Goal: Register for event/course

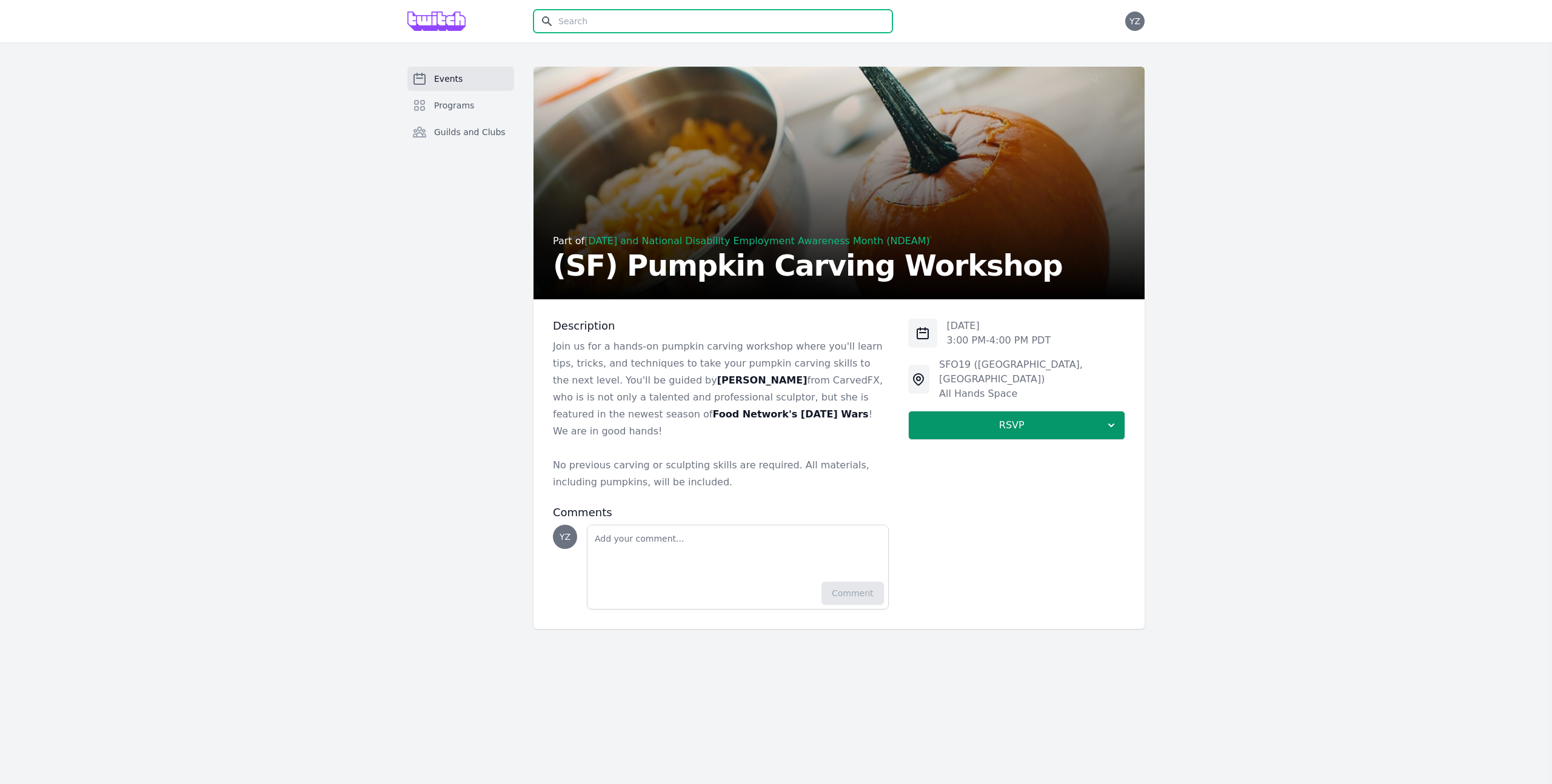
click at [712, 22] on input "text" at bounding box center [712, 21] width 359 height 23
type input "pumpkin"
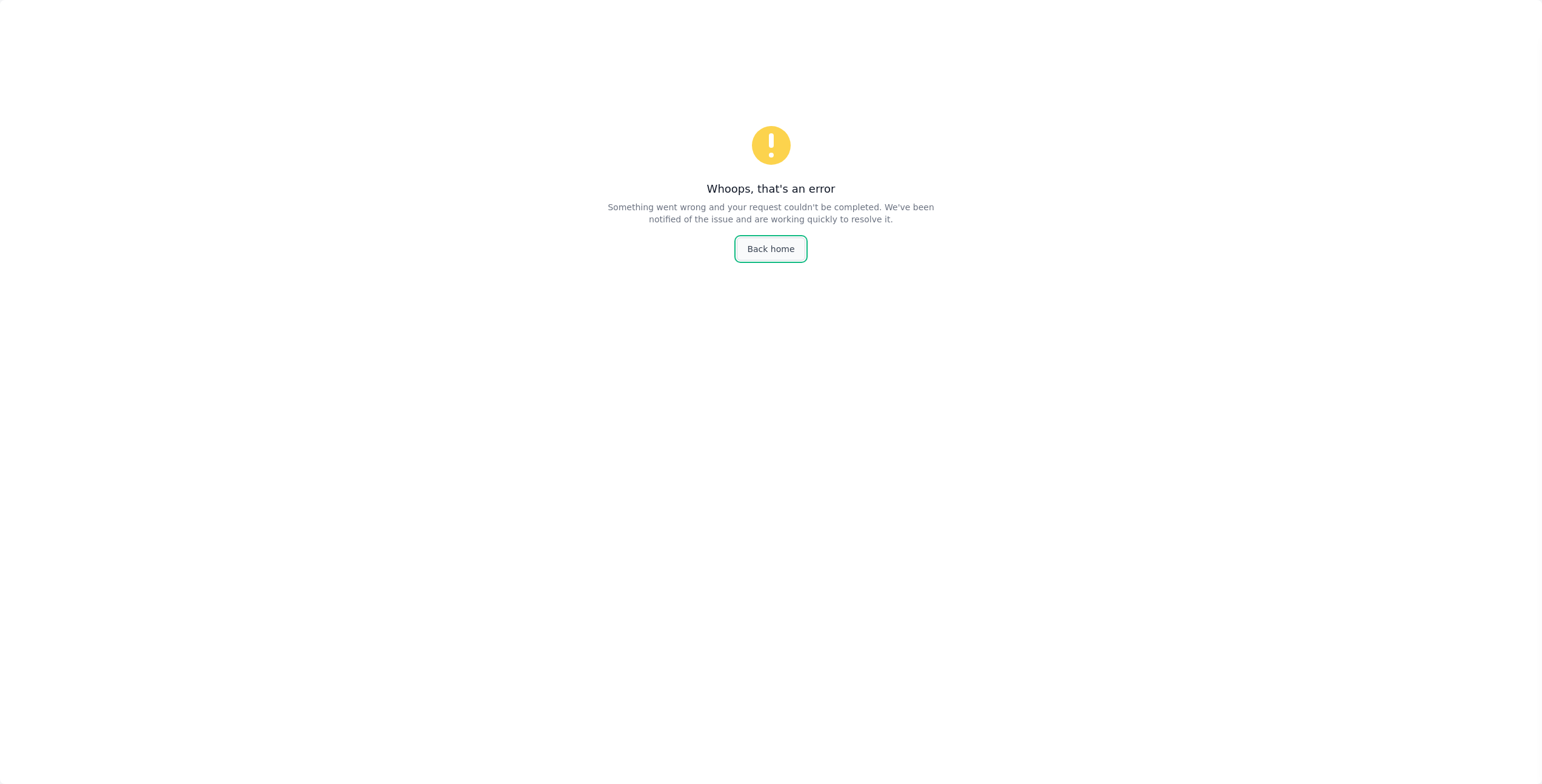
click at [768, 246] on link "Back home" at bounding box center [770, 249] width 68 height 23
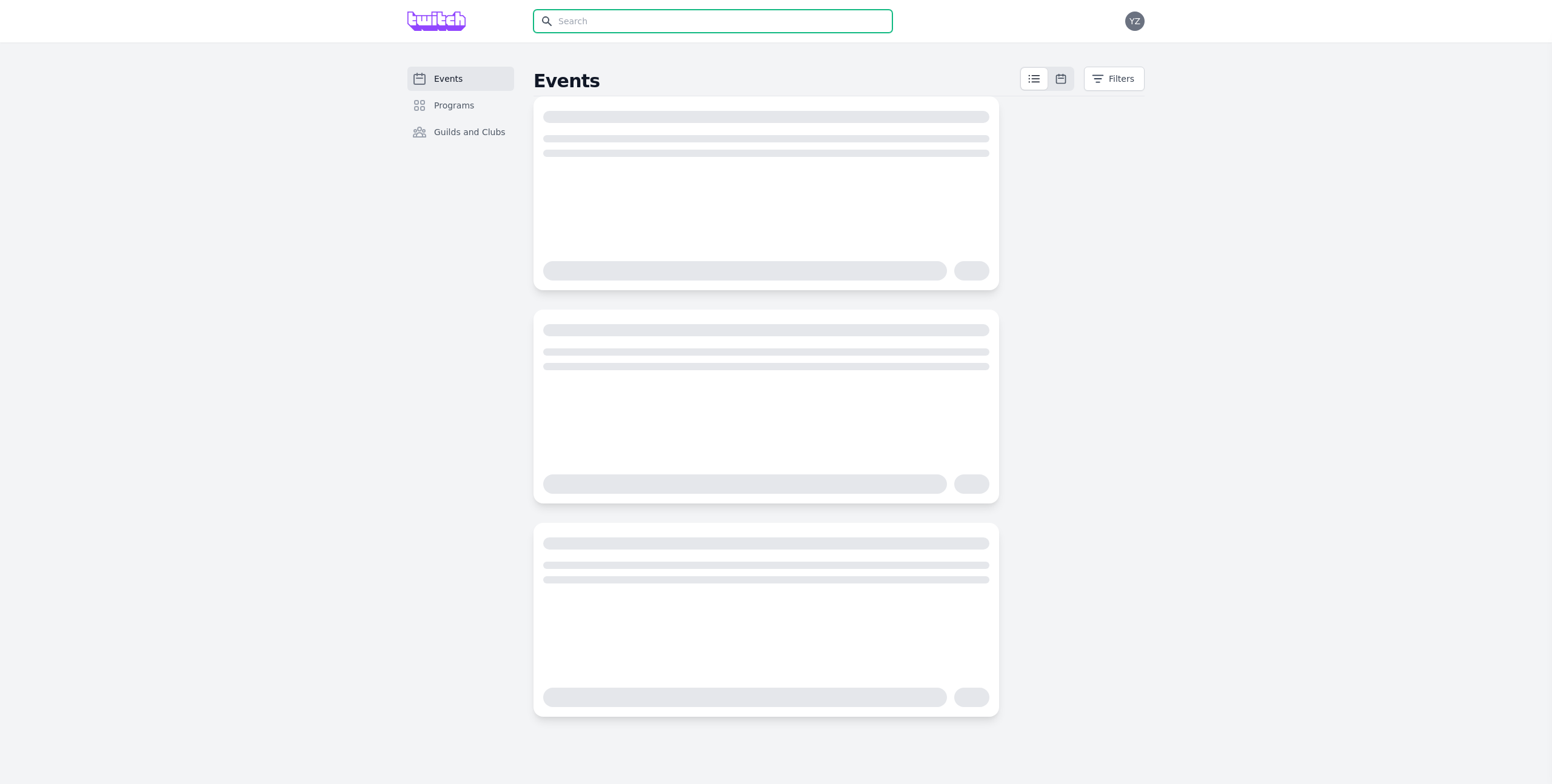
click at [666, 22] on input "text" at bounding box center [712, 21] width 359 height 23
type input "pumpkin"
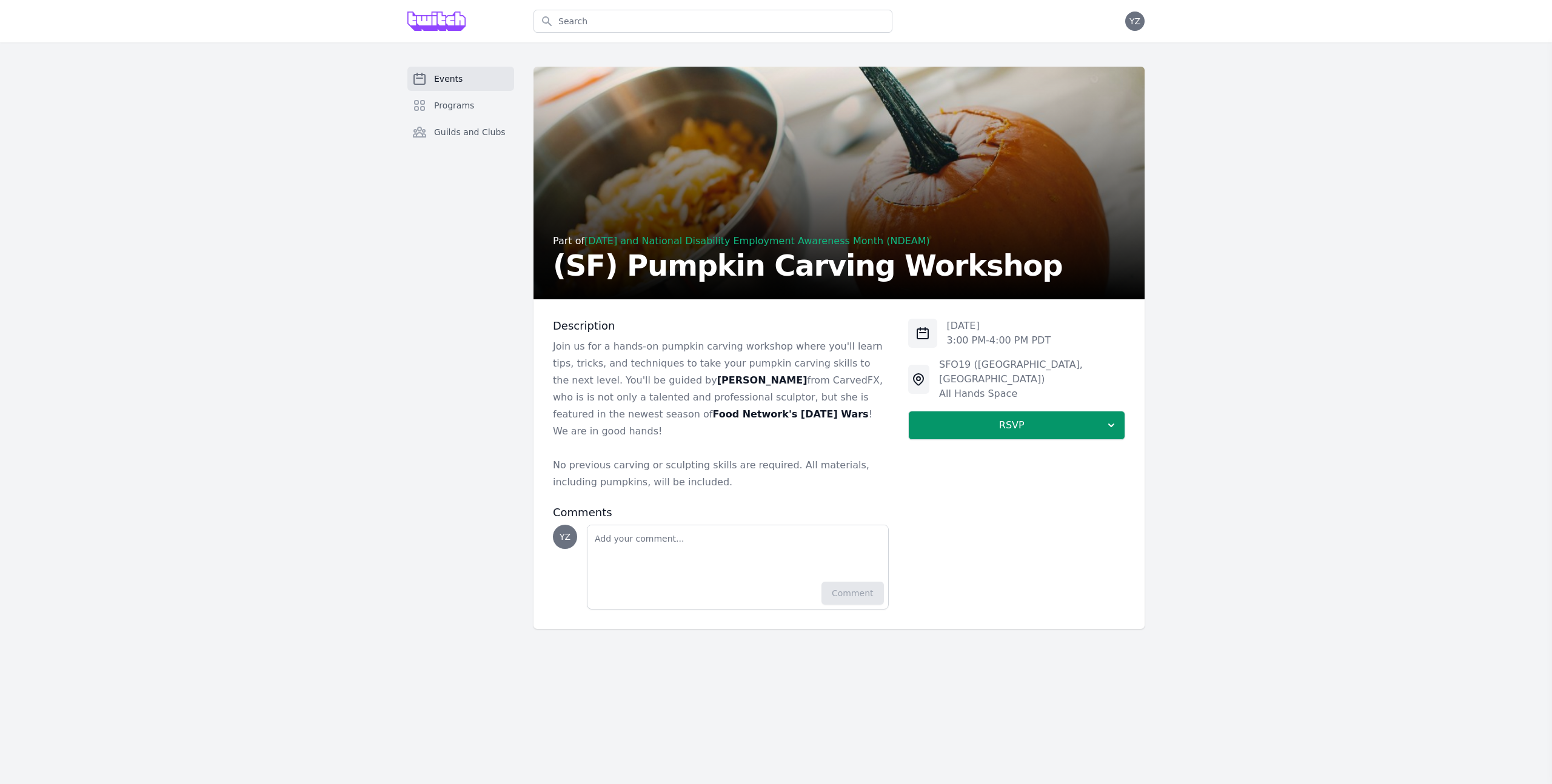
click at [469, 77] on link "Events" at bounding box center [461, 79] width 107 height 24
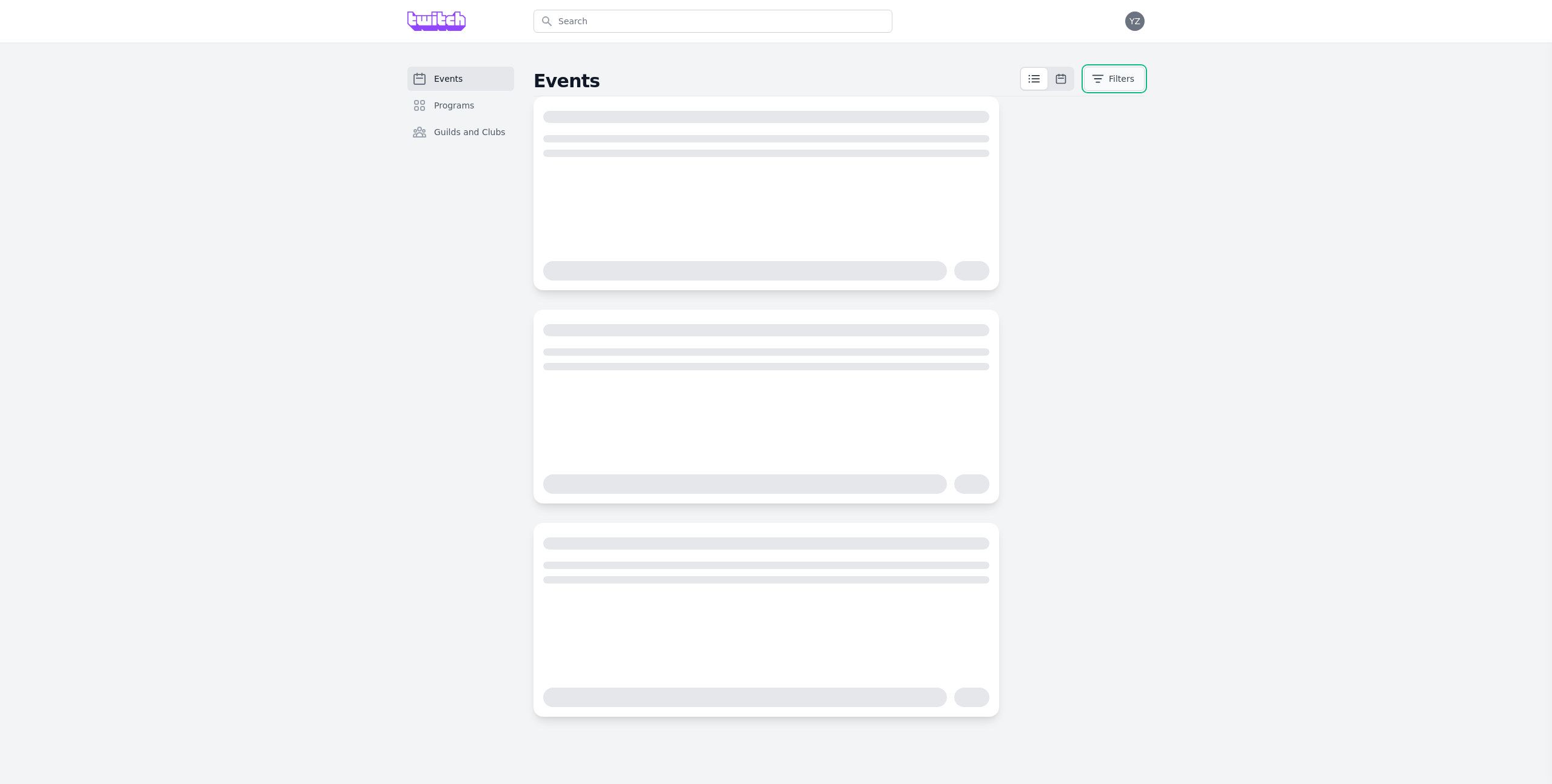
click at [1103, 75] on icon "button" at bounding box center [1097, 79] width 12 height 12
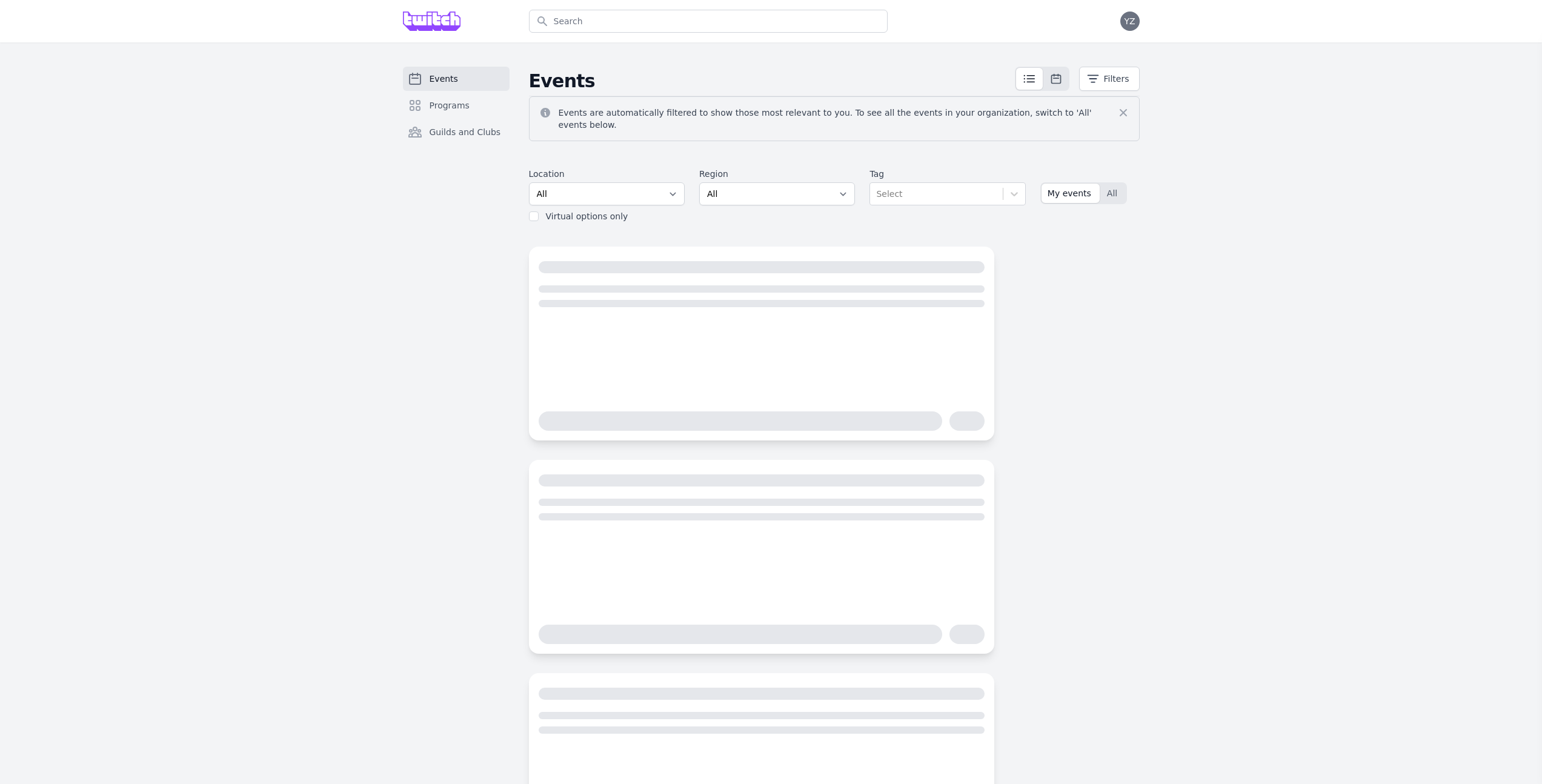
click at [944, 188] on div "Select" at bounding box center [936, 194] width 132 height 22
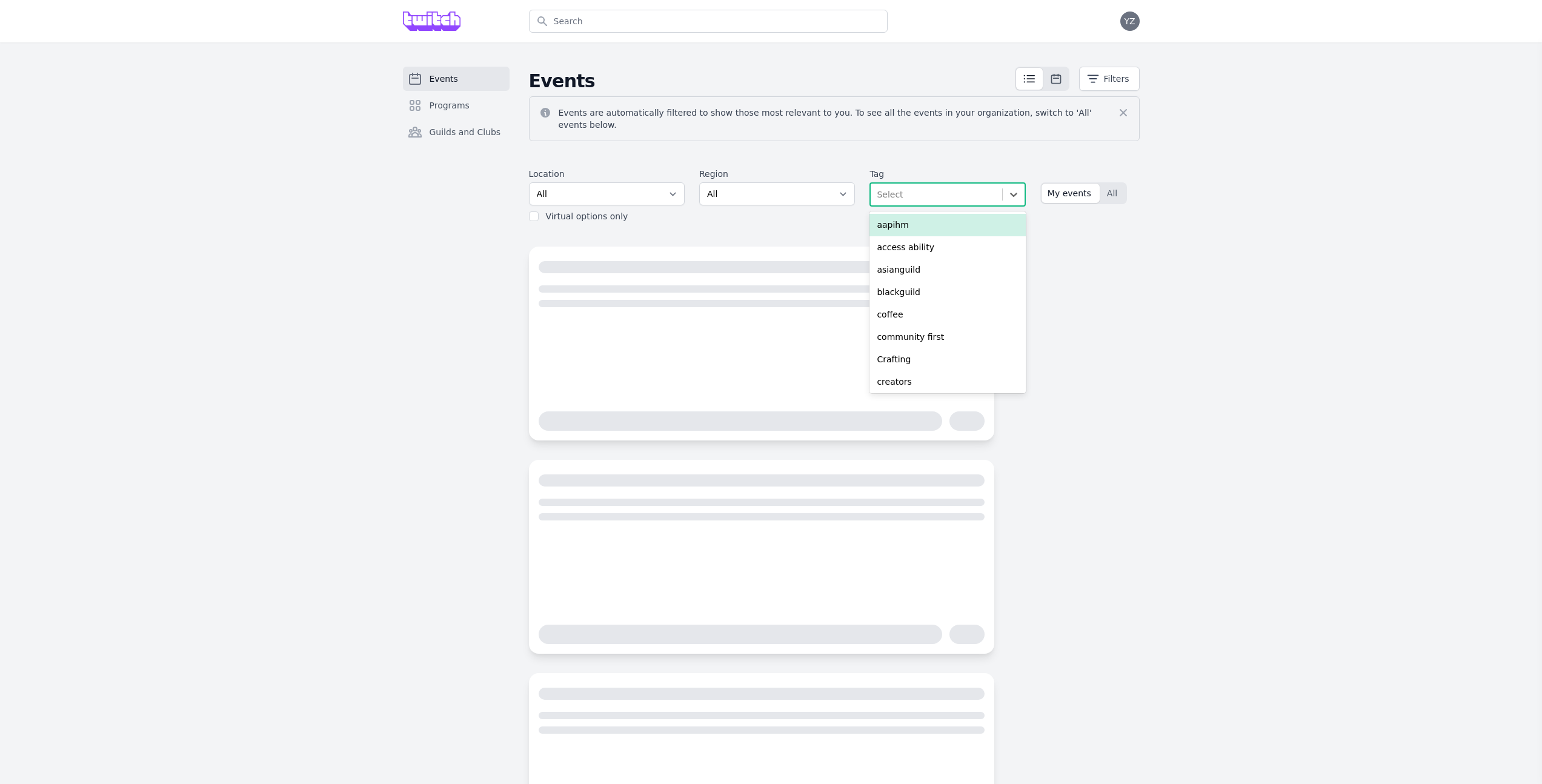
drag, startPoint x: 1187, startPoint y: 275, endPoint x: 996, endPoint y: 196, distance: 206.7
click at [1186, 274] on div "Events Programs Guilds and Clubs Events Filters Events are automatically filter…" at bounding box center [771, 466] width 1542 height 849
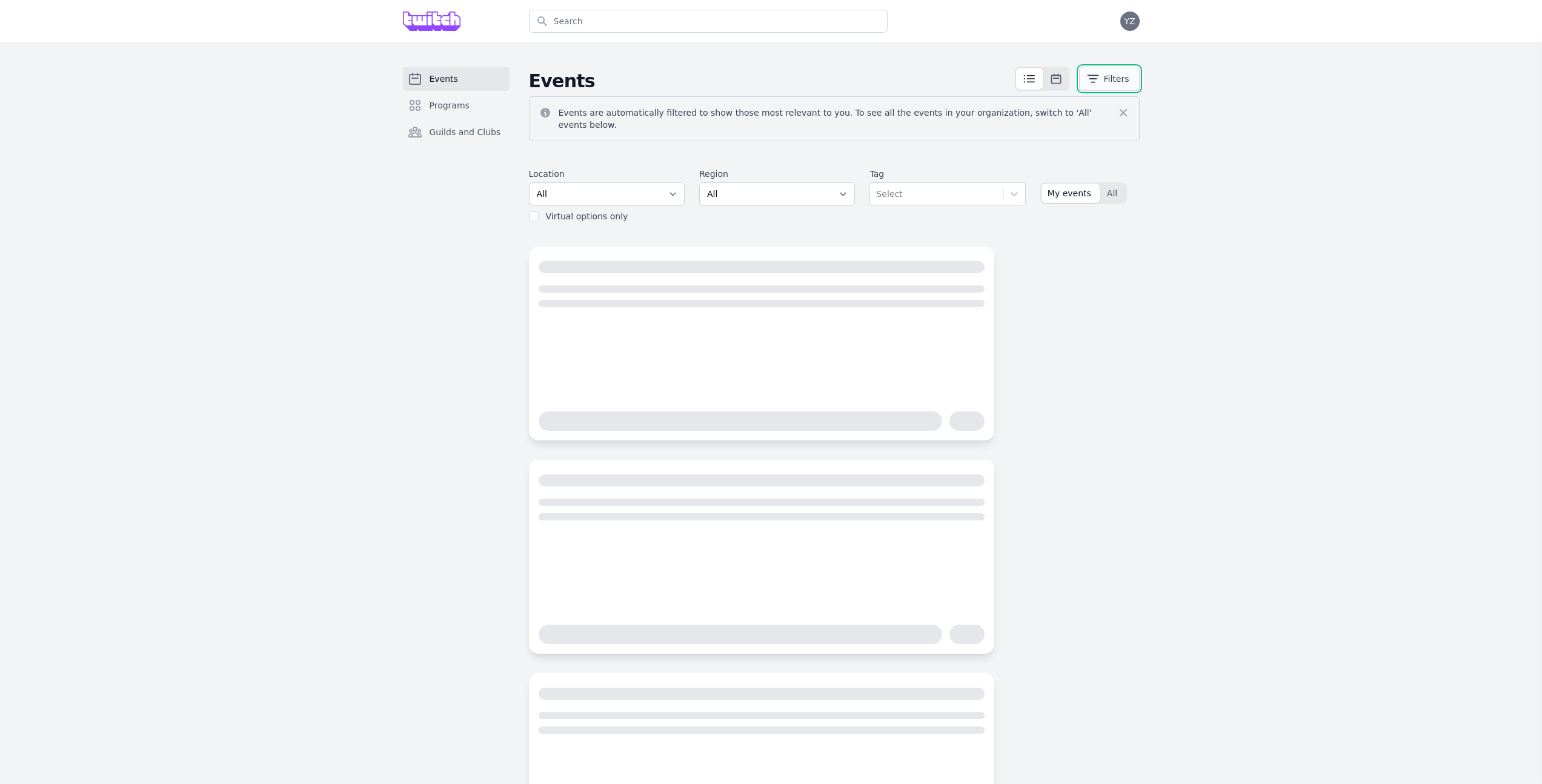
click at [1119, 79] on button "Filters" at bounding box center [1109, 79] width 61 height 24
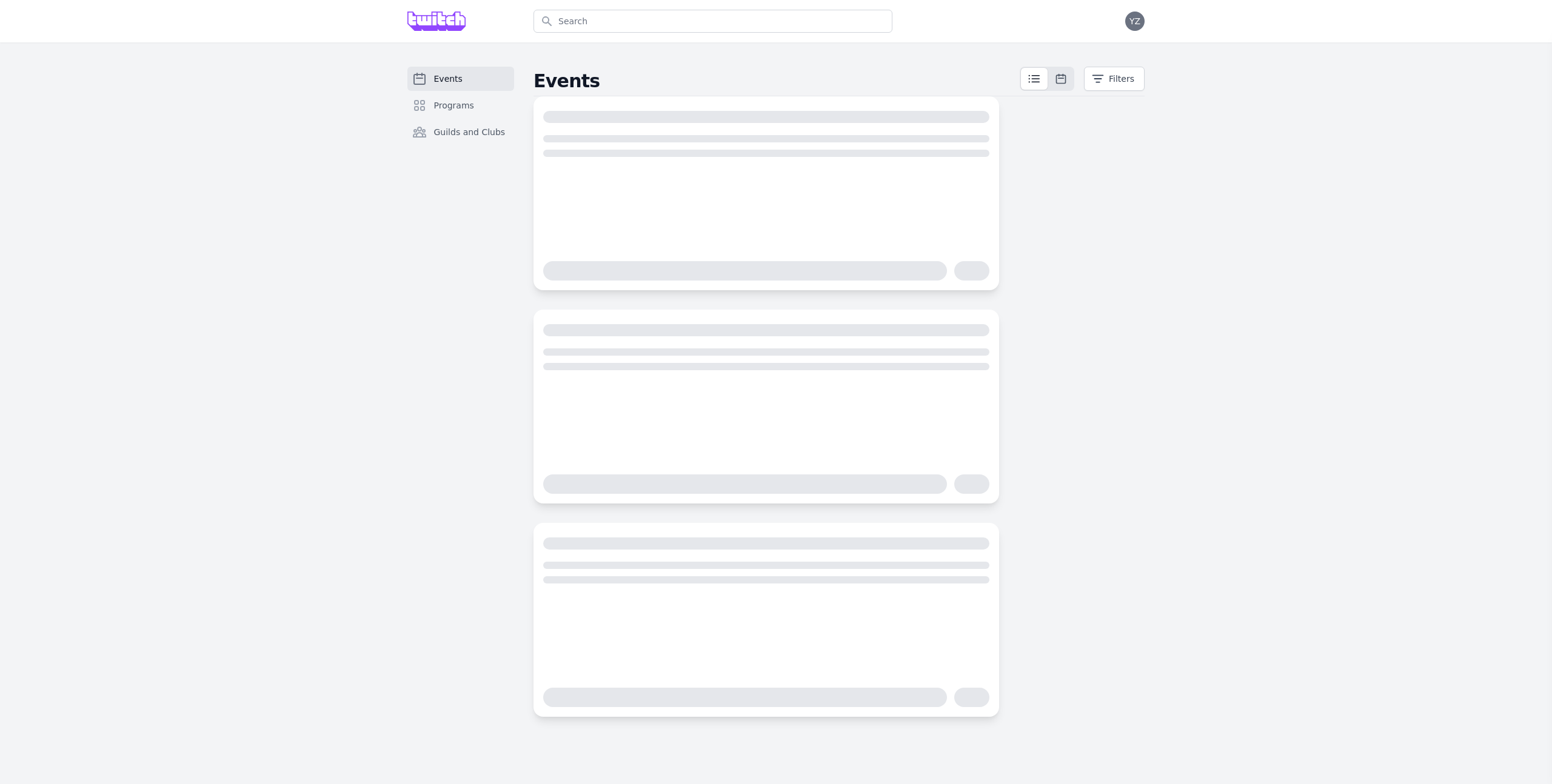
click at [469, 80] on link "Events" at bounding box center [461, 79] width 107 height 24
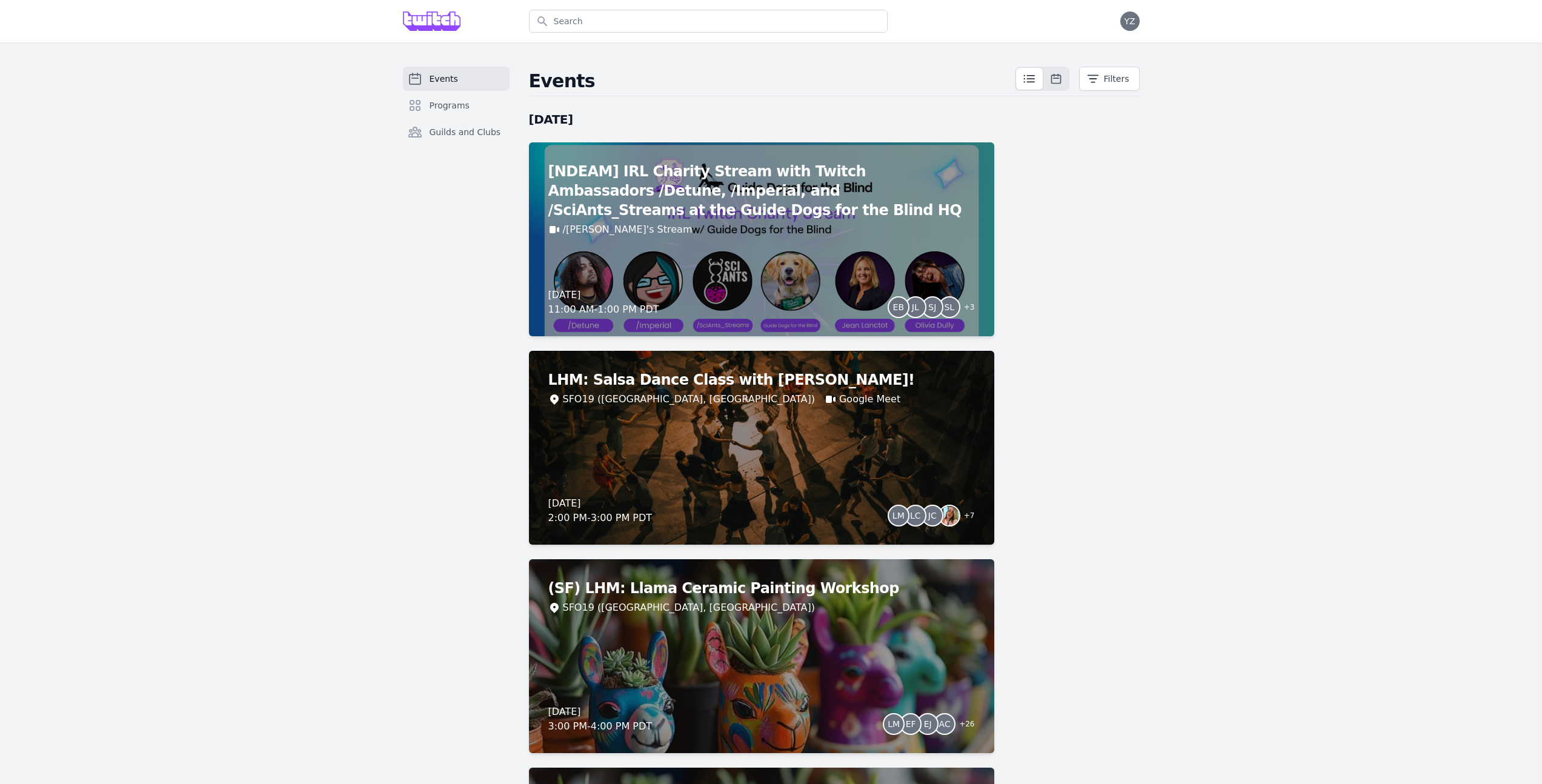
scroll to position [3322, 0]
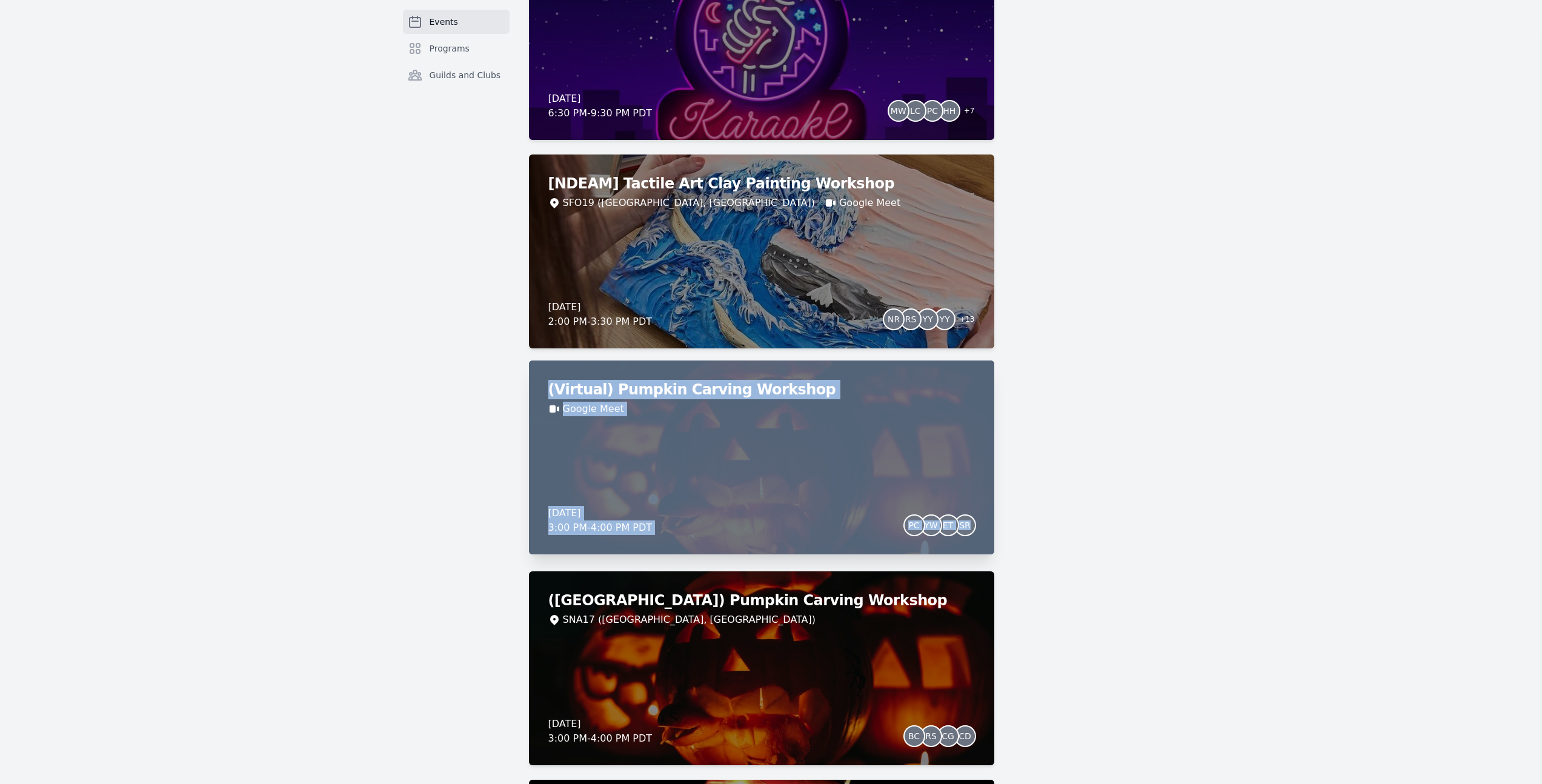
click at [702, 388] on h2 "(Virtual) Pumpkin Carving Workshop" at bounding box center [762, 389] width 427 height 20
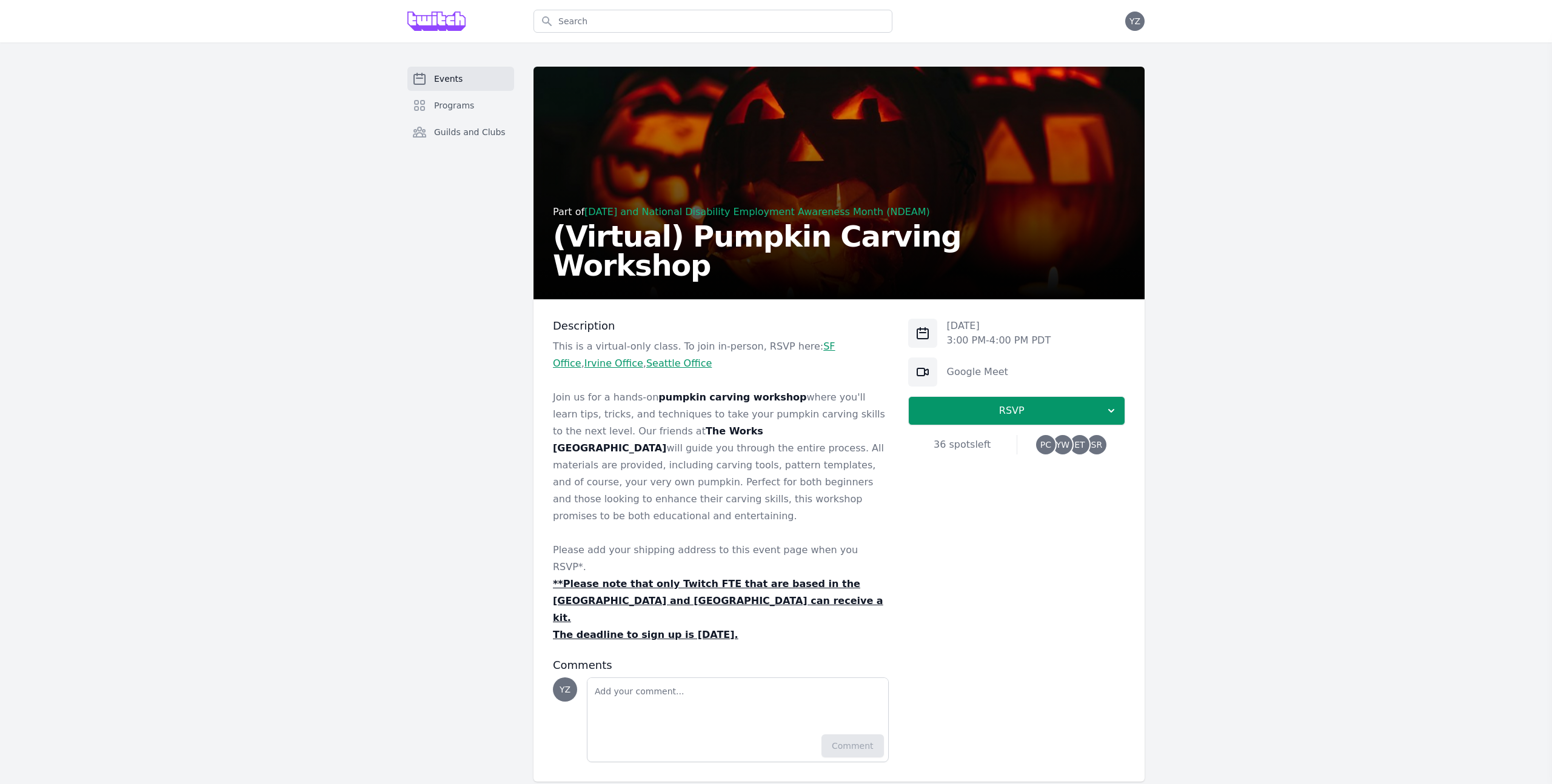
click at [1059, 441] on span "YW" at bounding box center [1062, 444] width 13 height 8
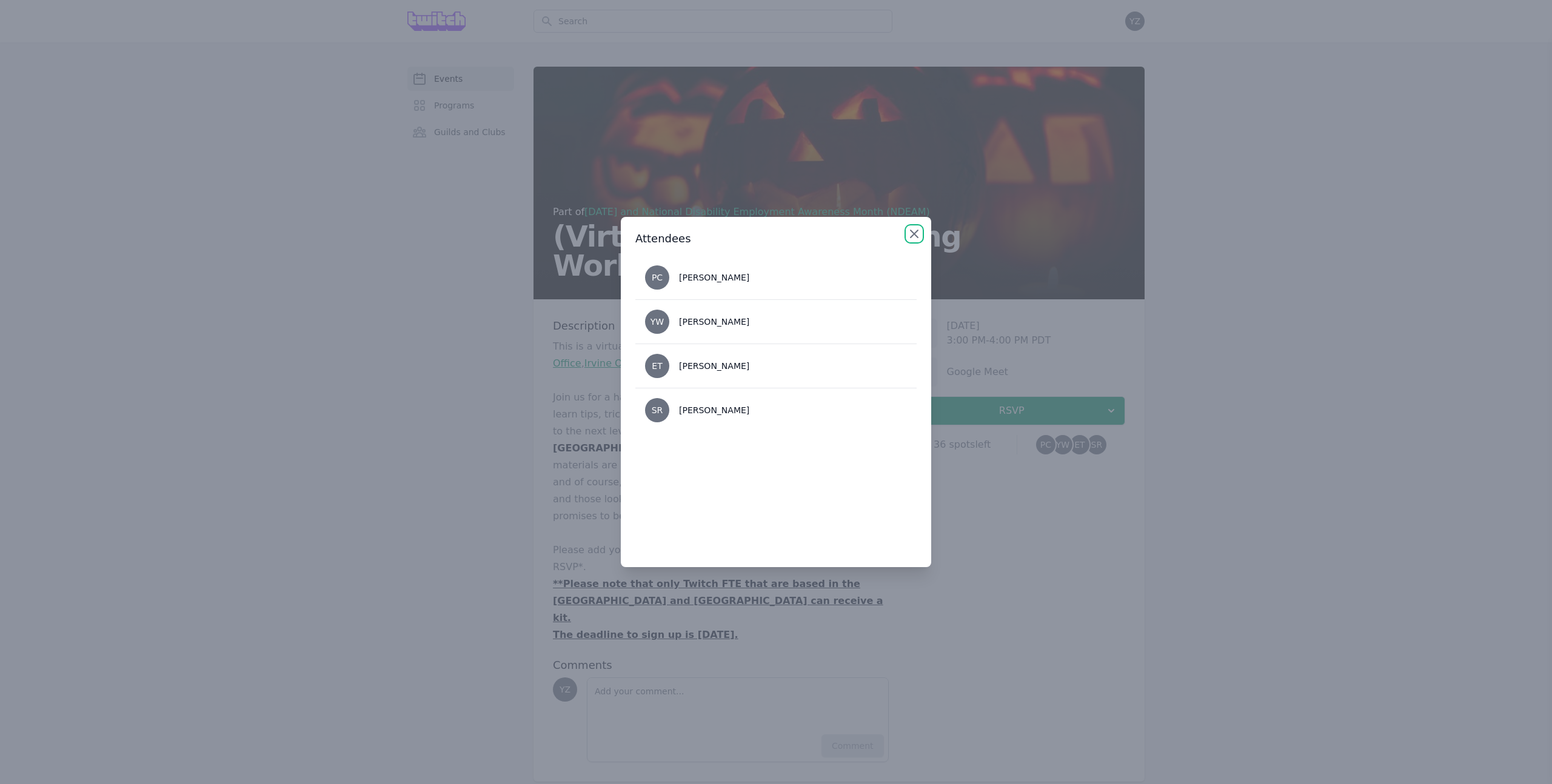
click at [915, 233] on icon "button" at bounding box center [915, 234] width 7 height 7
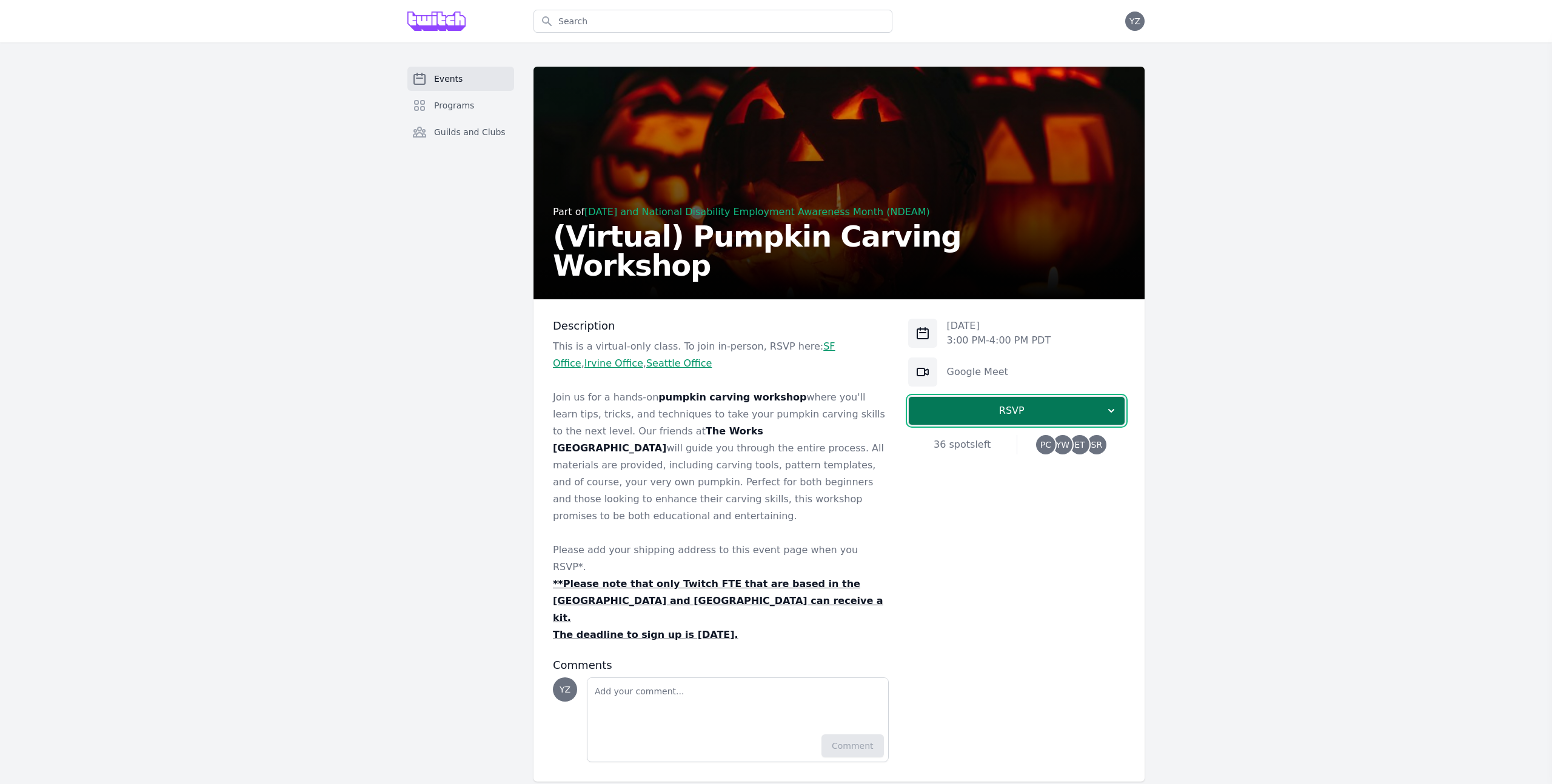
click at [960, 414] on span "RSVP" at bounding box center [1011, 411] width 186 height 15
click at [1000, 443] on link "I'm going" at bounding box center [1017, 443] width 217 height 22
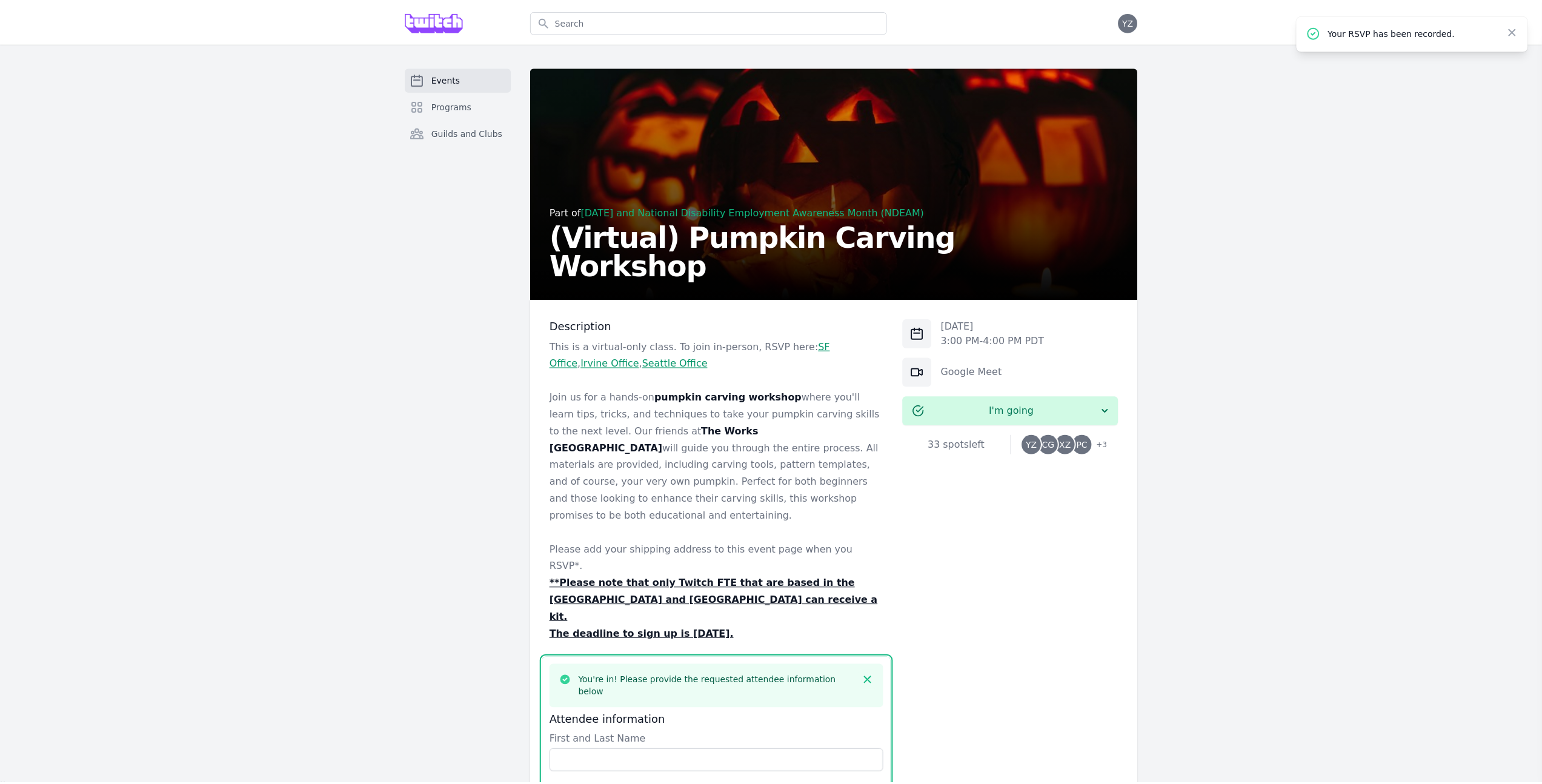
scroll to position [427, 0]
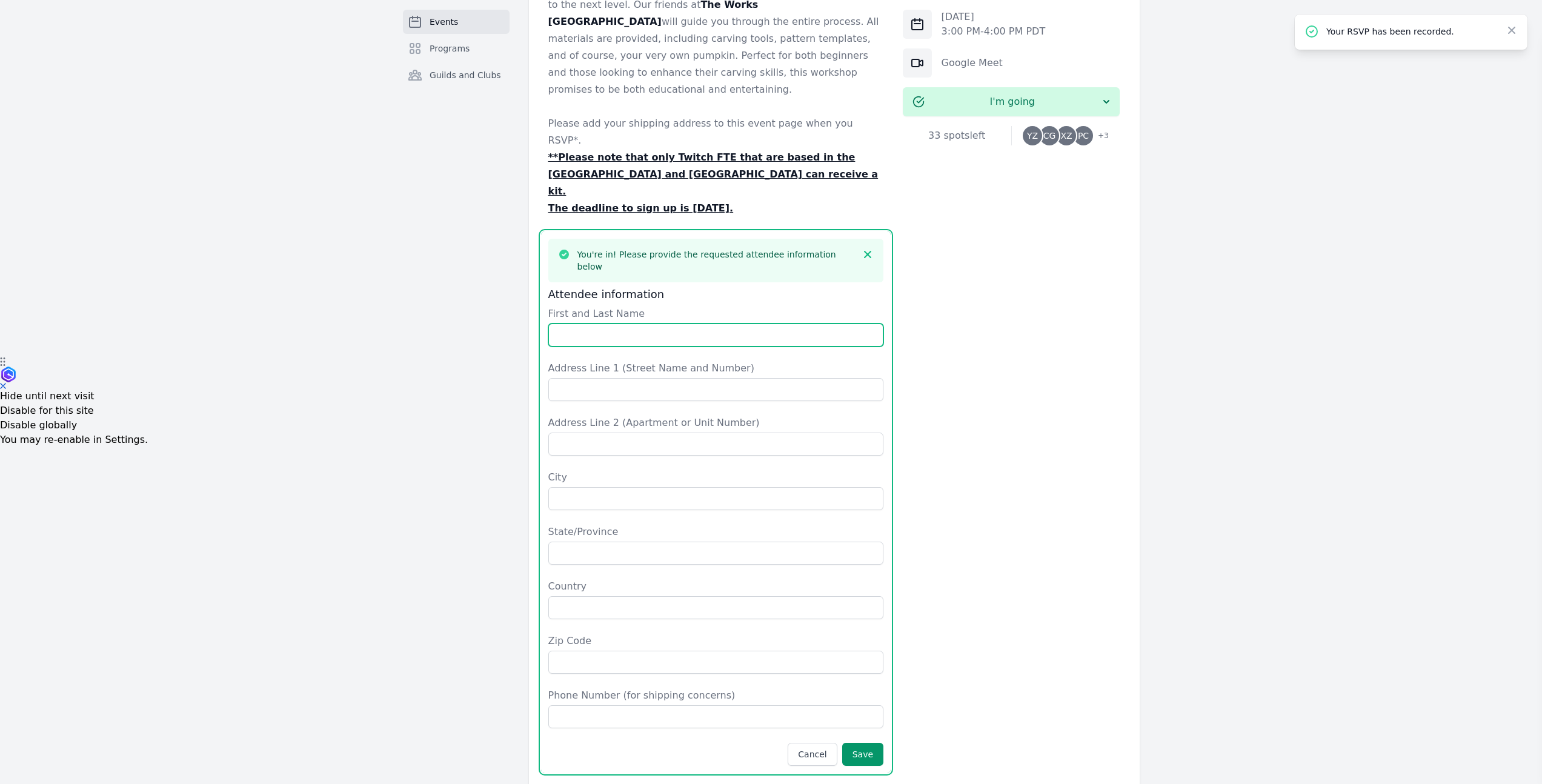
click at [610, 324] on input "First and Last Name" at bounding box center [716, 335] width 336 height 23
type input "[PERSON_NAME]"
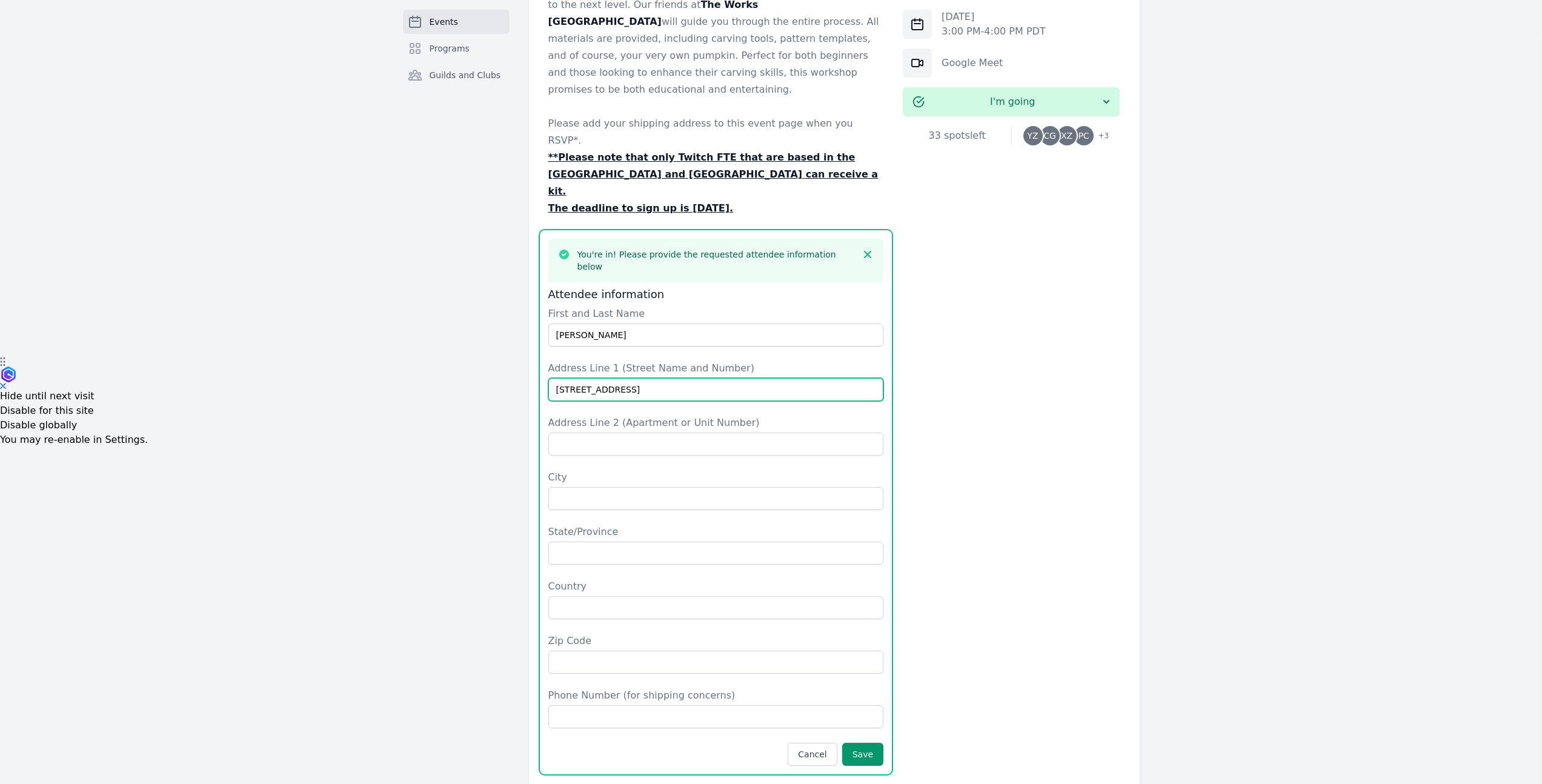
type input "[STREET_ADDRESS]"
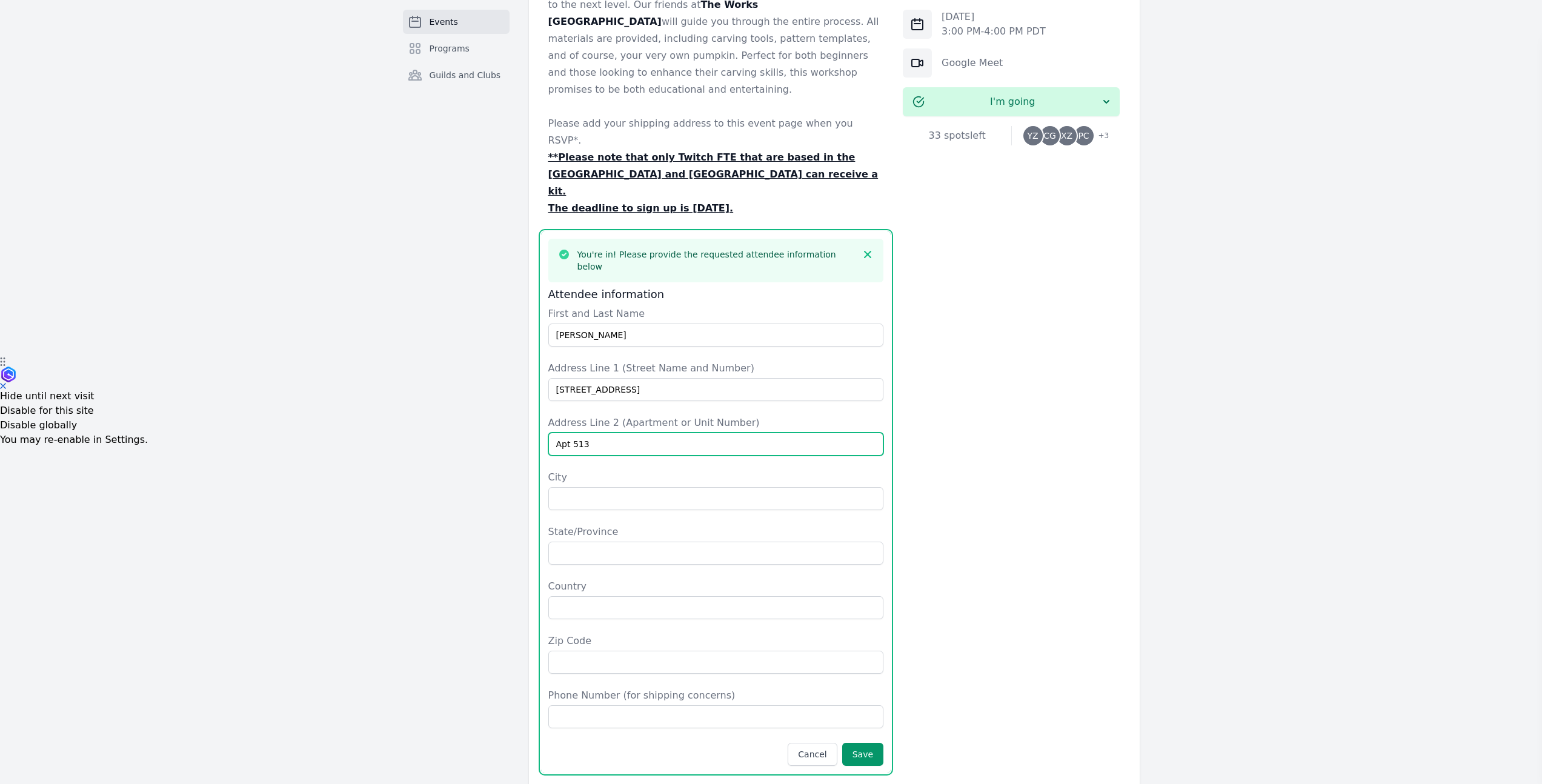
type input "Apt 513"
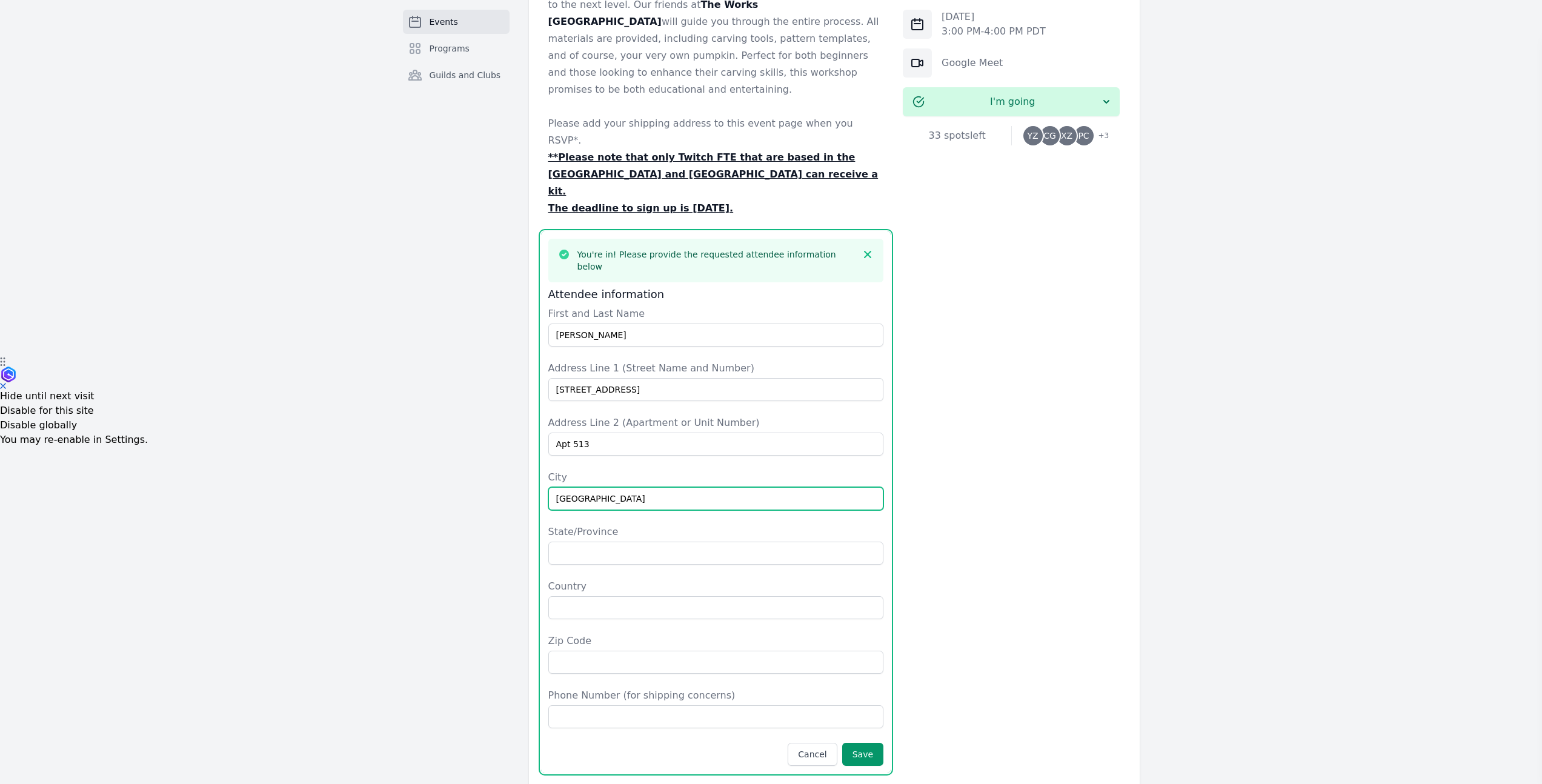
type input "[GEOGRAPHIC_DATA]"
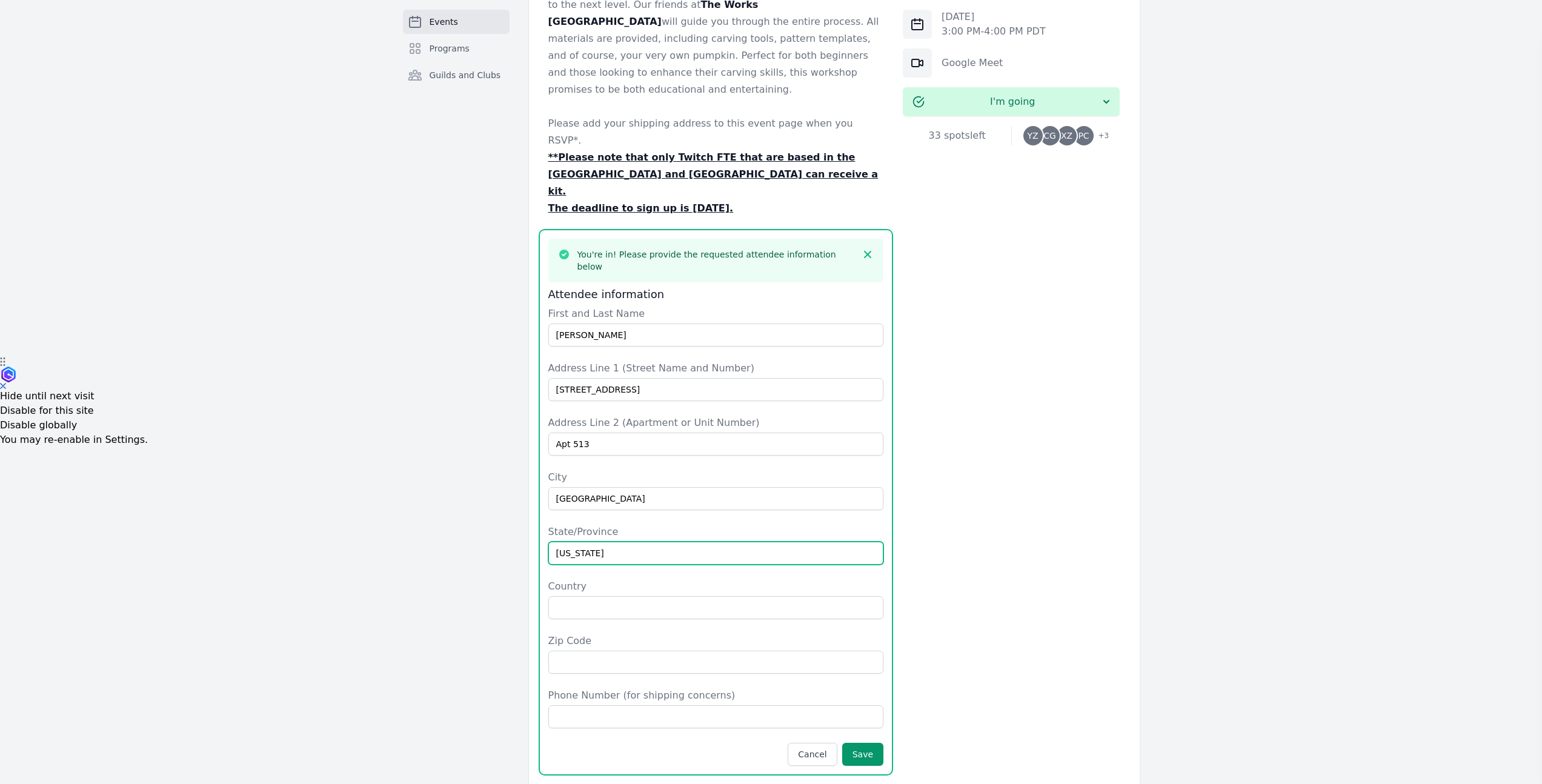
type input "[US_STATE]"
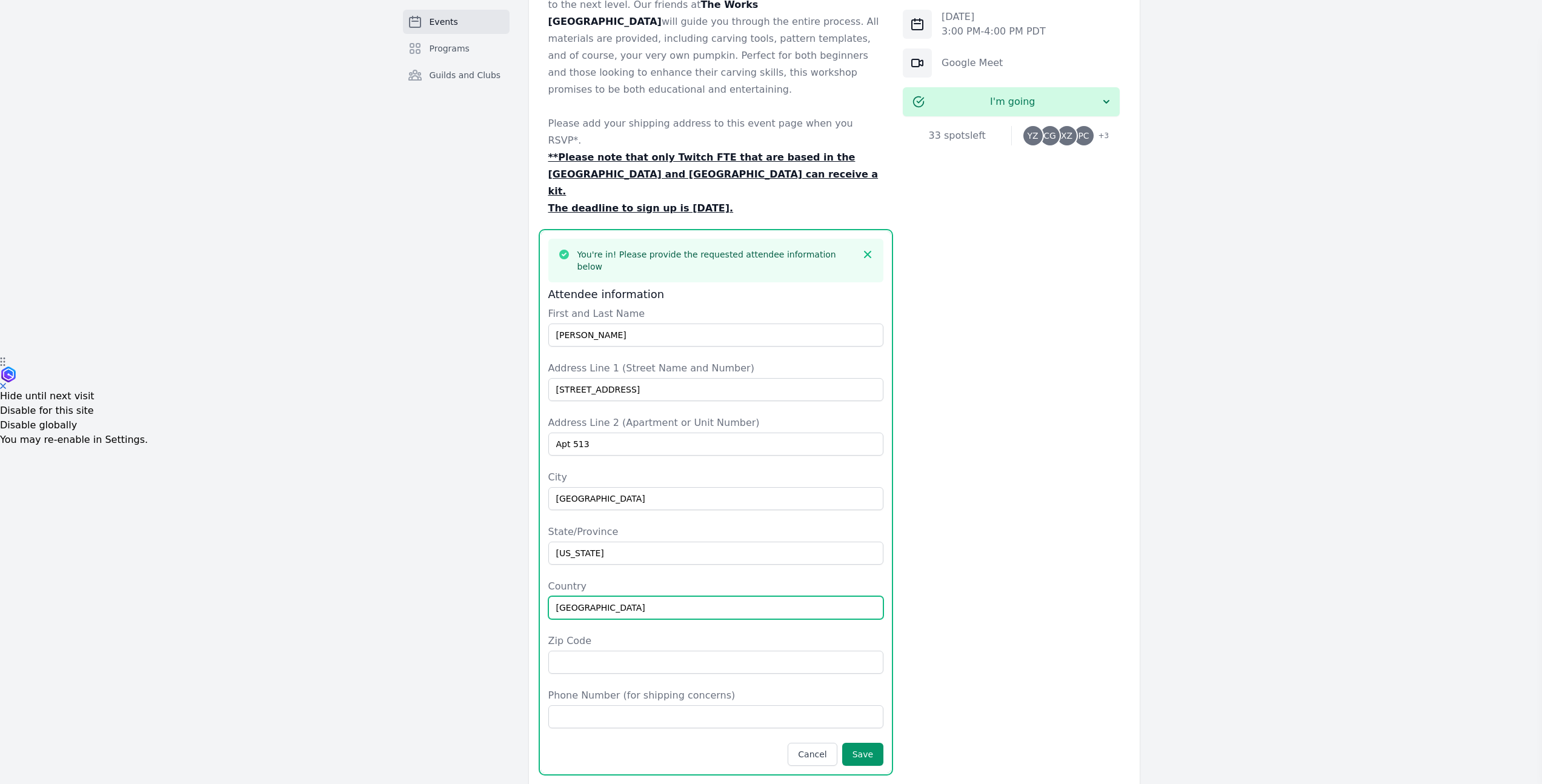
type input "[GEOGRAPHIC_DATA]"
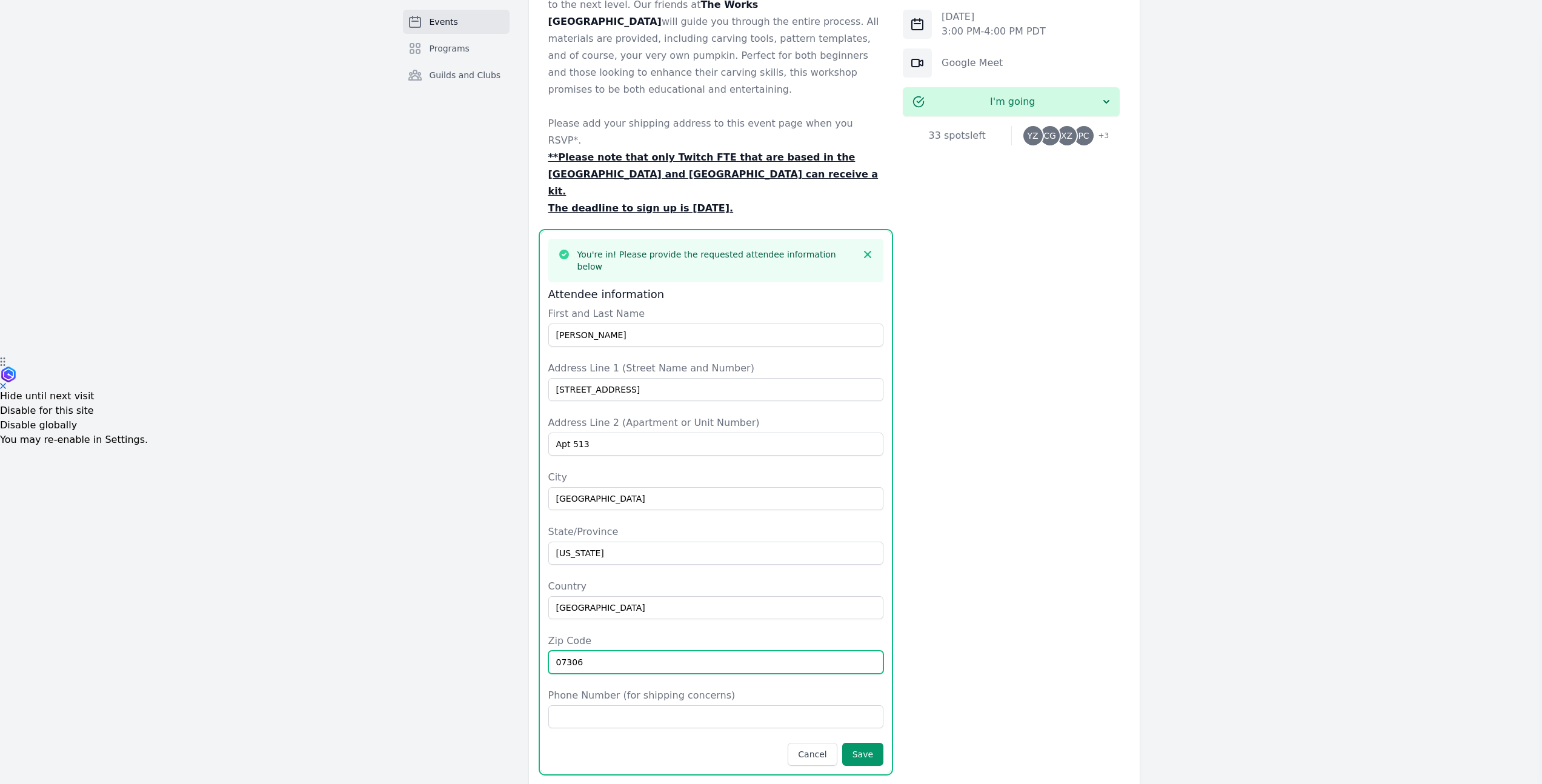
type input "07306"
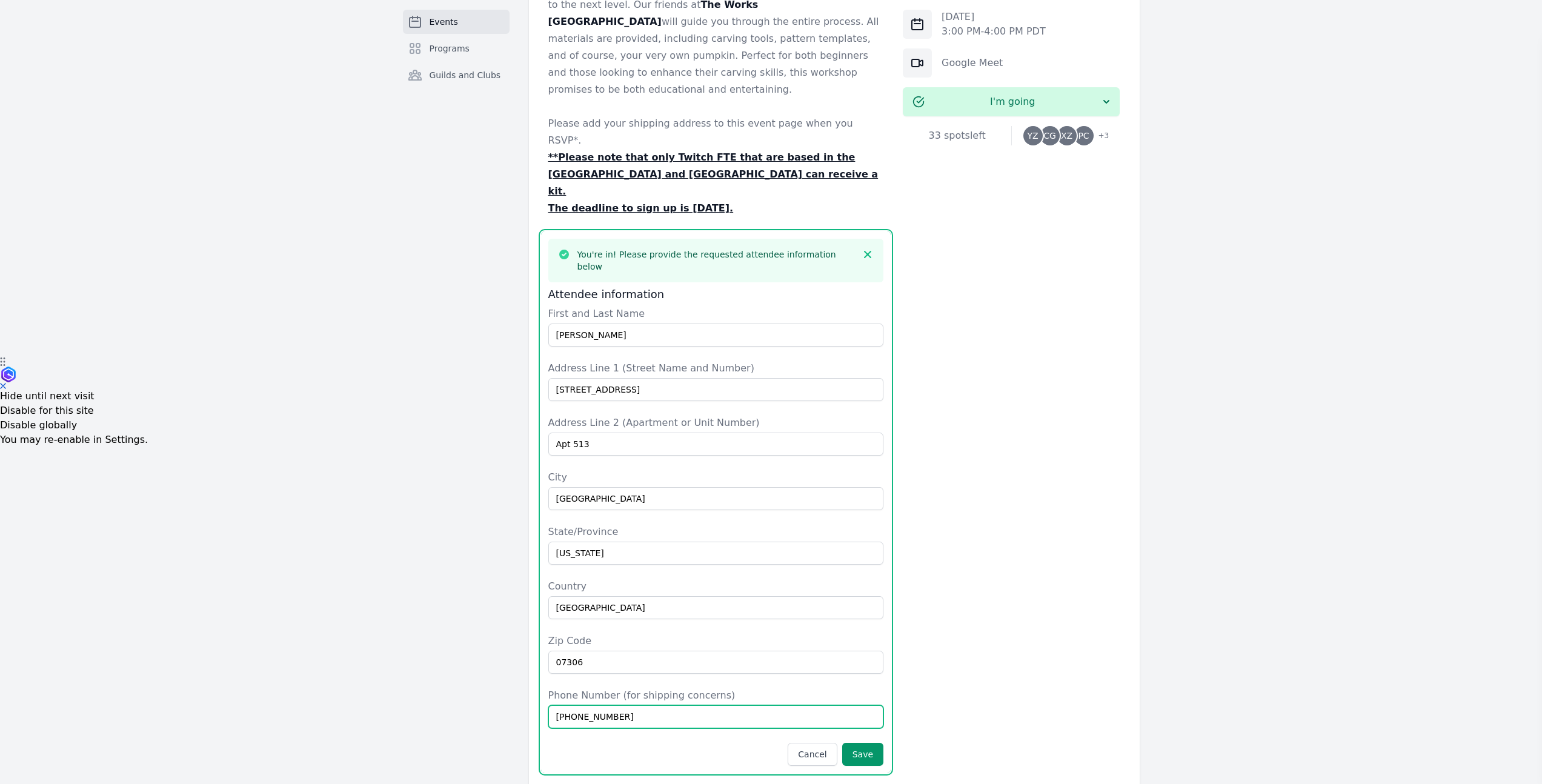
scroll to position [515, 0]
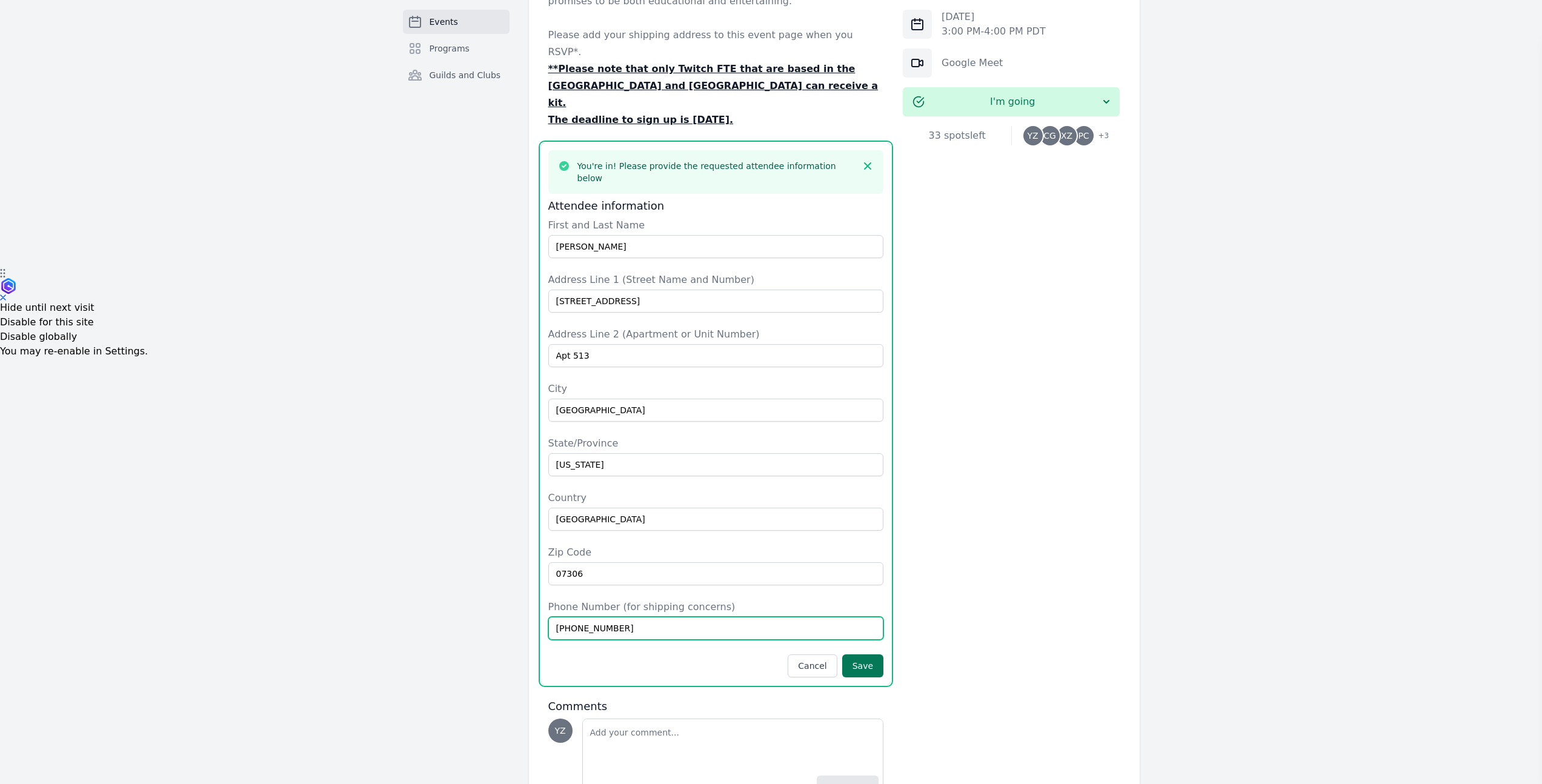
type input "929-396-8463"
click at [870, 654] on button "Save" at bounding box center [863, 665] width 41 height 23
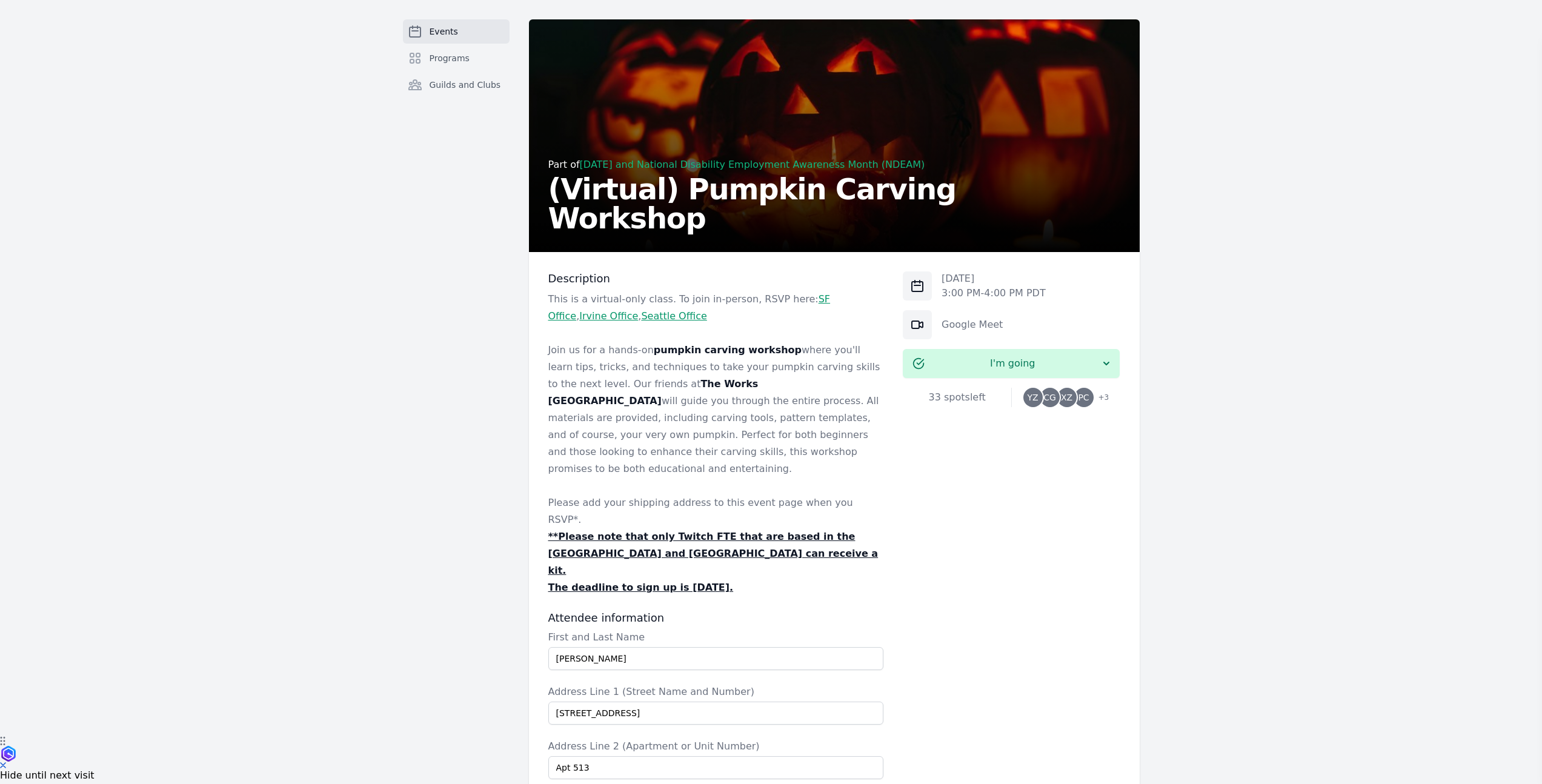
scroll to position [0, 0]
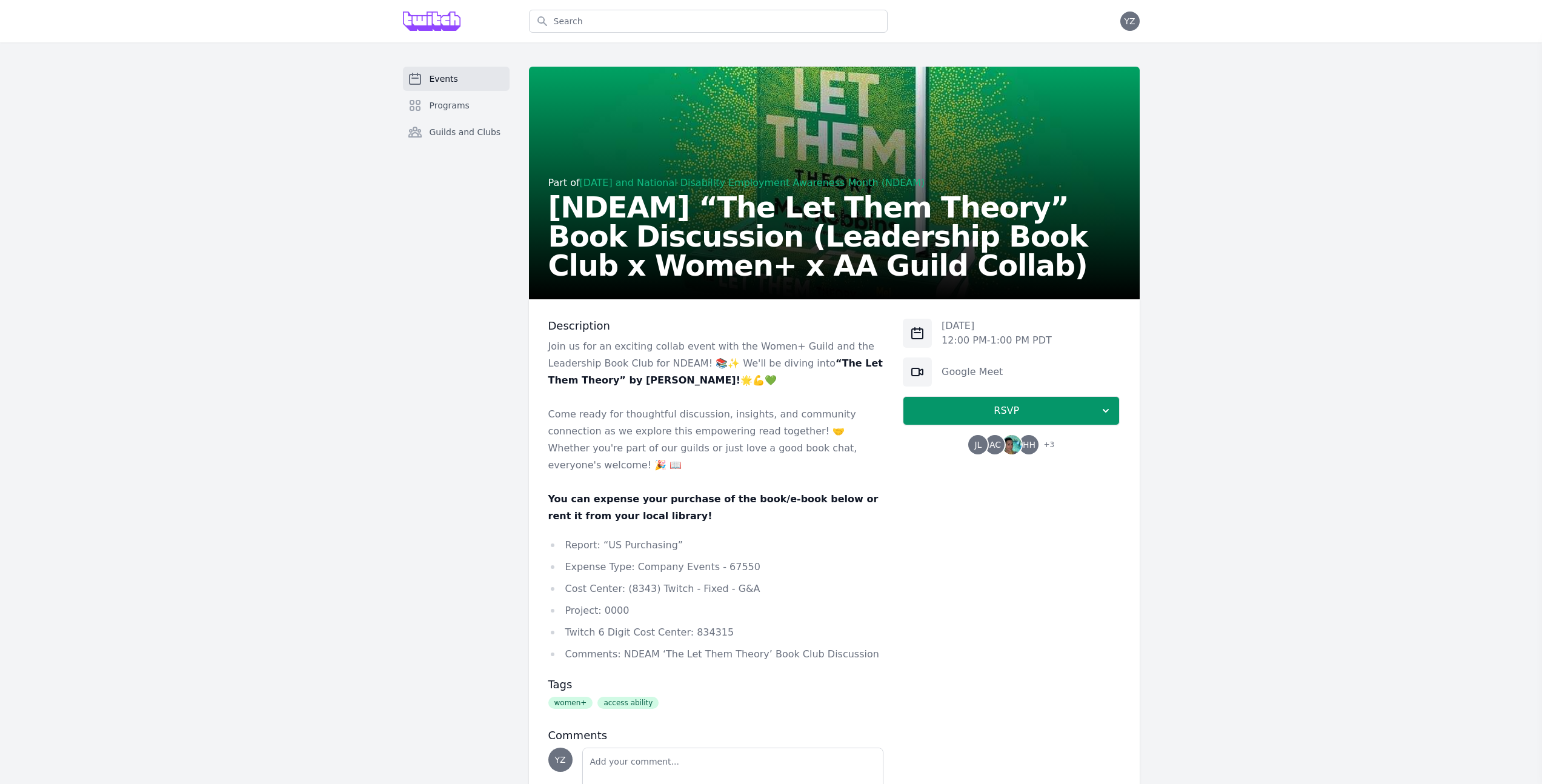
click at [1039, 441] on span "+ 3" at bounding box center [1044, 446] width 18 height 17
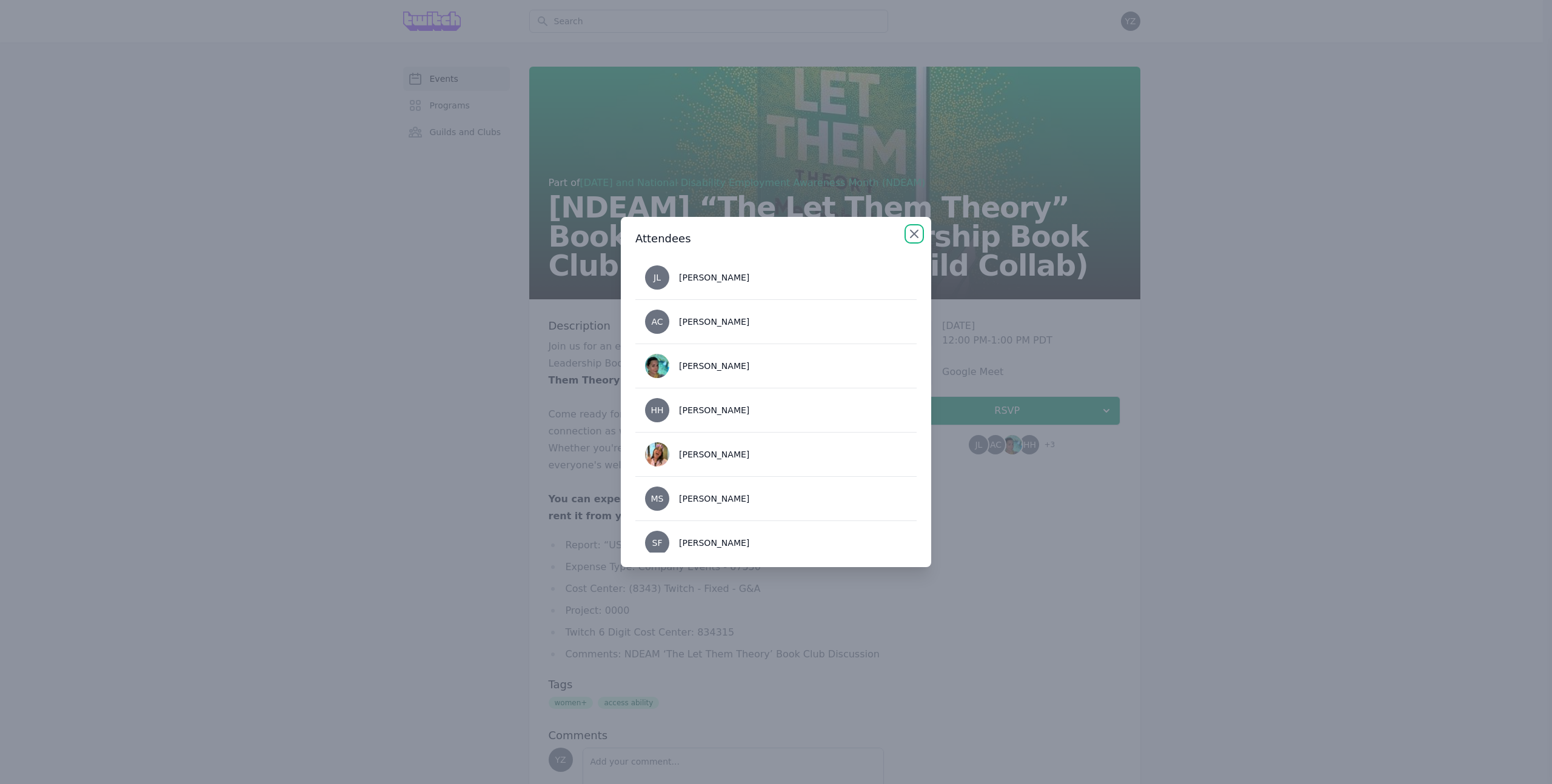
click at [915, 233] on icon "button" at bounding box center [915, 234] width 7 height 7
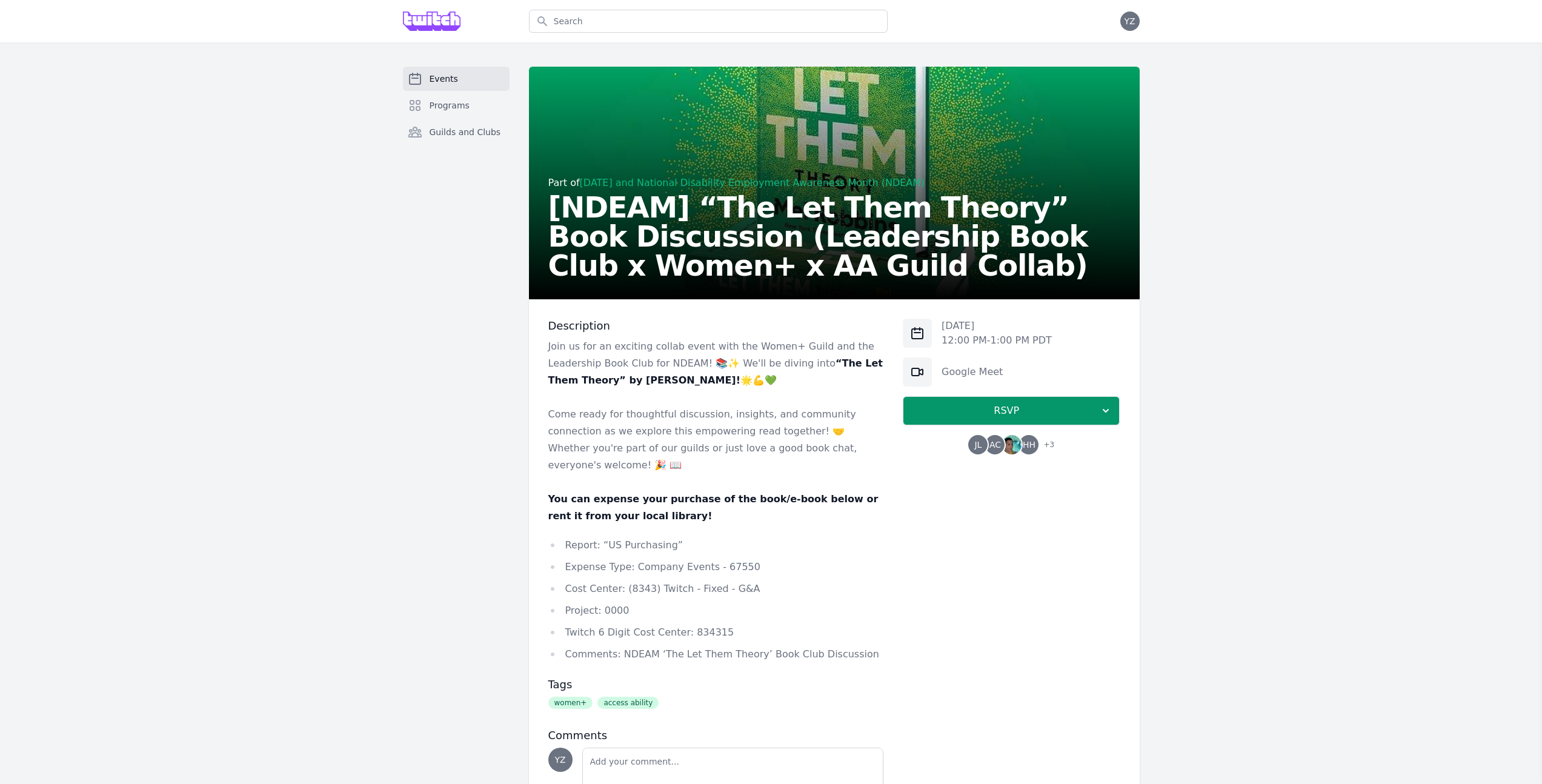
click at [438, 482] on div "Events Programs Guilds and Clubs" at bounding box center [457, 458] width 107 height 785
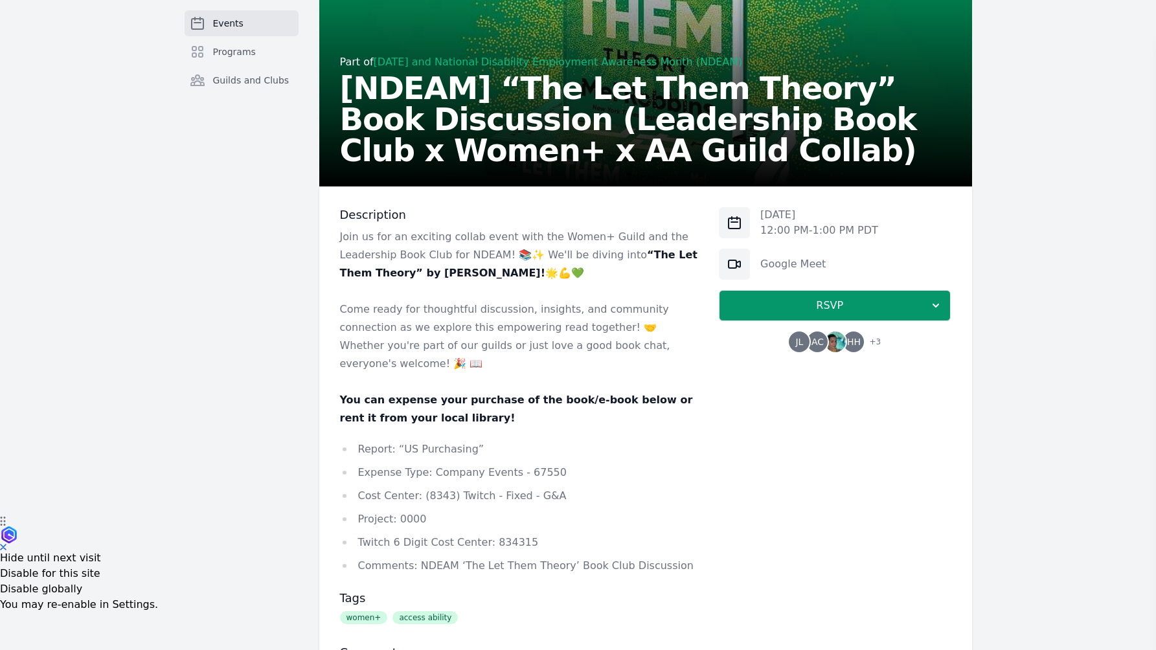
scroll to position [168, 0]
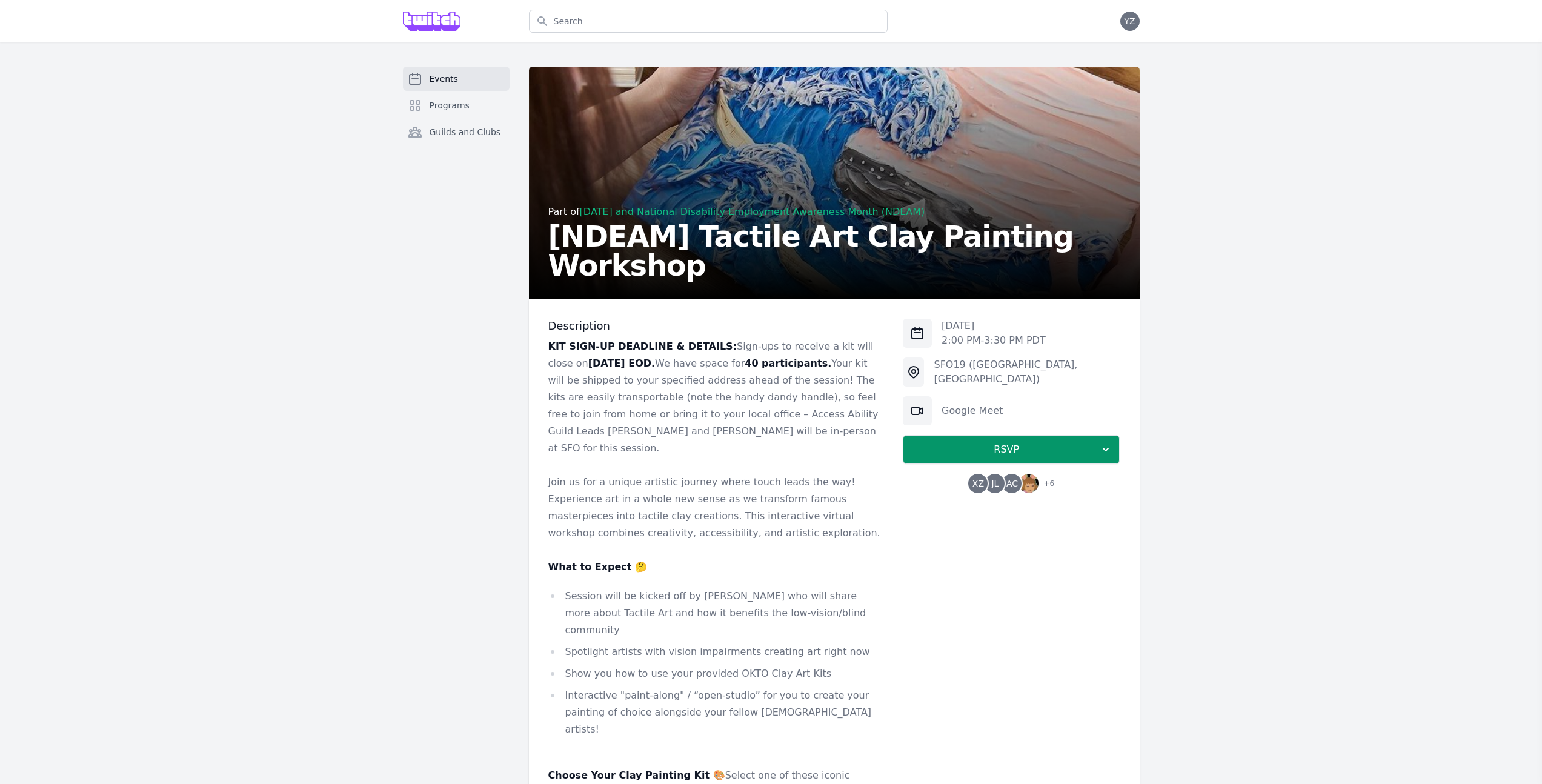
click at [457, 492] on div "Events Programs Guilds and Clubs" at bounding box center [457, 763] width 107 height 1394
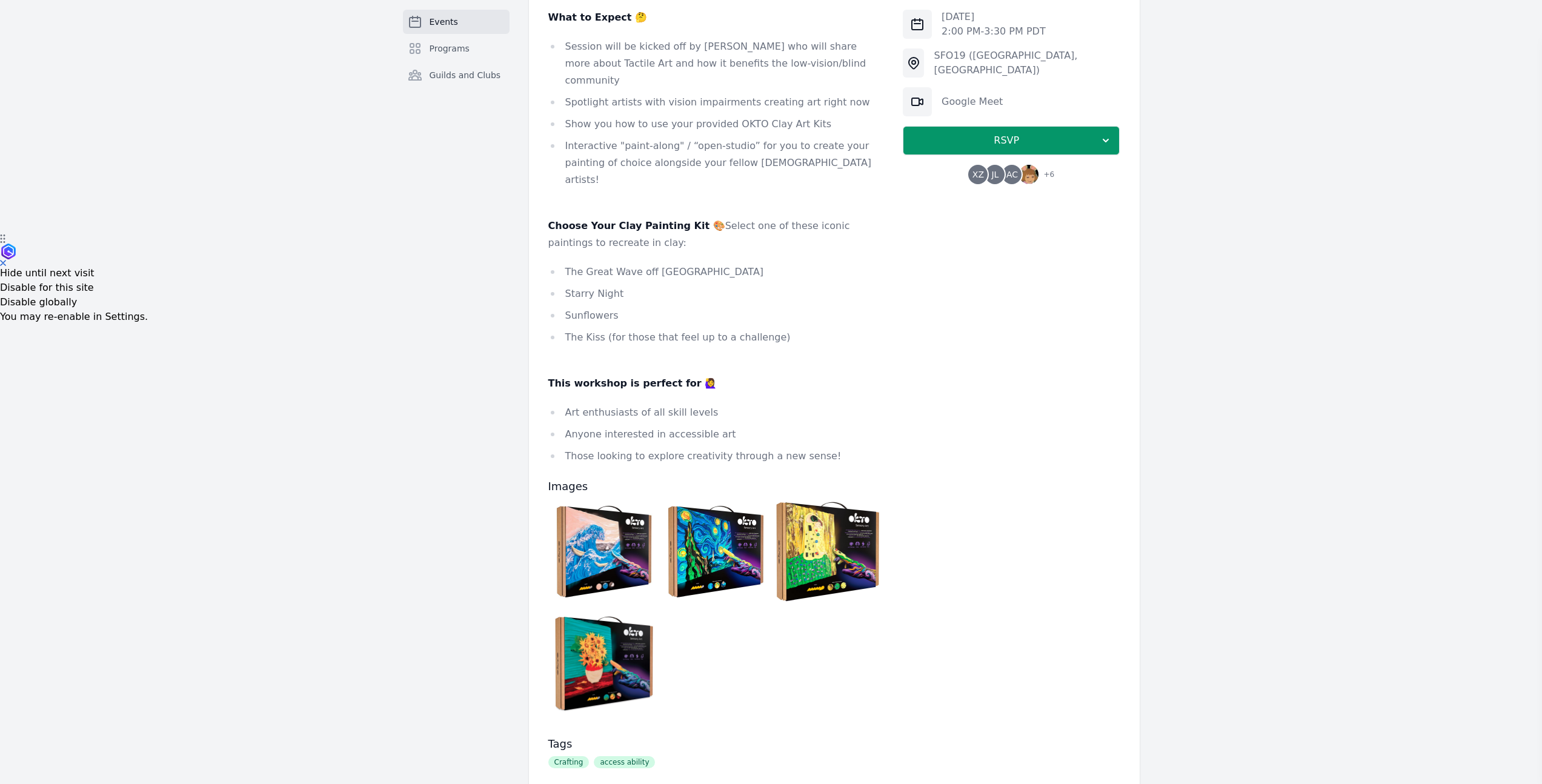
scroll to position [602, 0]
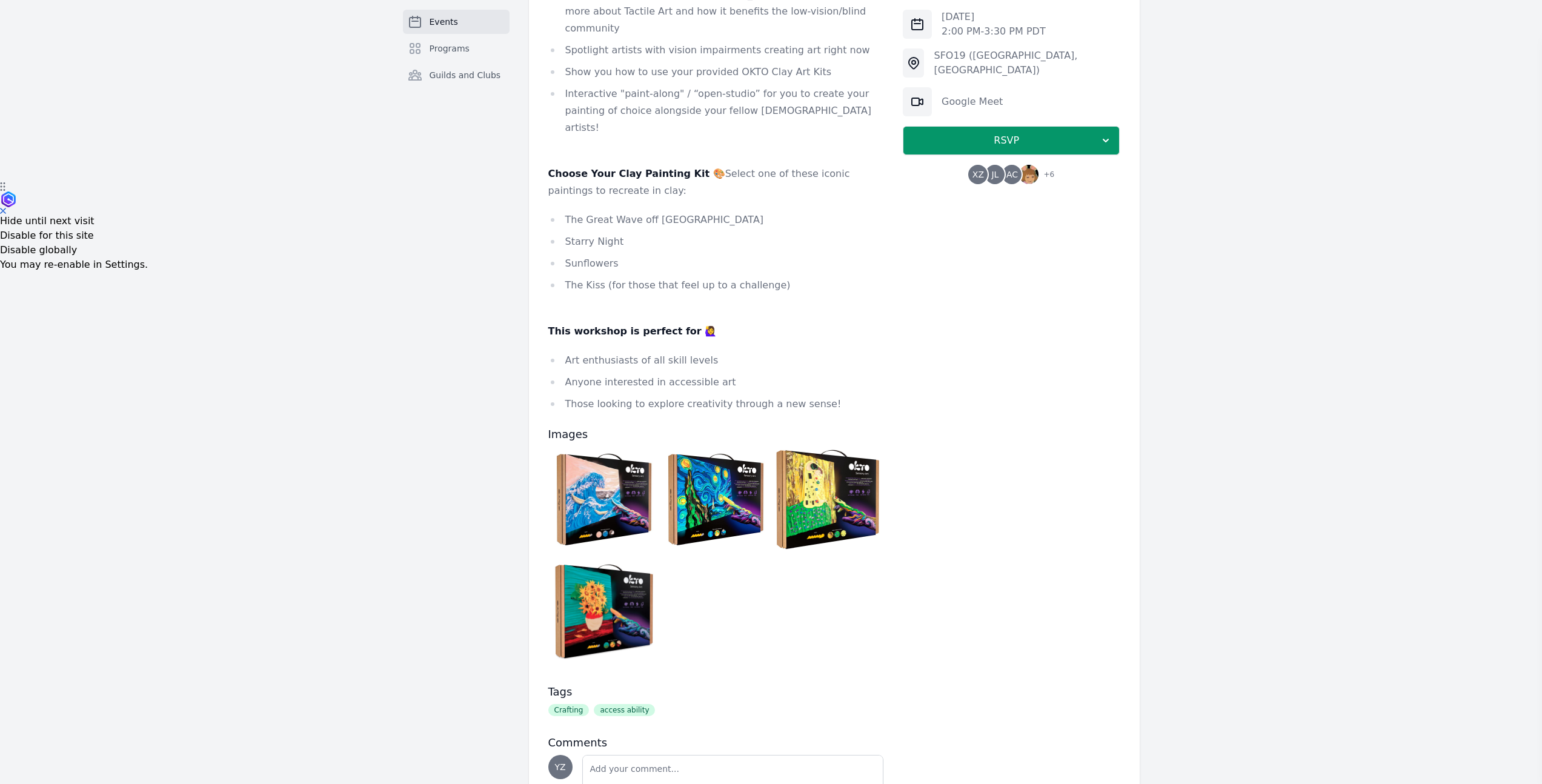
click at [589, 446] on img at bounding box center [604, 499] width 106 height 106
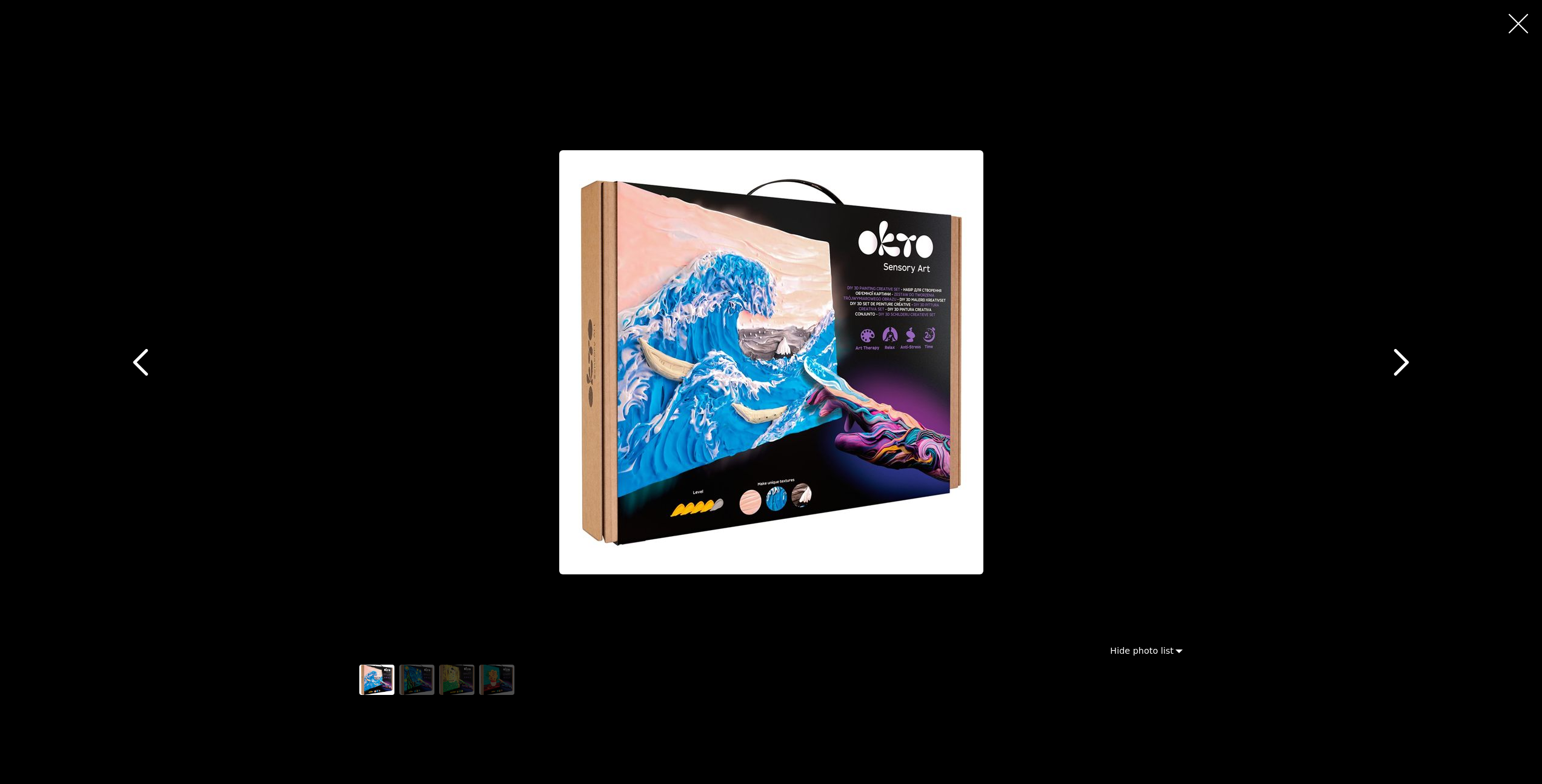
click at [1397, 358] on icon "button" at bounding box center [1401, 362] width 27 height 27
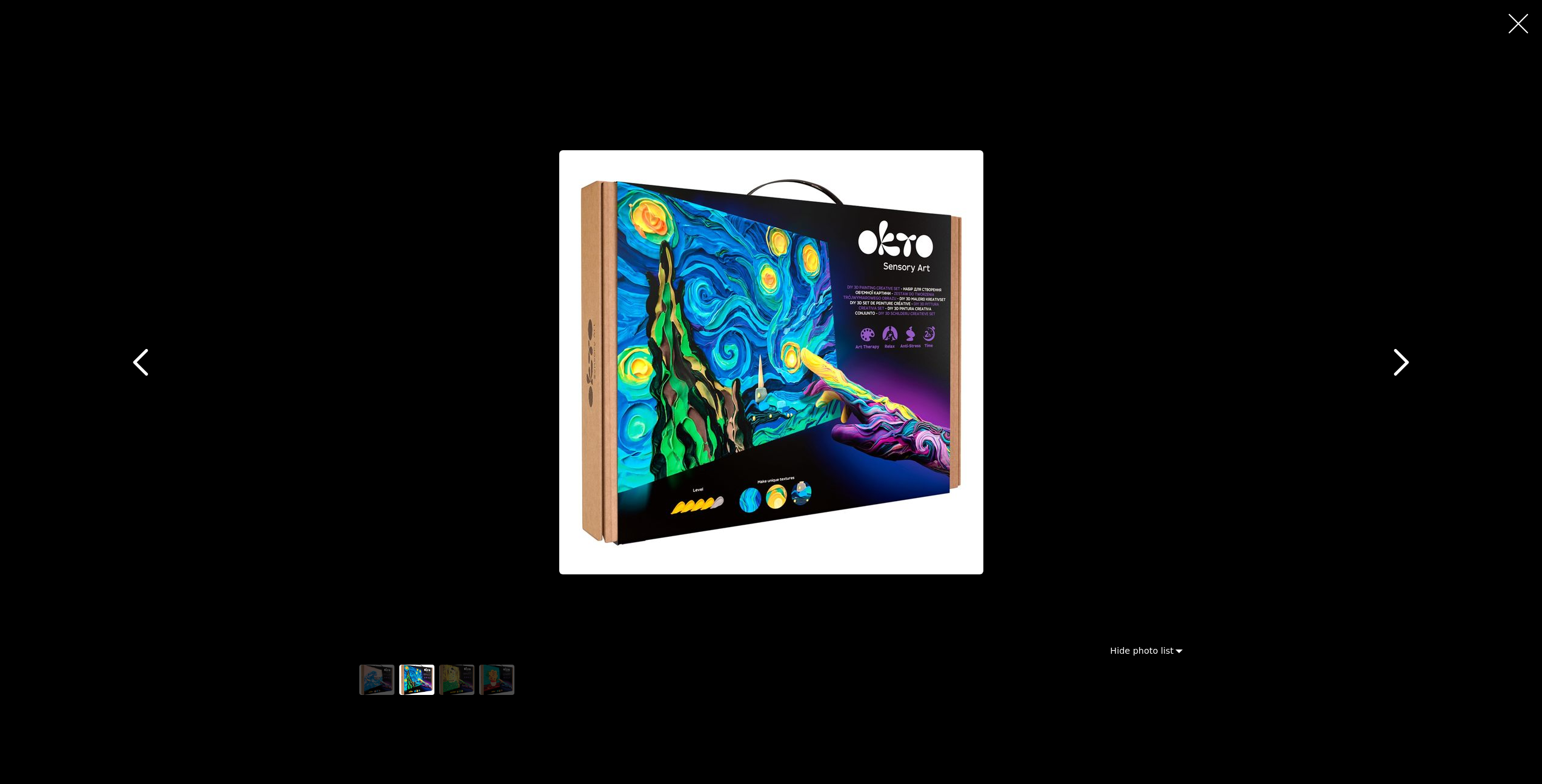
click at [1397, 358] on icon "button" at bounding box center [1401, 362] width 27 height 27
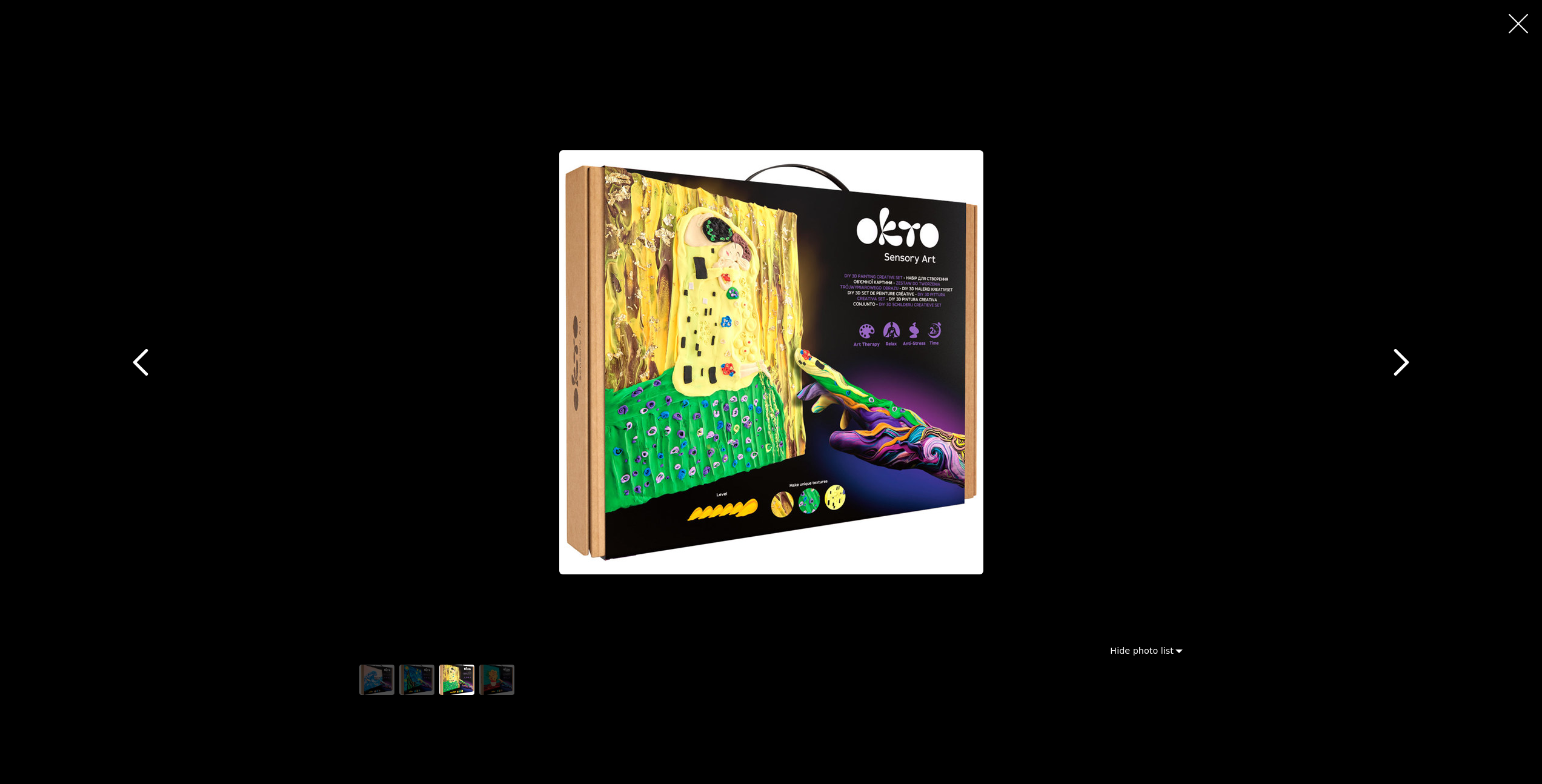
click at [1397, 358] on icon "button" at bounding box center [1401, 362] width 27 height 27
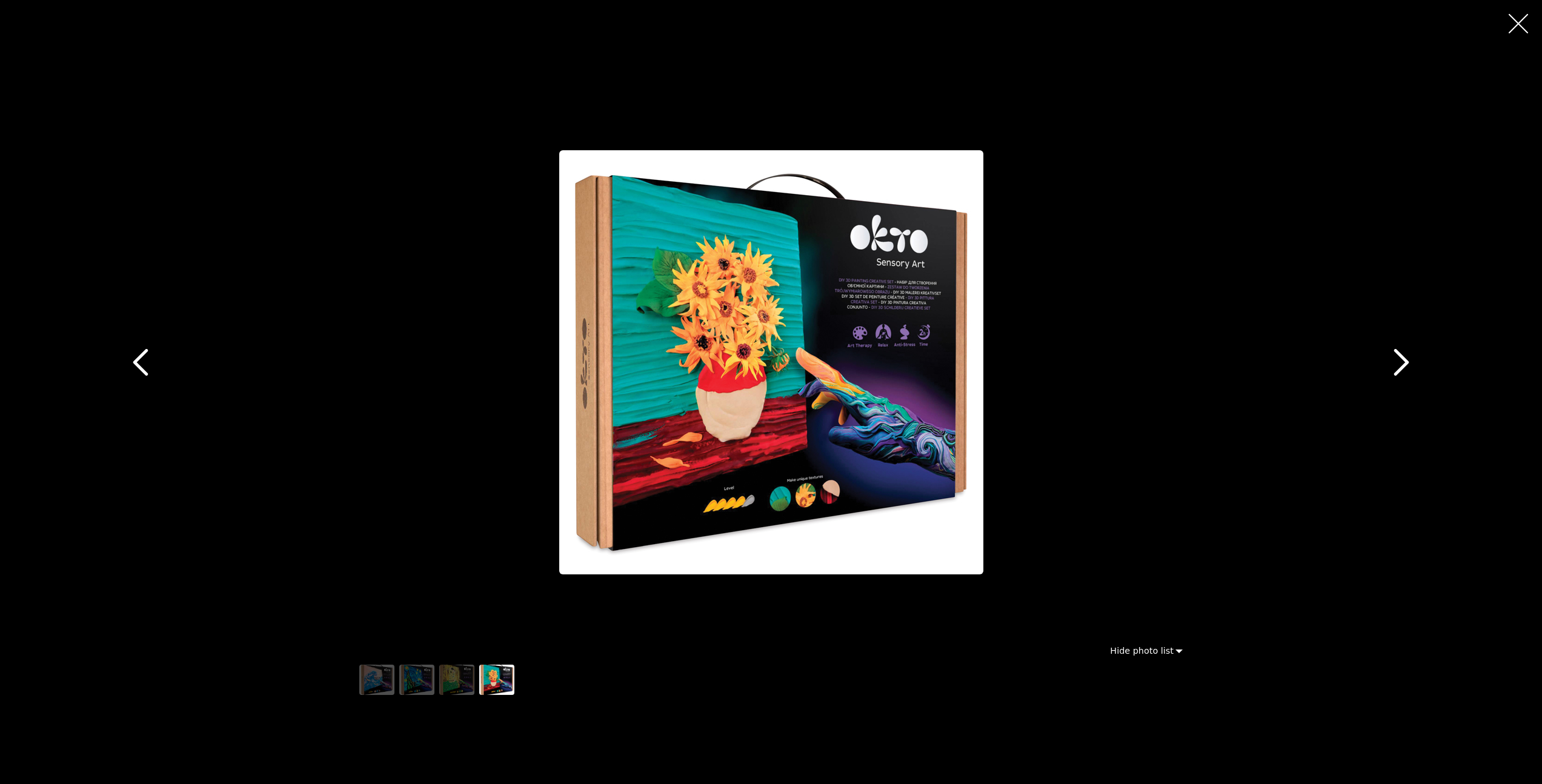
click at [1397, 358] on icon "button" at bounding box center [1401, 362] width 27 height 27
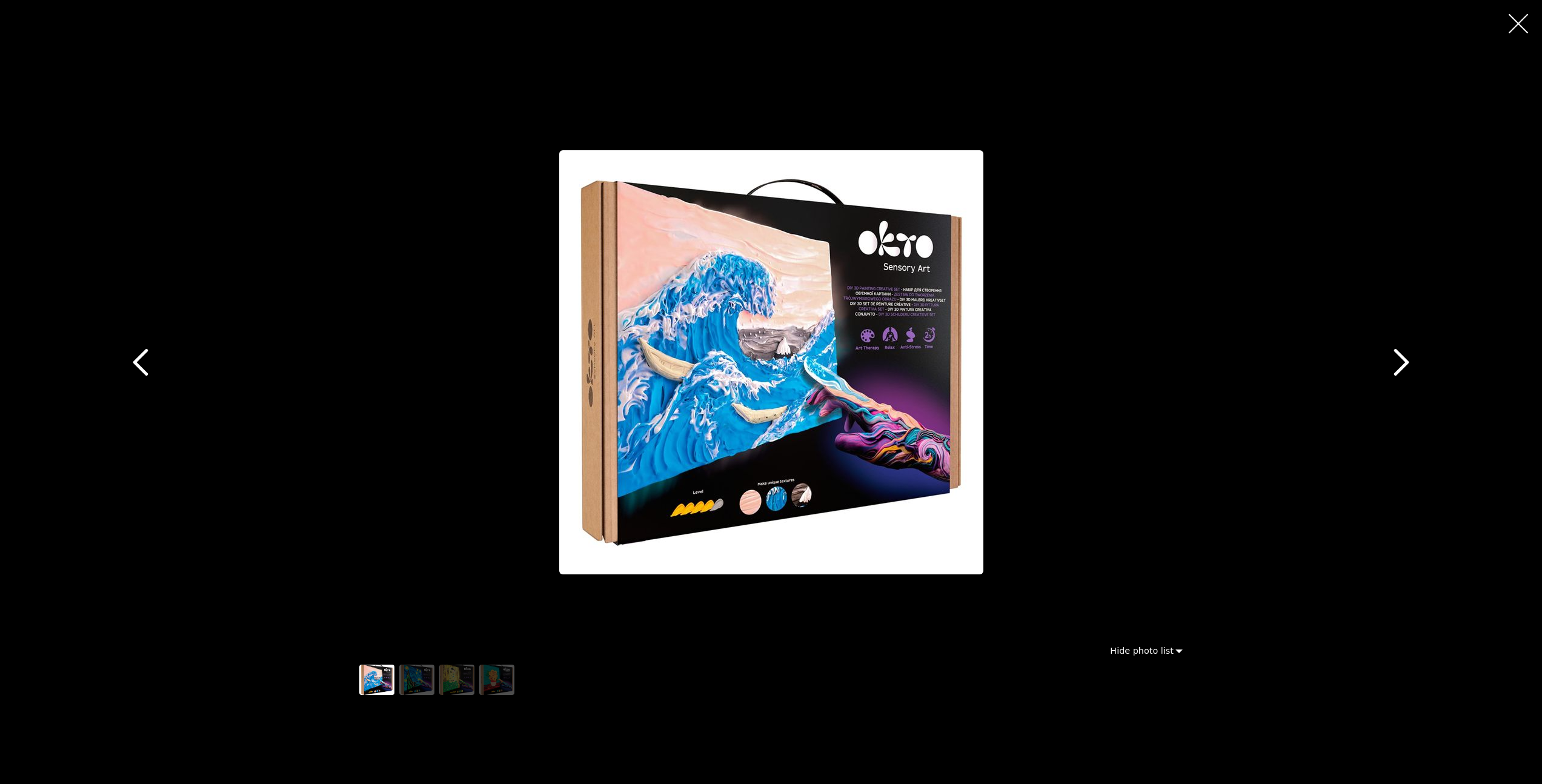
click at [1397, 358] on icon "button" at bounding box center [1401, 362] width 27 height 27
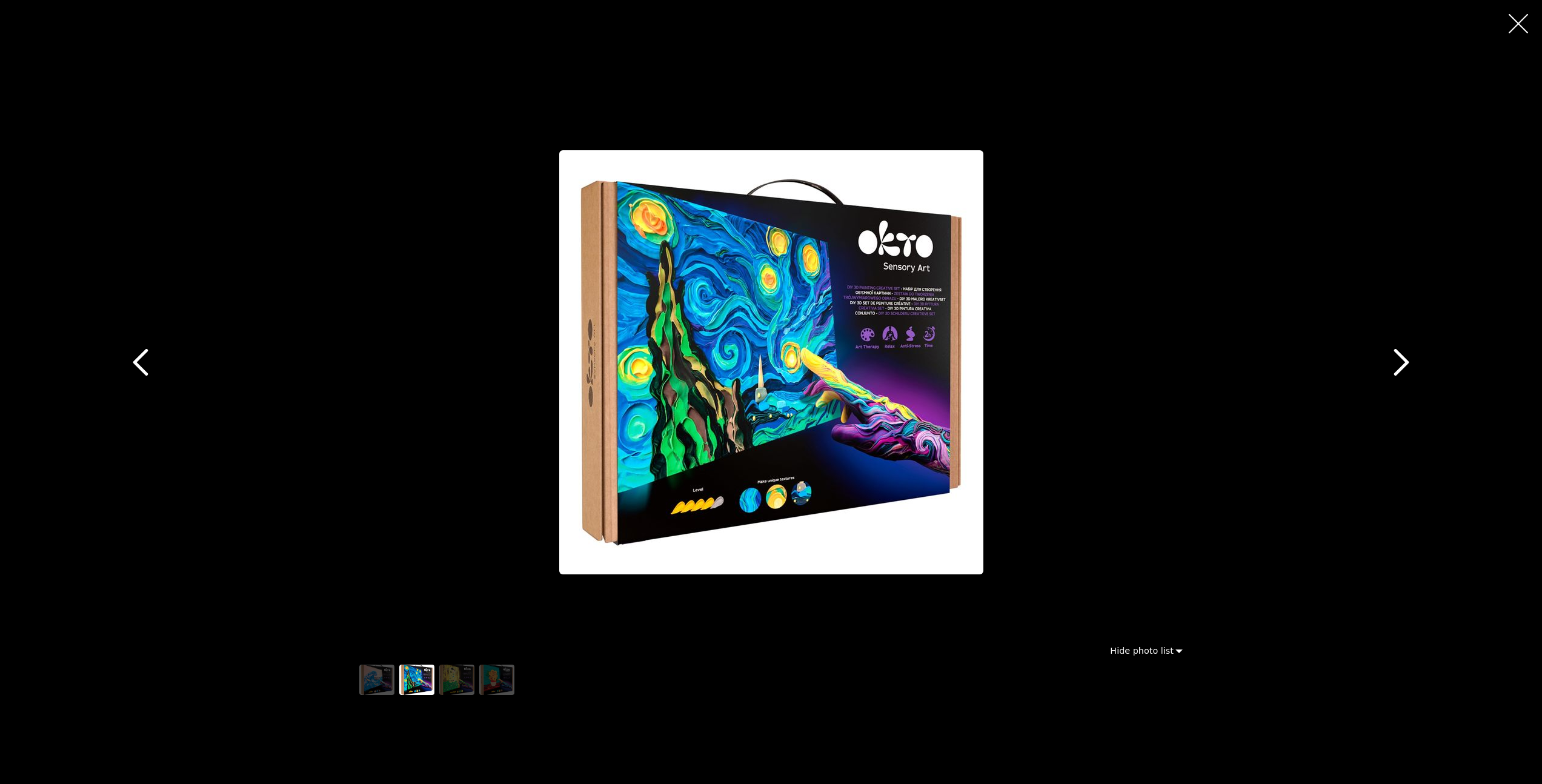
click at [1516, 22] on icon "button" at bounding box center [1518, 23] width 20 height 20
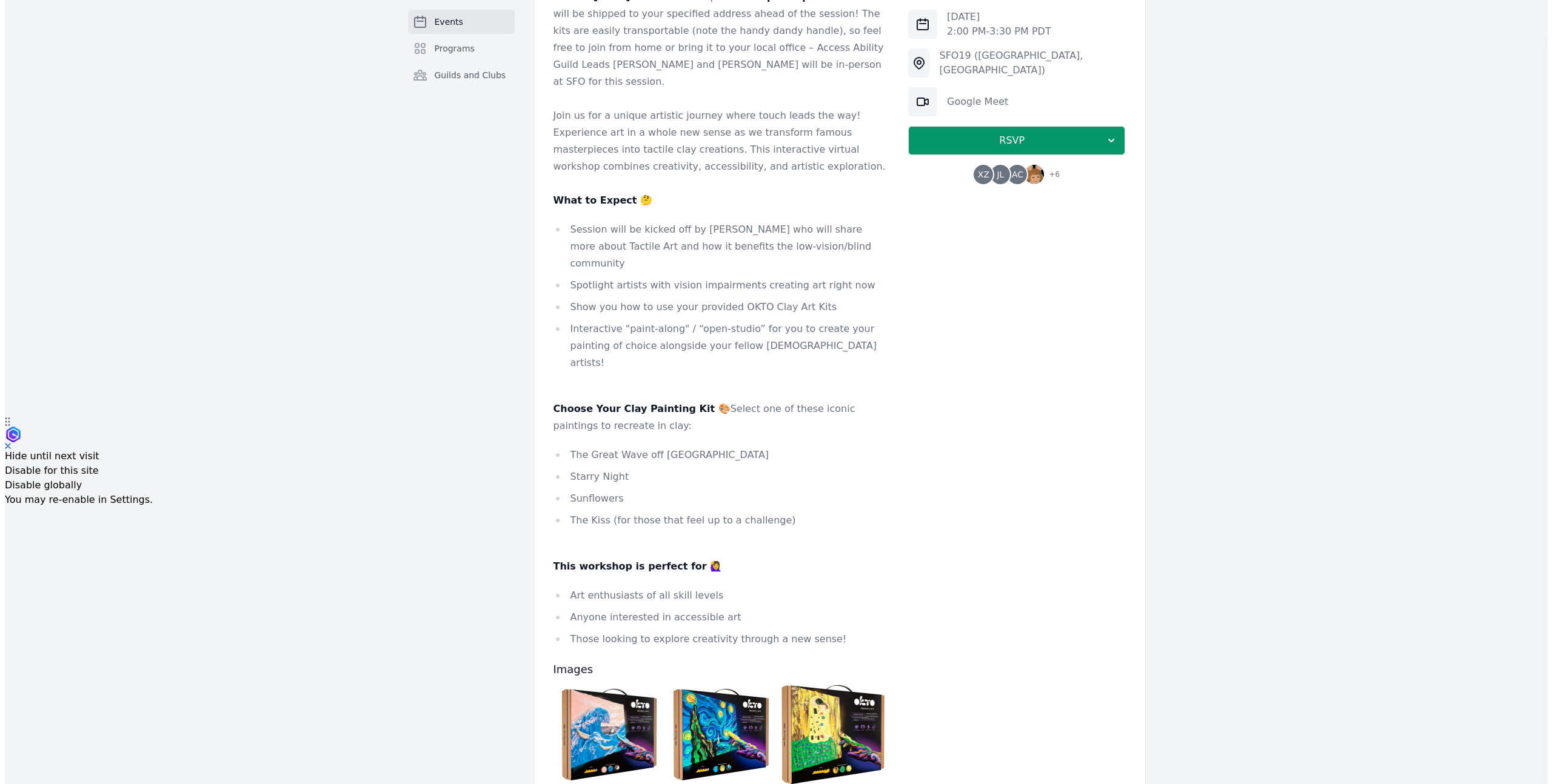
scroll to position [650, 0]
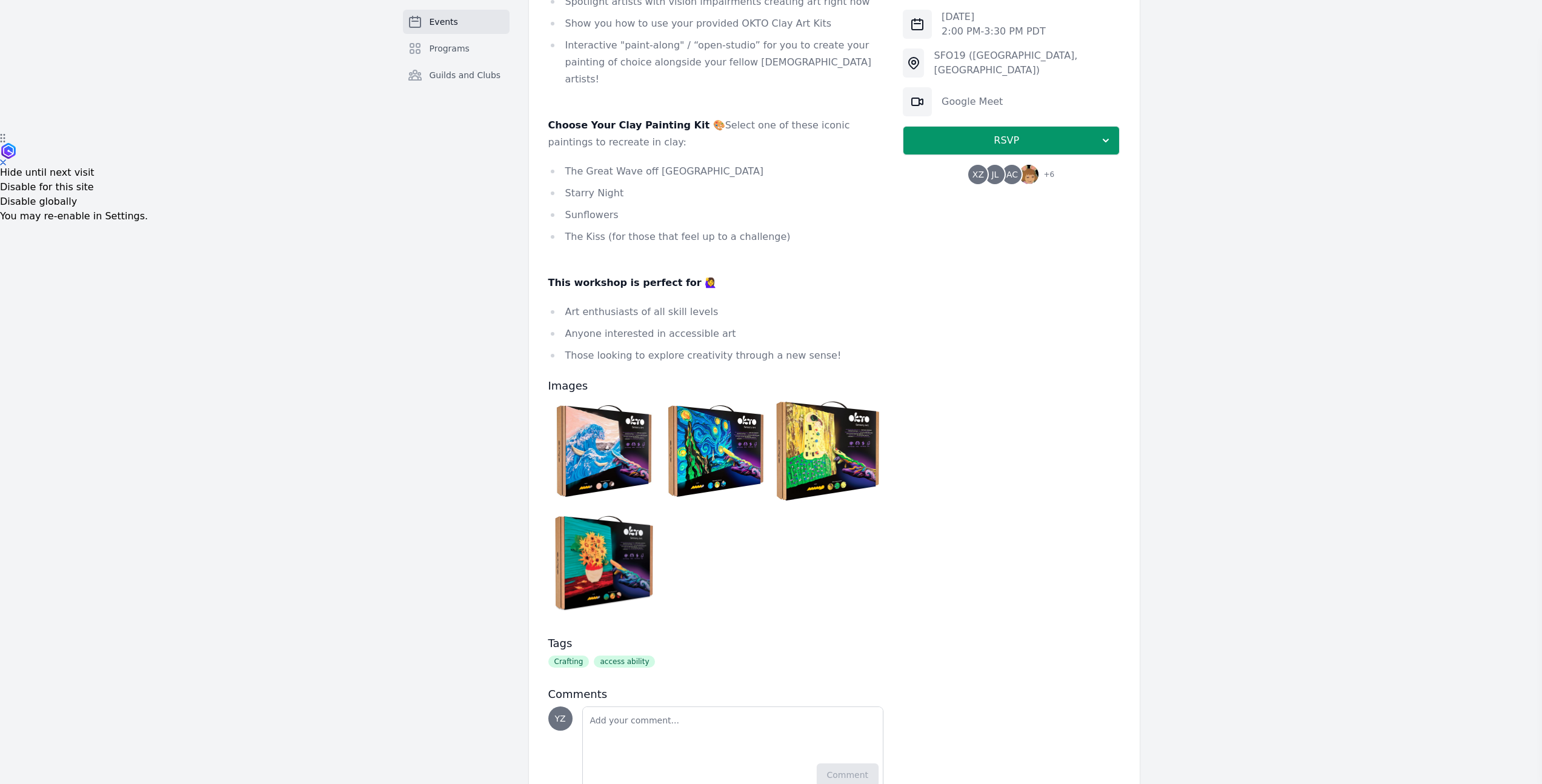
click at [601, 403] on img at bounding box center [604, 450] width 106 height 106
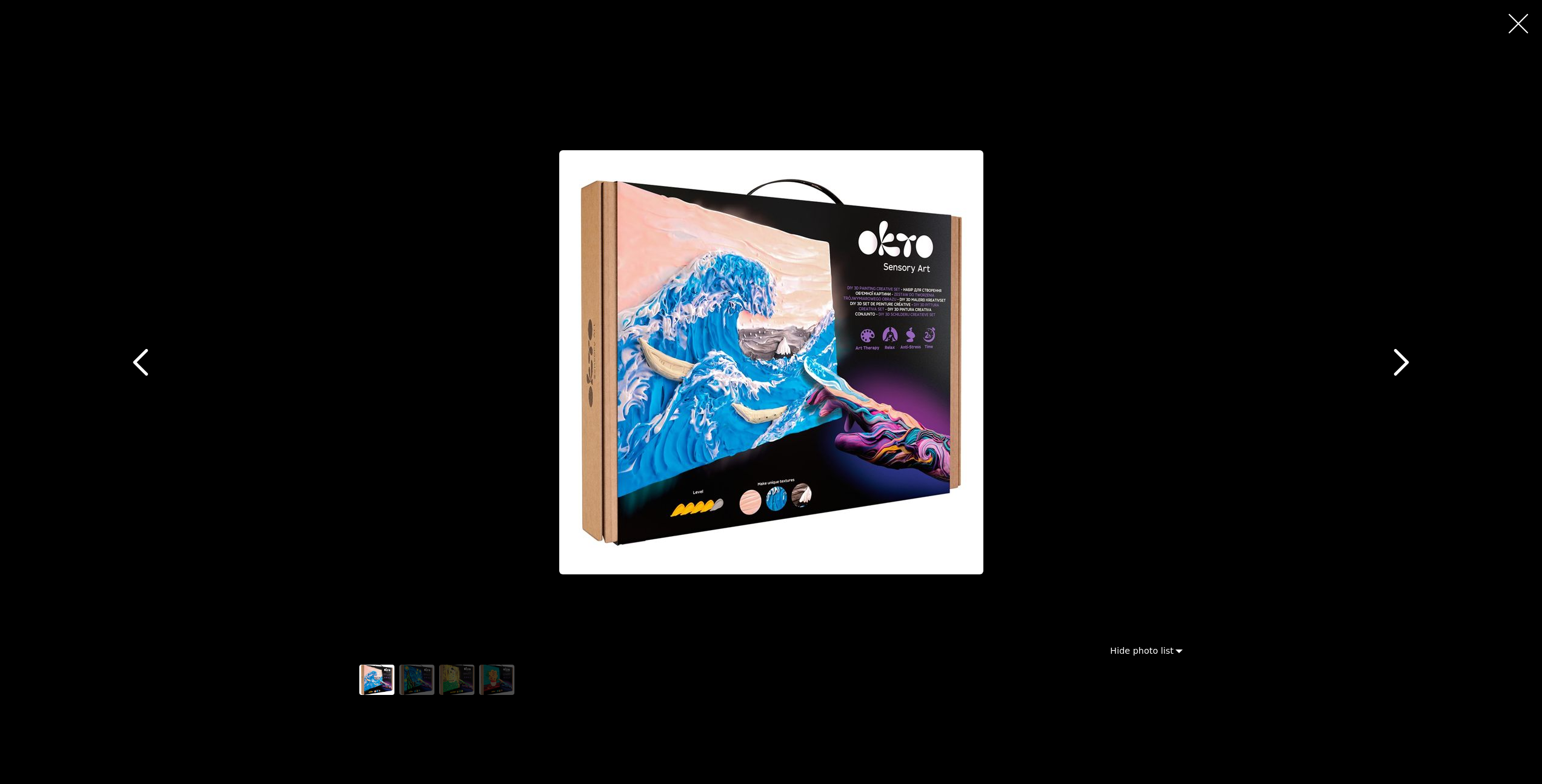
click at [1399, 358] on icon "button" at bounding box center [1401, 362] width 27 height 27
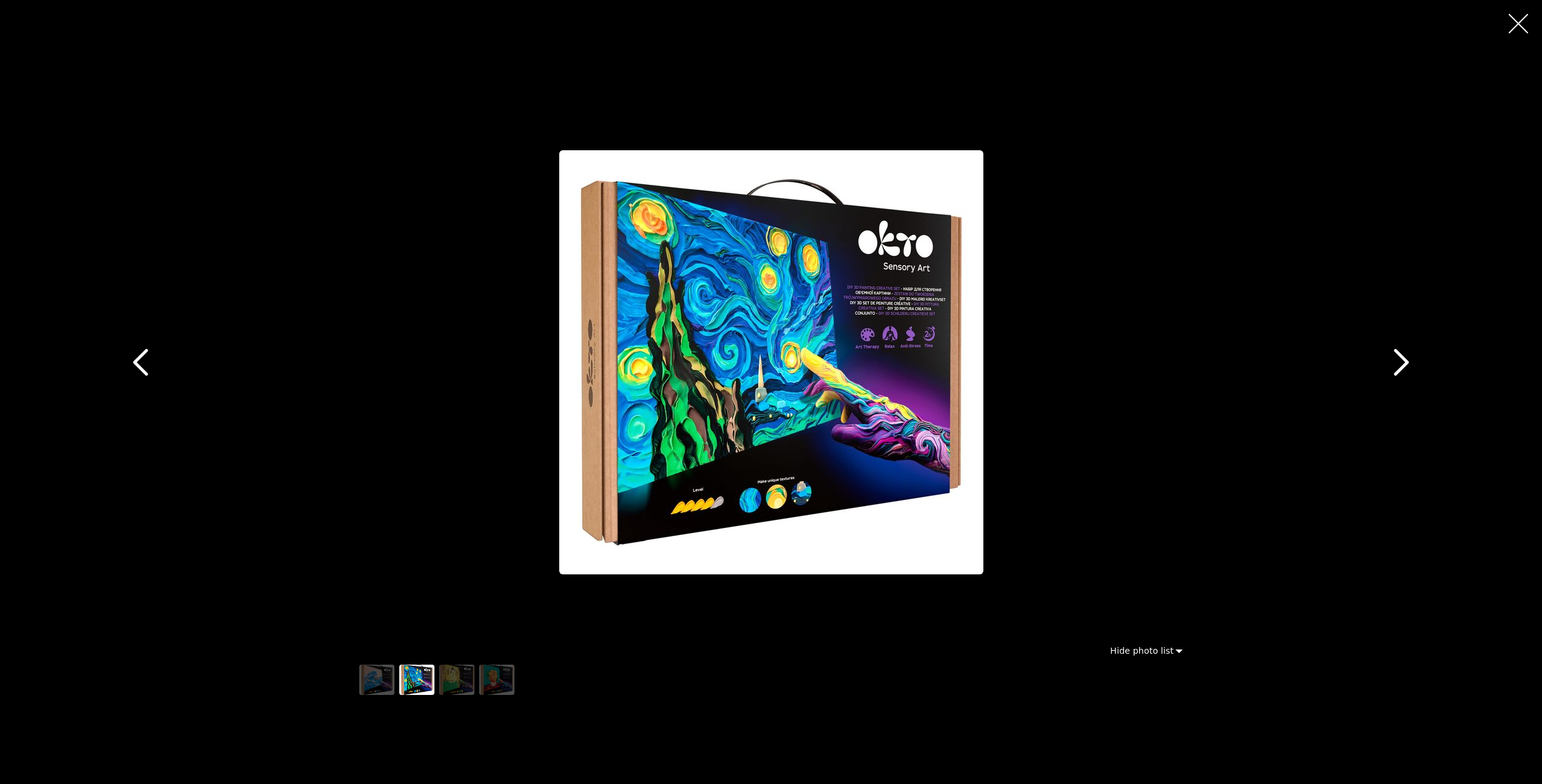
click at [1399, 358] on icon "button" at bounding box center [1401, 362] width 27 height 27
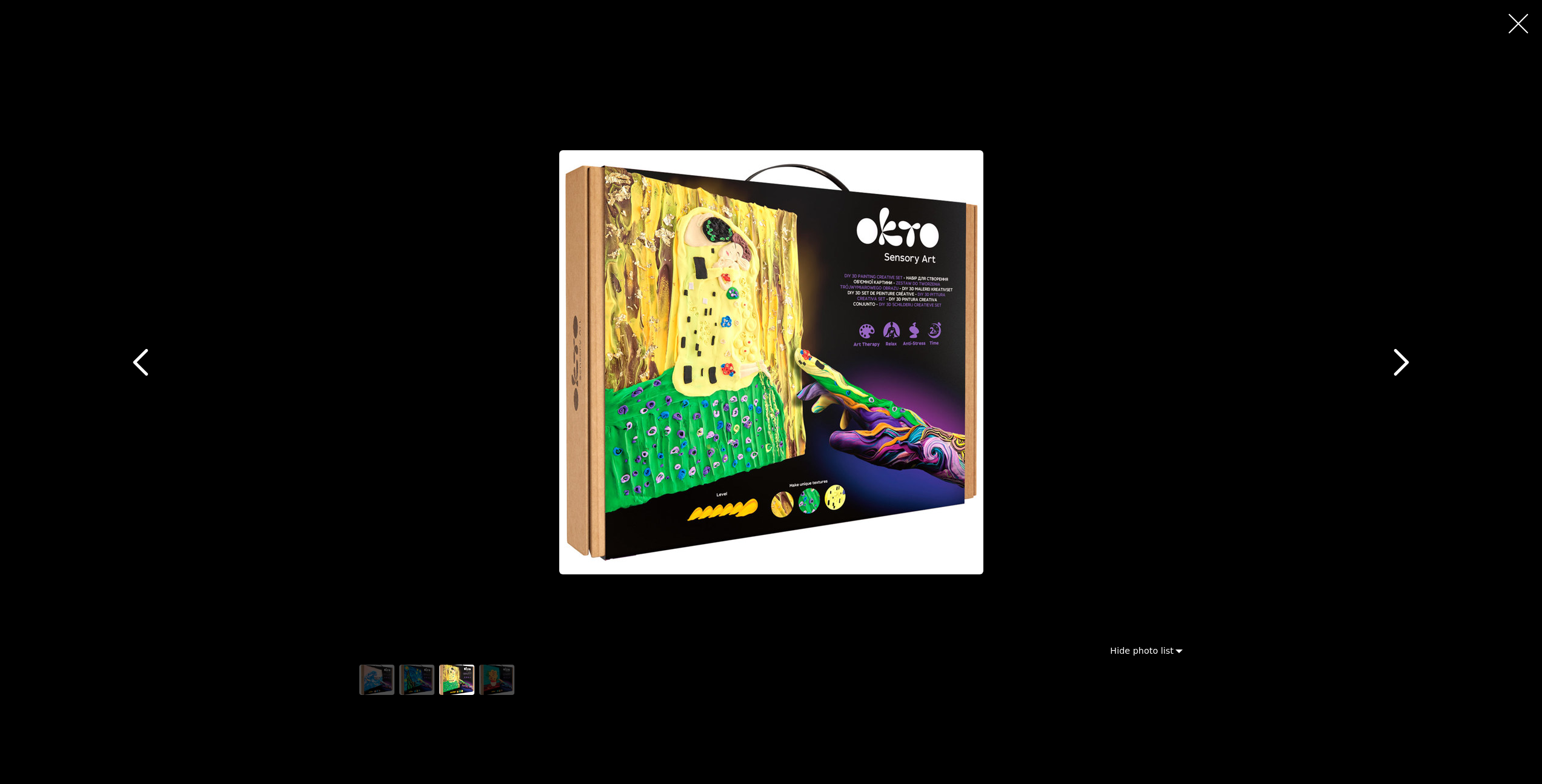
click at [1399, 358] on icon "button" at bounding box center [1401, 362] width 27 height 27
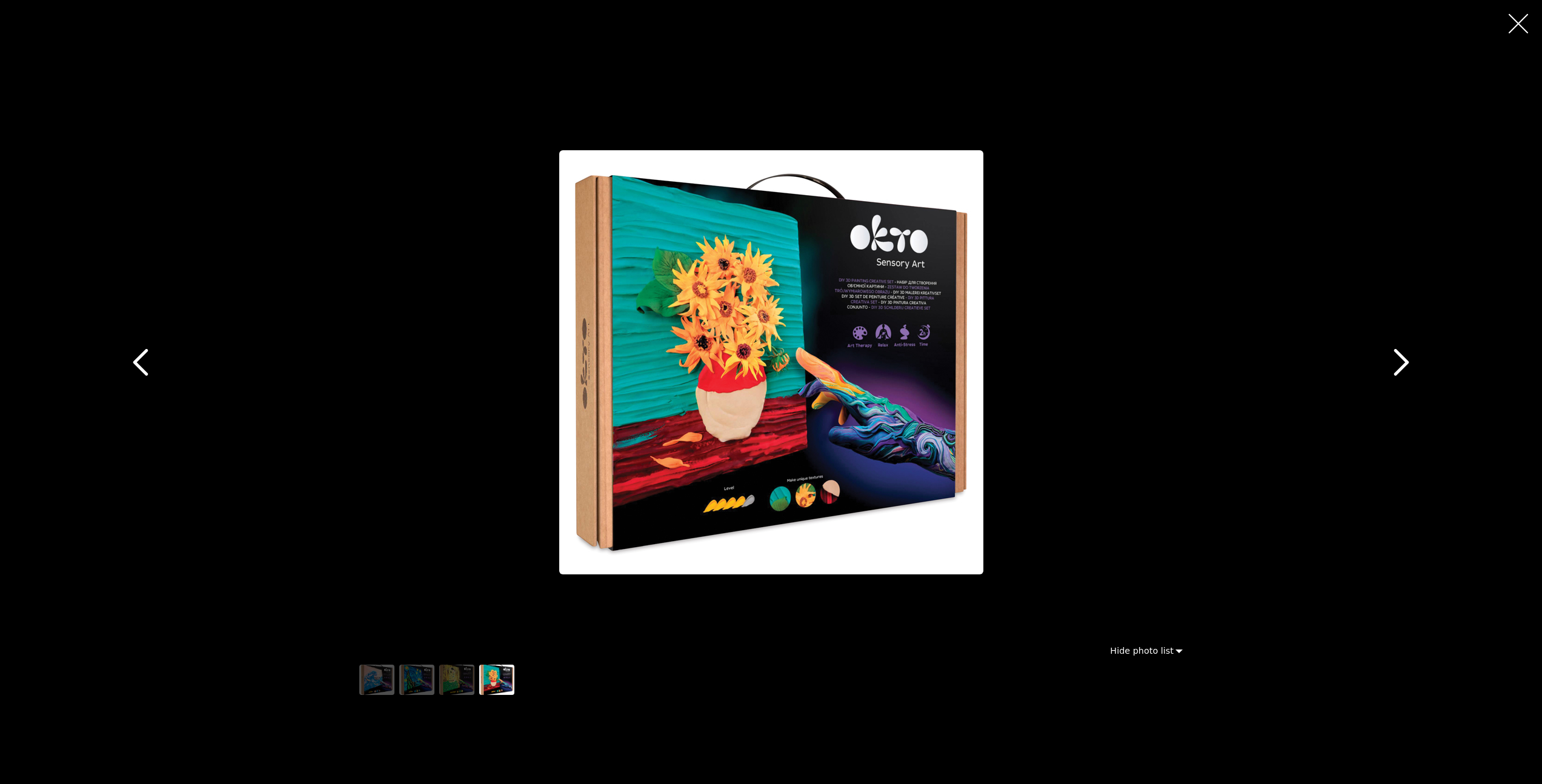
click at [1520, 28] on icon "button" at bounding box center [1518, 23] width 20 height 20
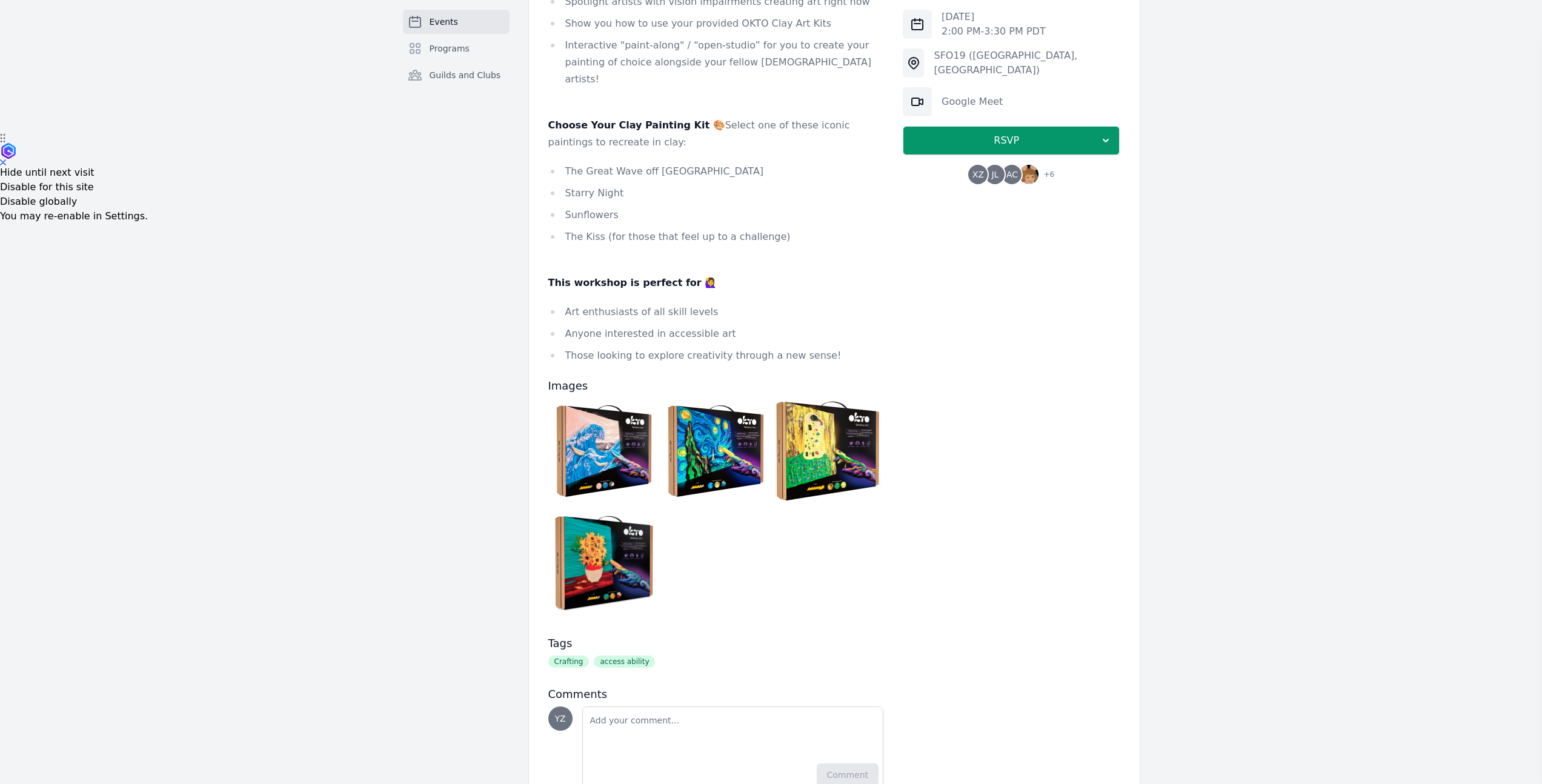
click at [592, 510] on img at bounding box center [604, 562] width 106 height 106
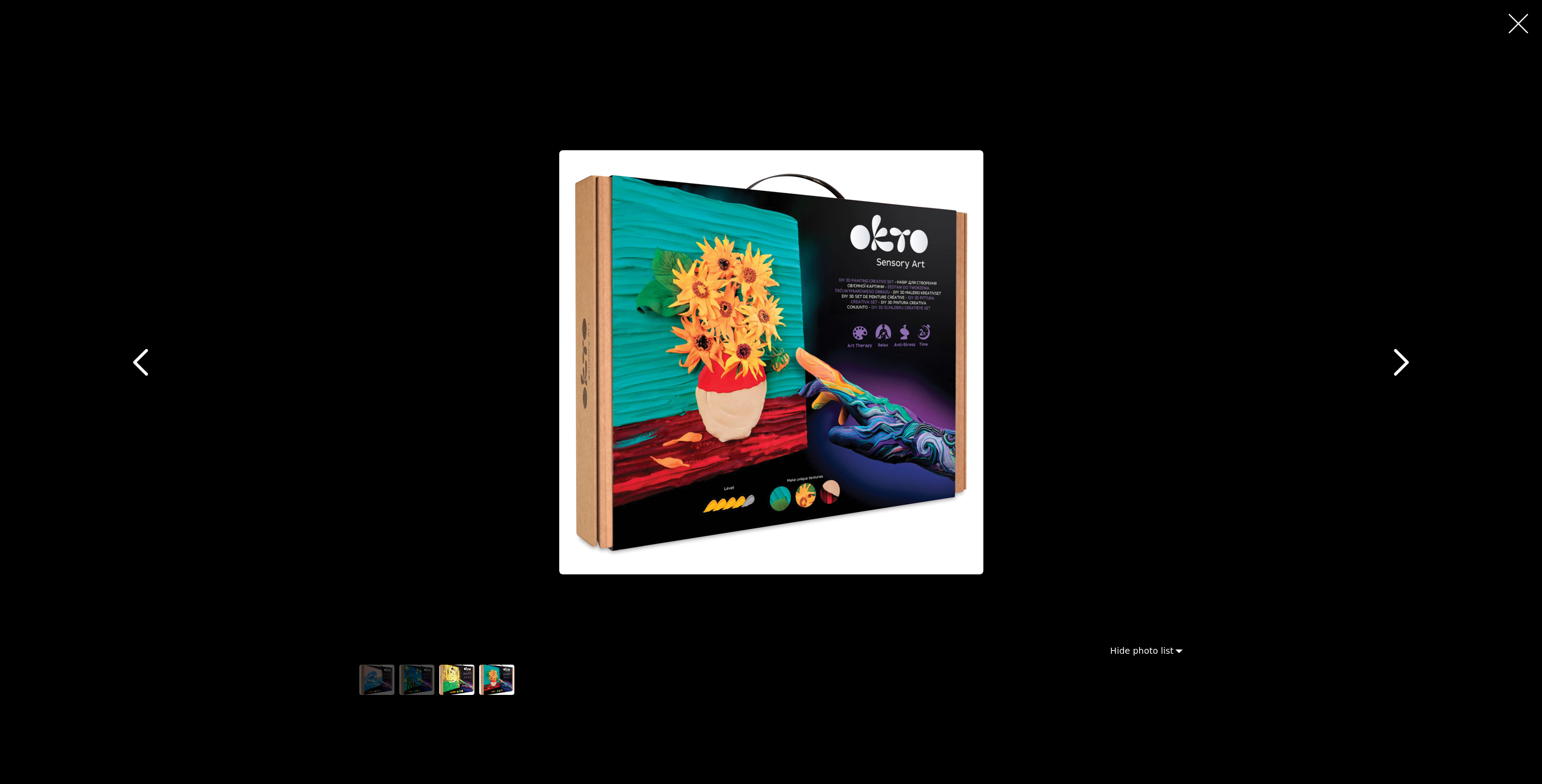
click at [449, 680] on img "button" at bounding box center [457, 679] width 36 height 30
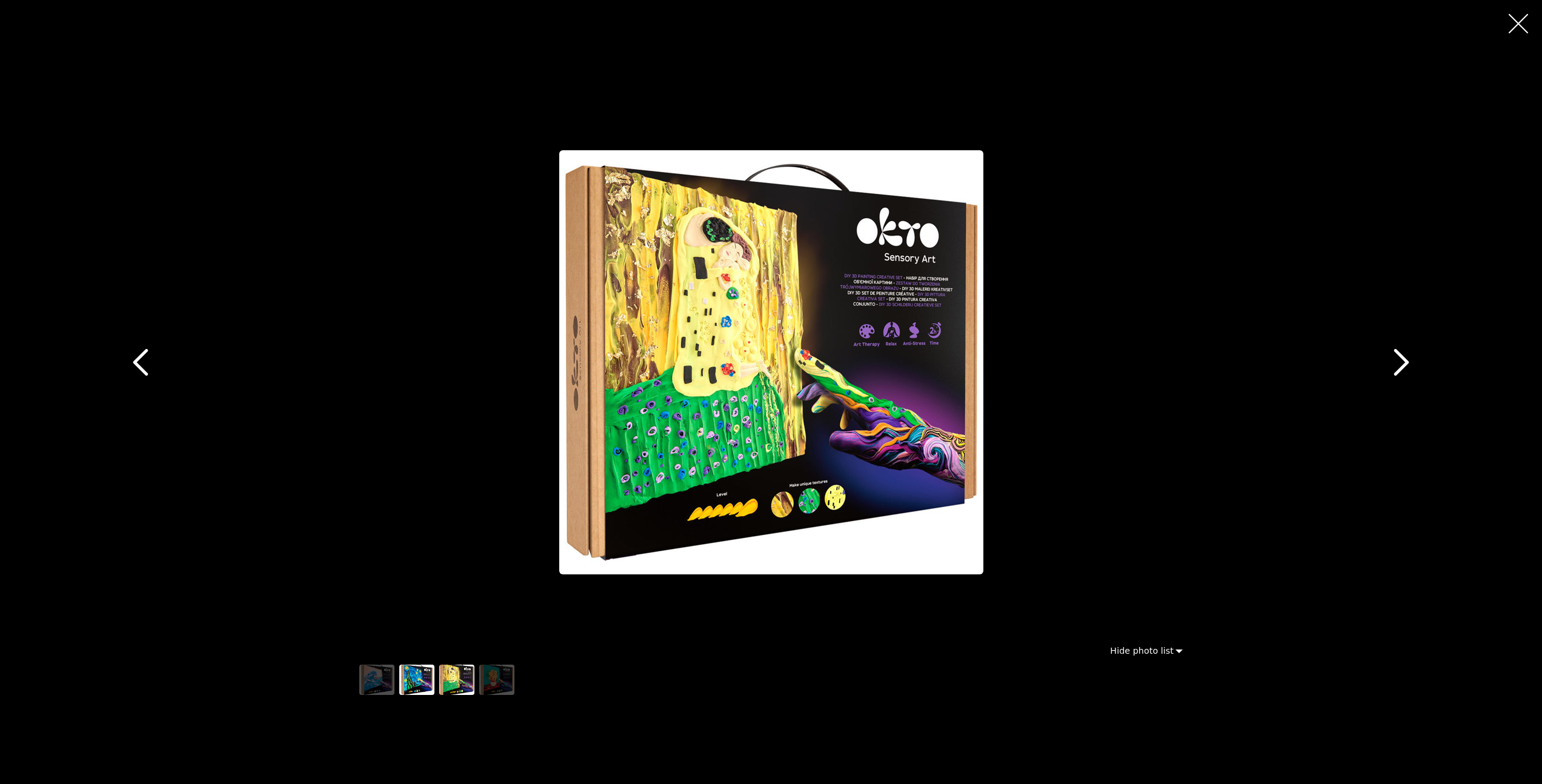
click at [409, 676] on img "button" at bounding box center [417, 679] width 36 height 30
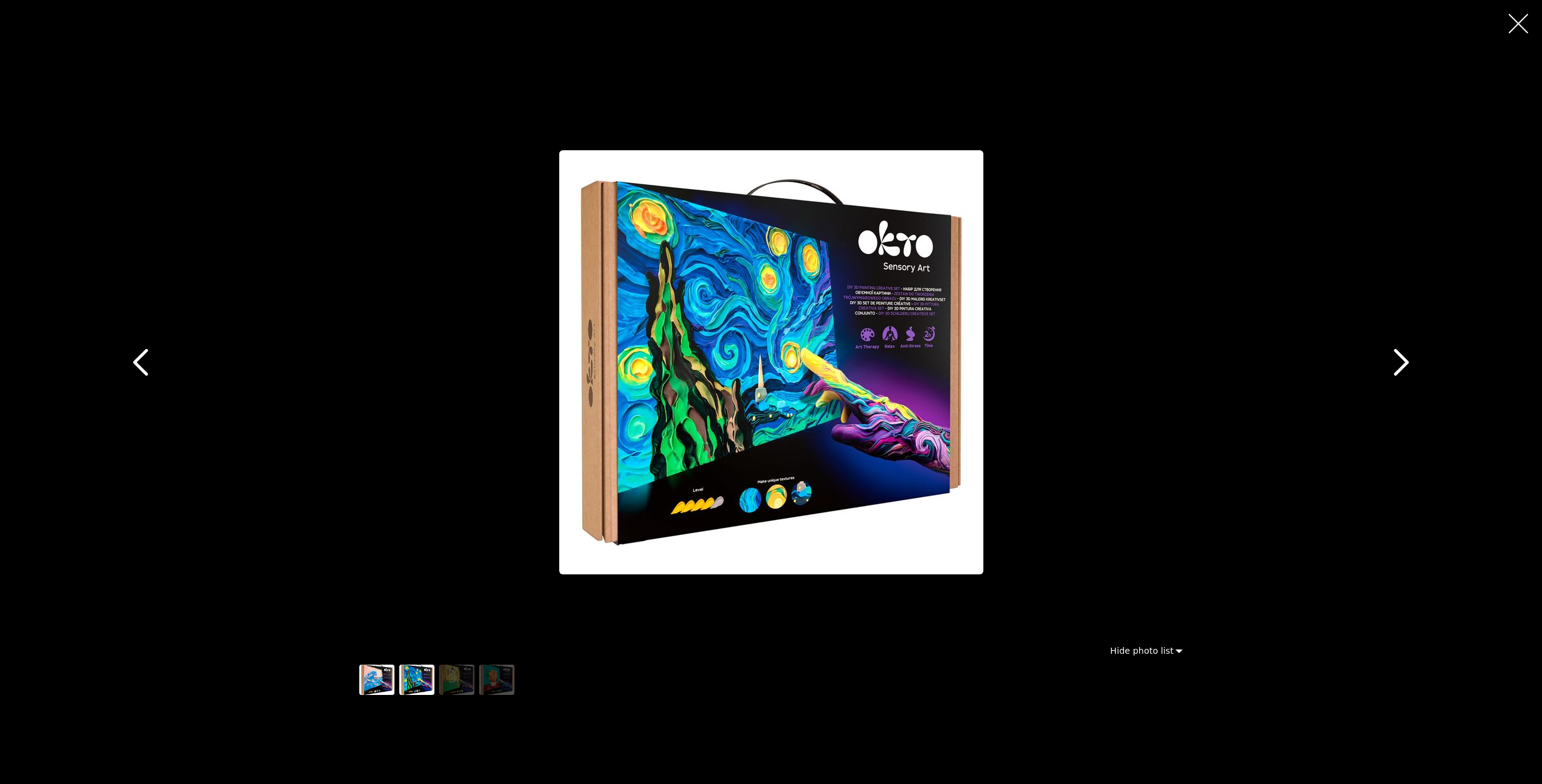
click at [377, 674] on img "button" at bounding box center [377, 679] width 36 height 30
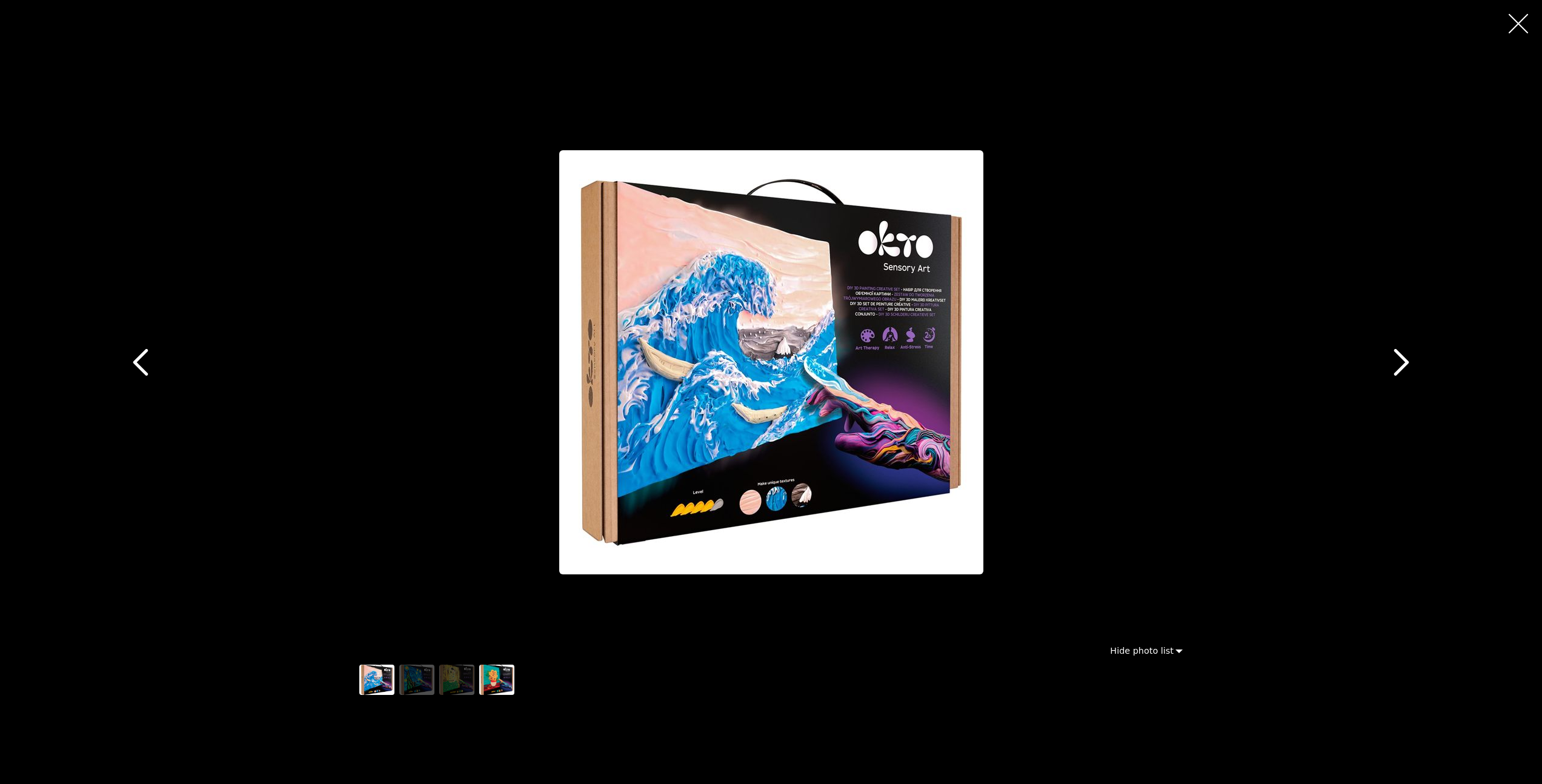
click at [504, 681] on img "button" at bounding box center [497, 679] width 36 height 30
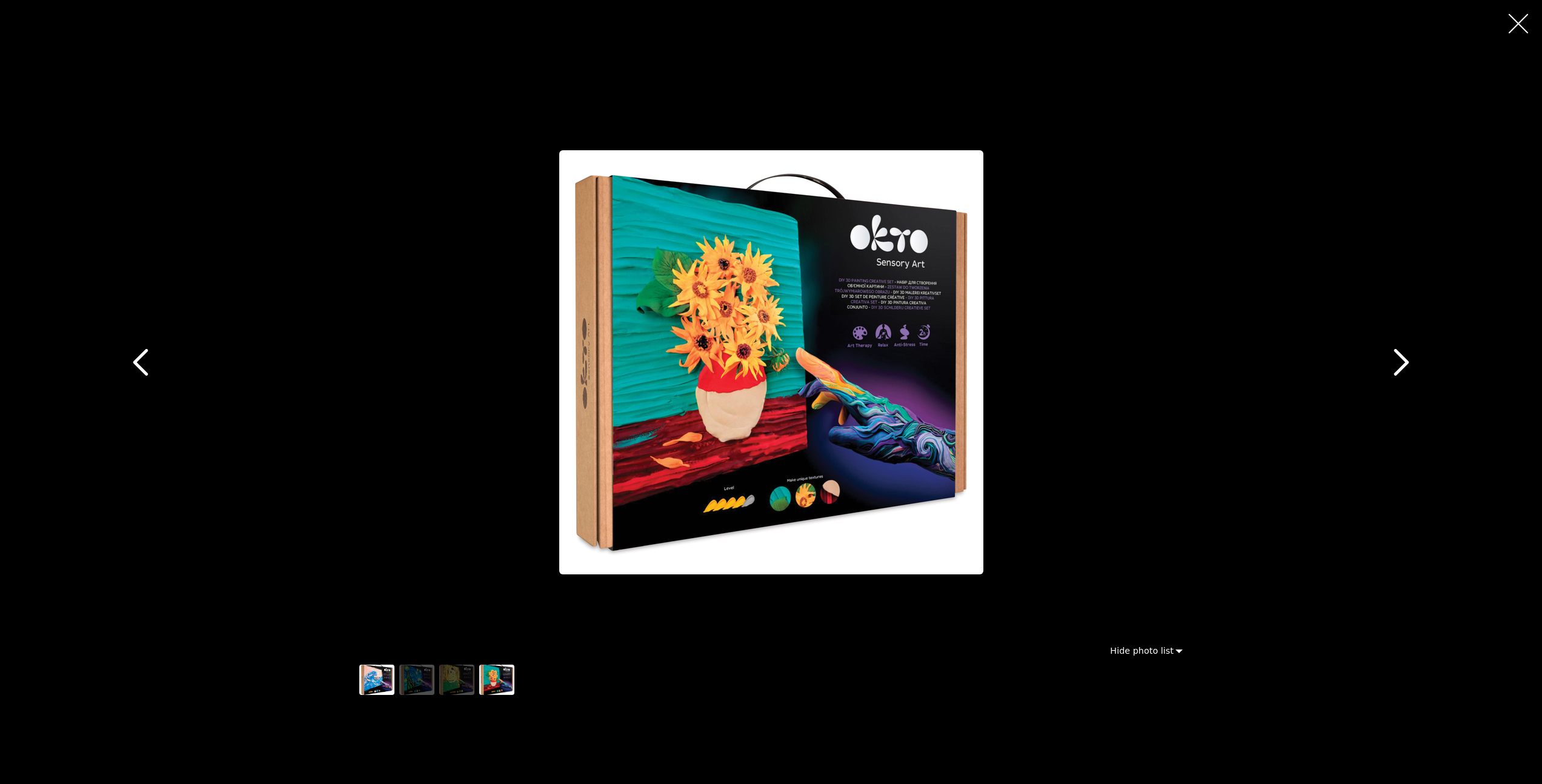
click at [367, 693] on img "button" at bounding box center [377, 679] width 36 height 30
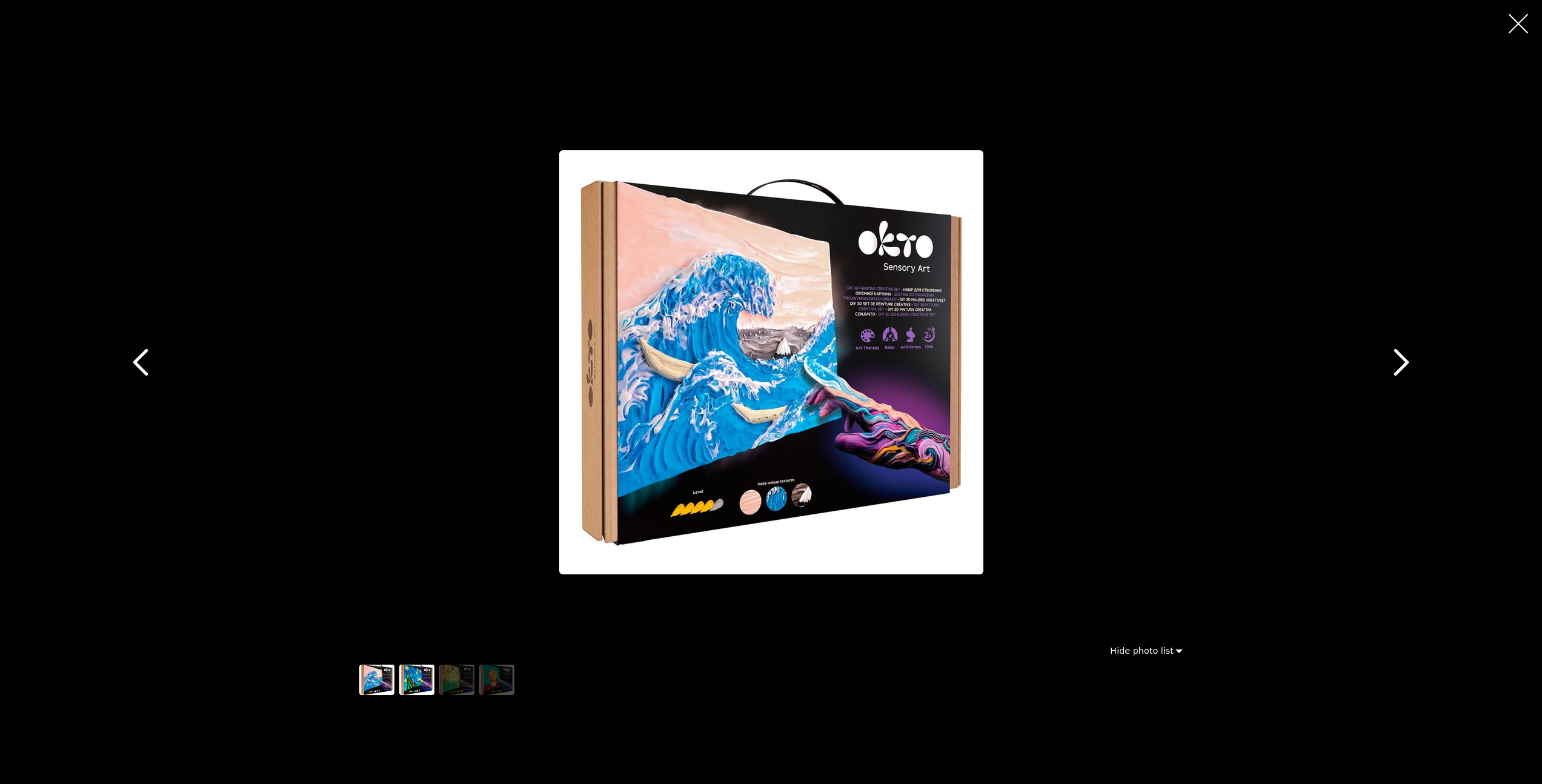
click at [411, 689] on img "button" at bounding box center [417, 679] width 36 height 30
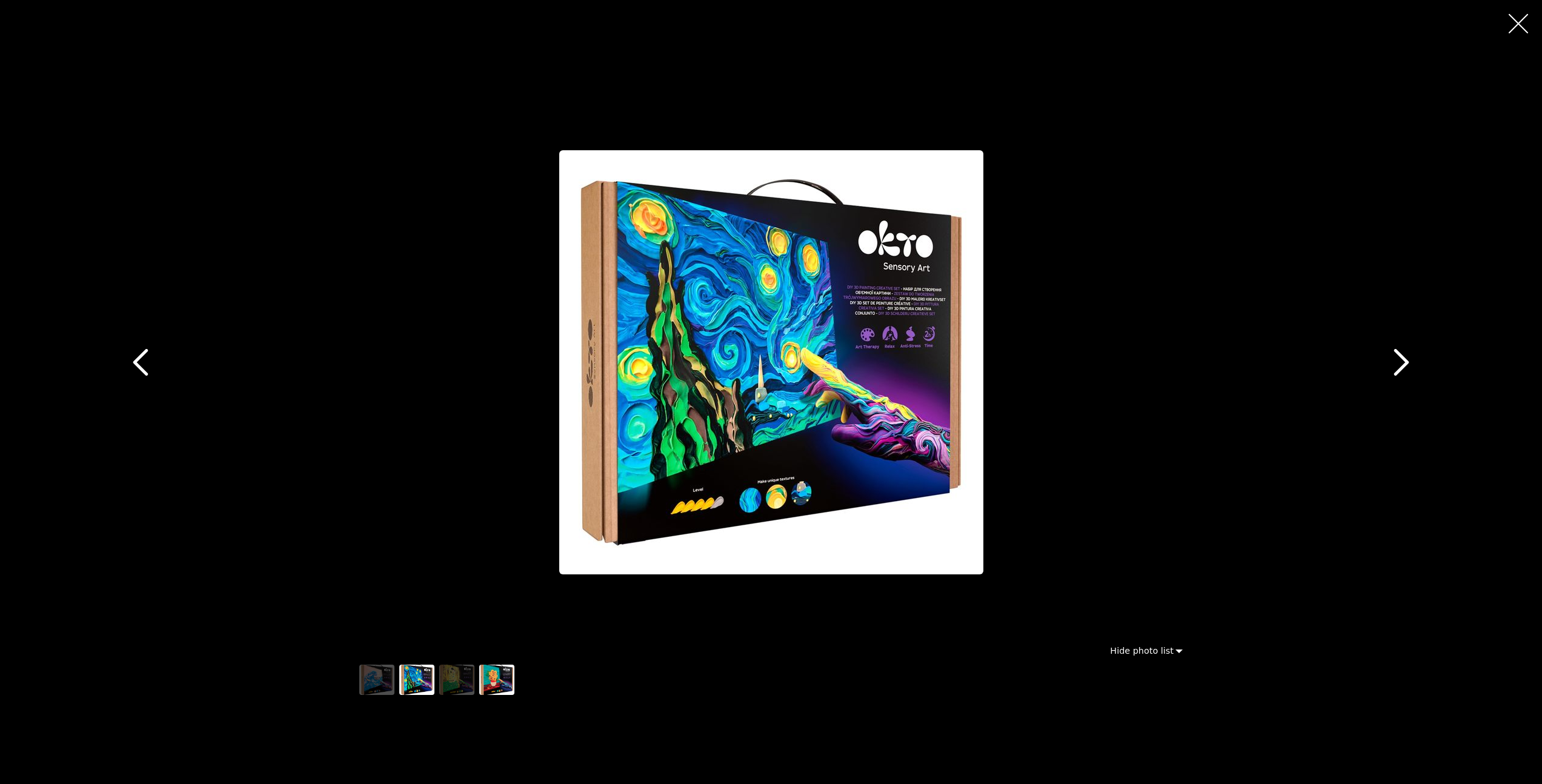
click at [498, 681] on img "button" at bounding box center [497, 679] width 36 height 30
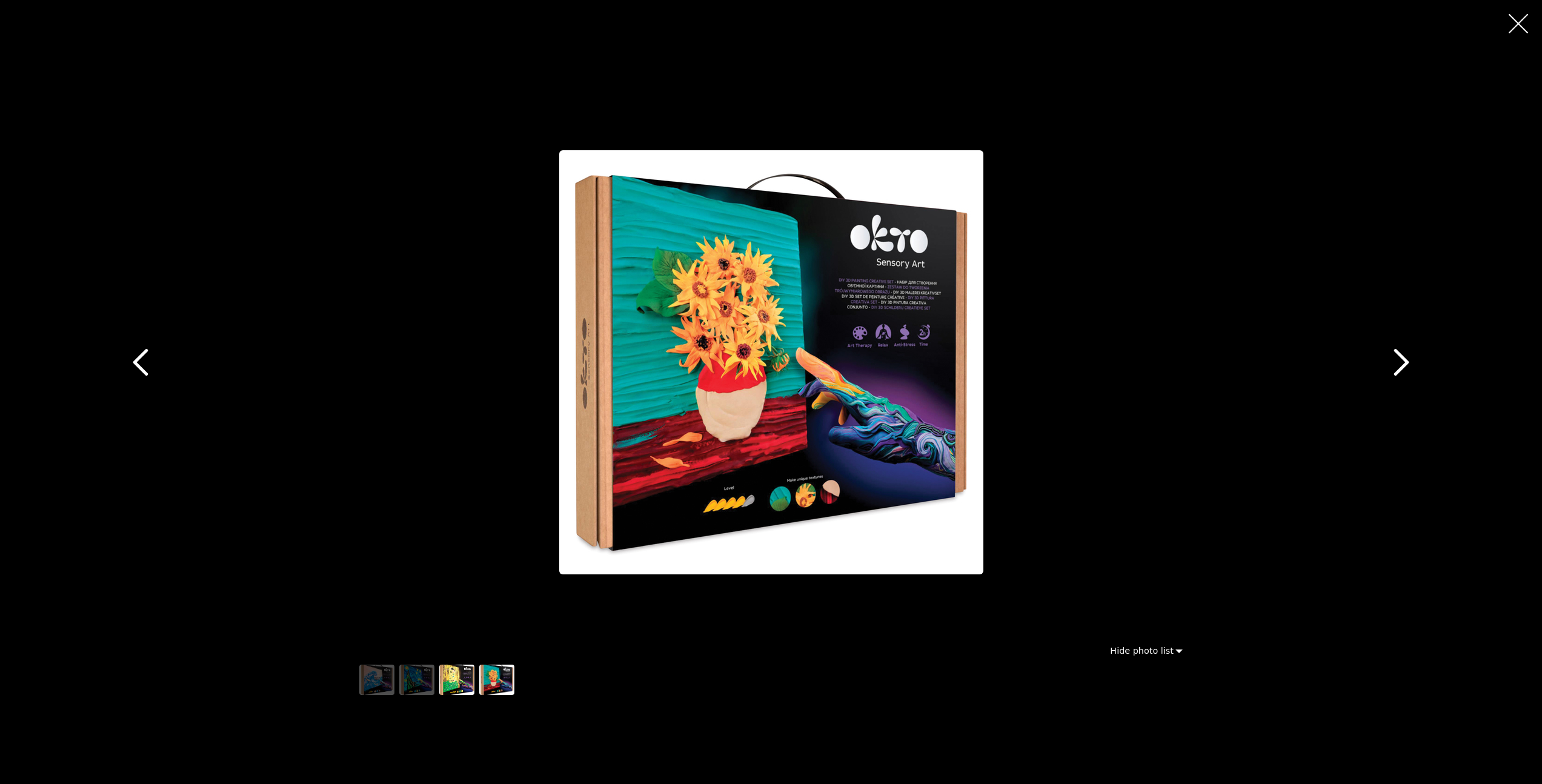
click at [449, 680] on img "button" at bounding box center [457, 679] width 36 height 30
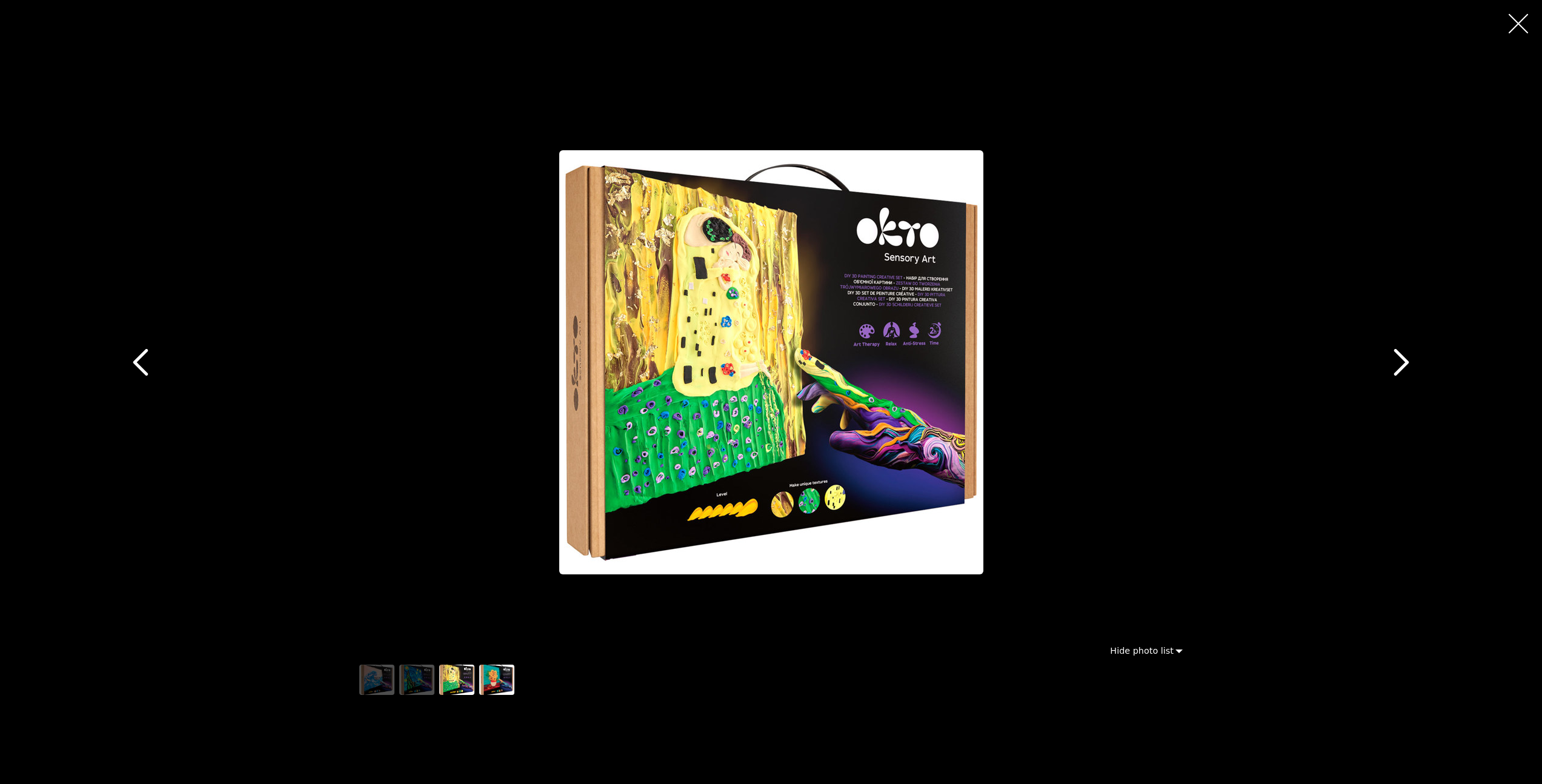
click at [487, 680] on img "button" at bounding box center [497, 679] width 36 height 30
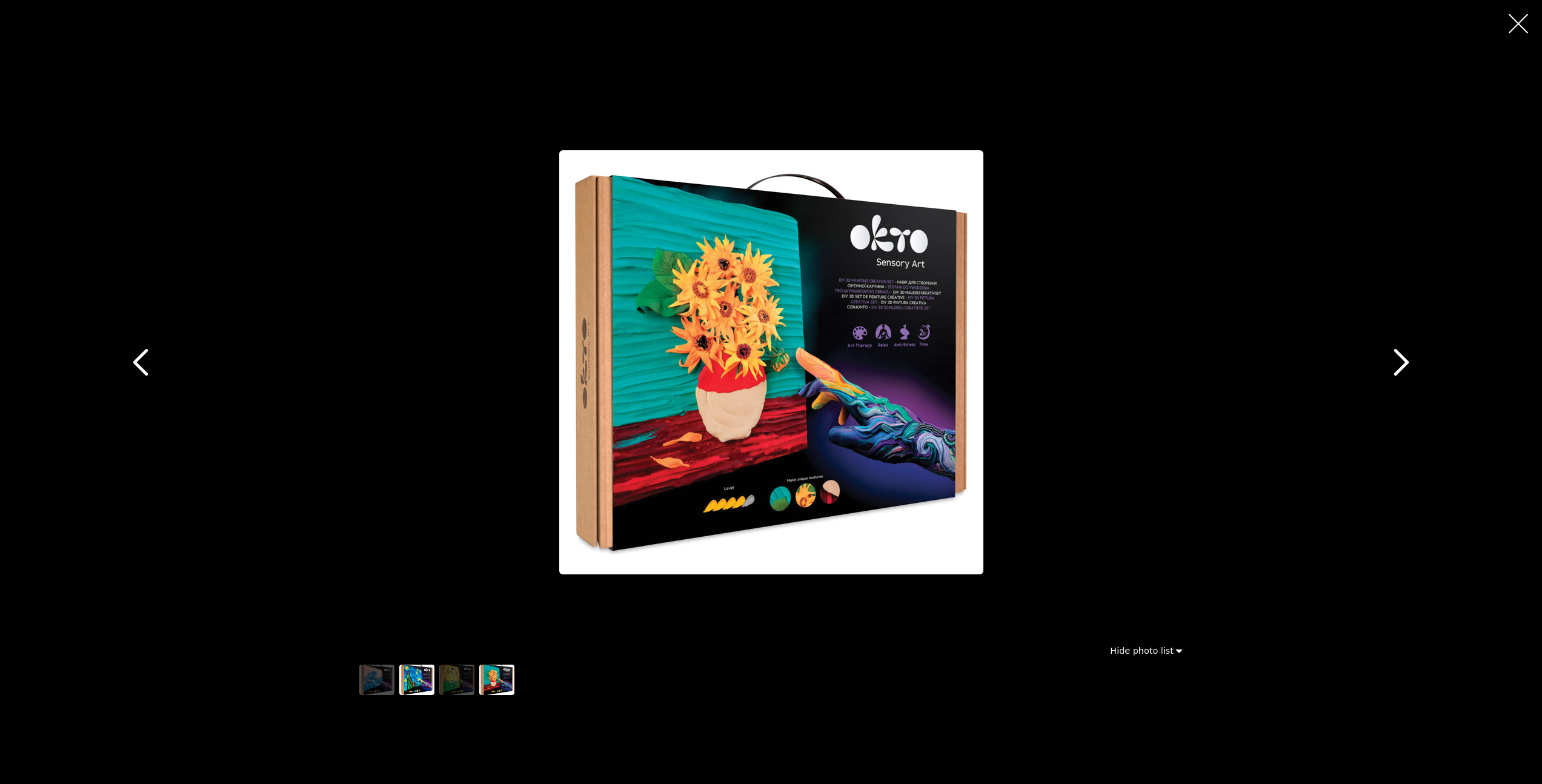
click at [415, 673] on img "button" at bounding box center [417, 679] width 36 height 30
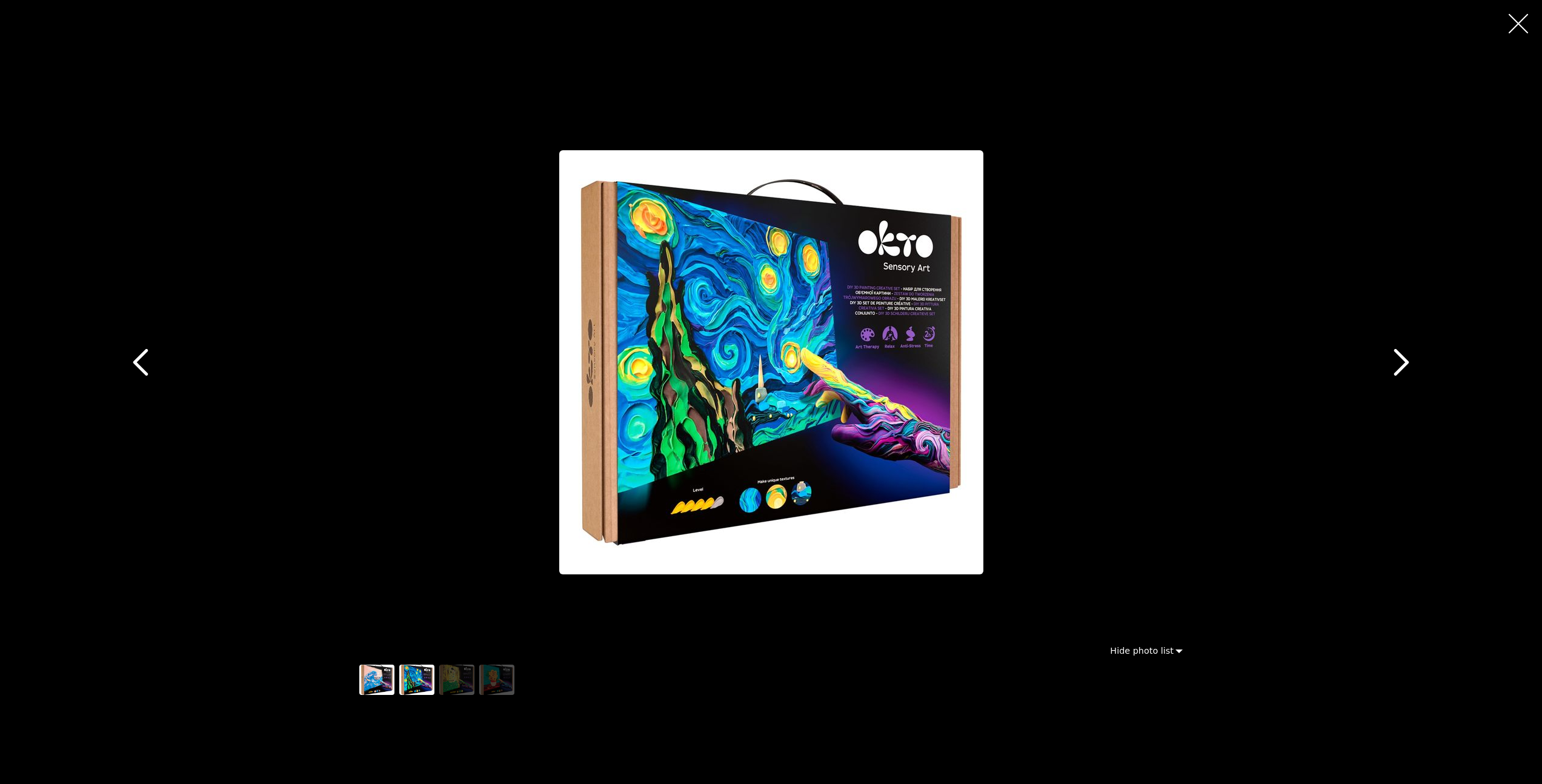
click at [383, 674] on img "button" at bounding box center [377, 679] width 36 height 30
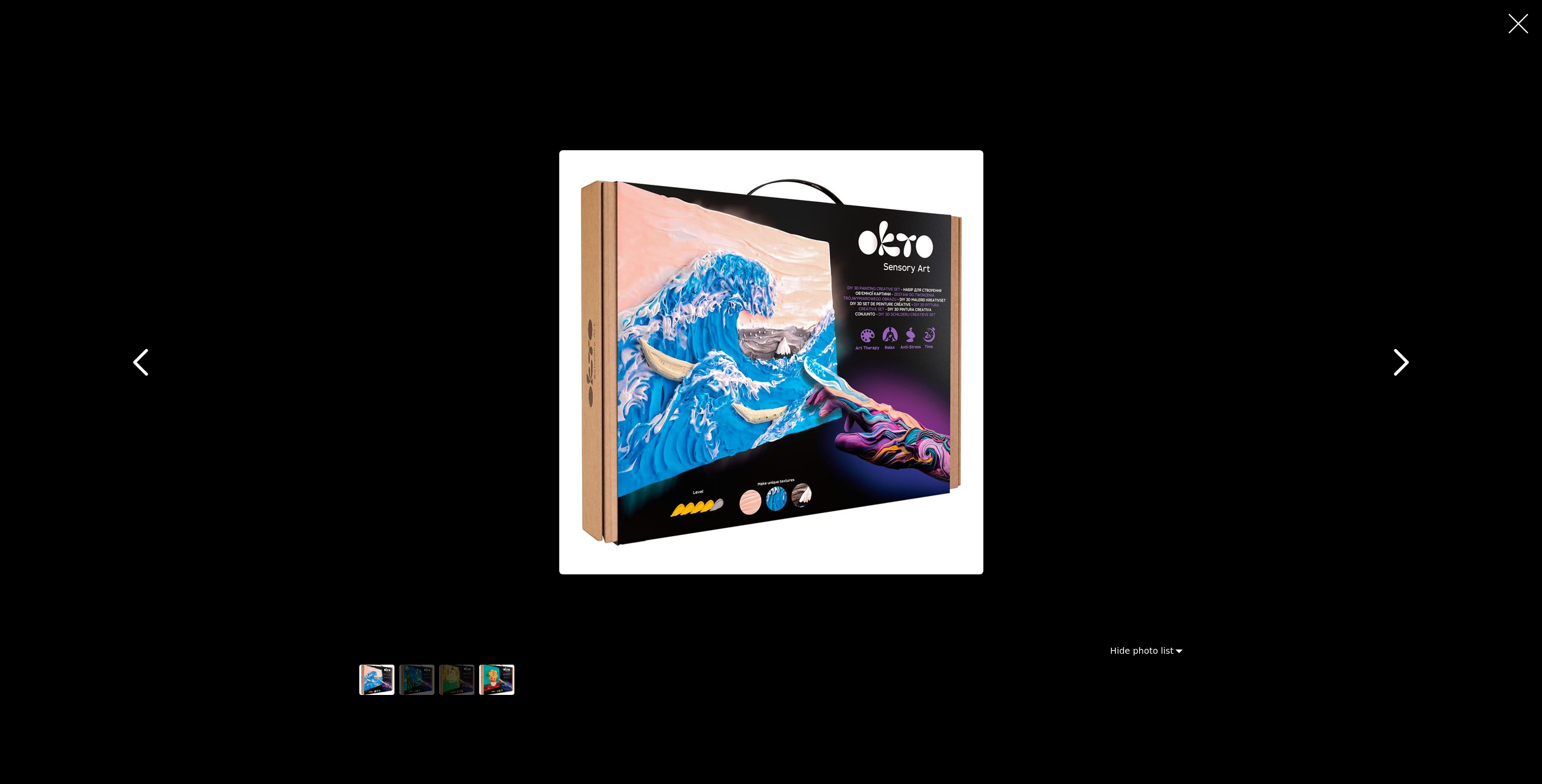
click at [497, 675] on img "button" at bounding box center [497, 679] width 36 height 30
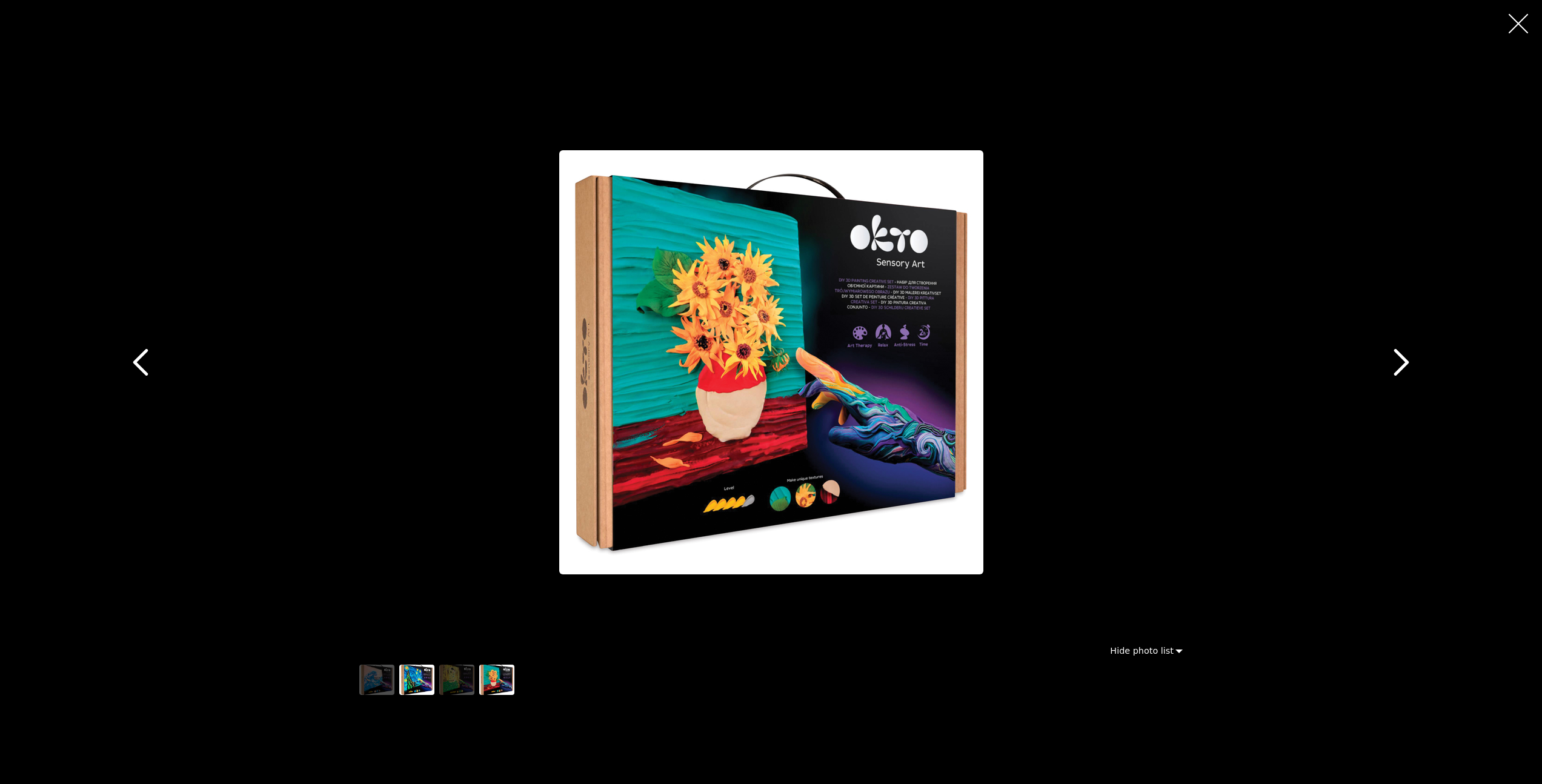
click at [411, 678] on img "button" at bounding box center [417, 679] width 36 height 30
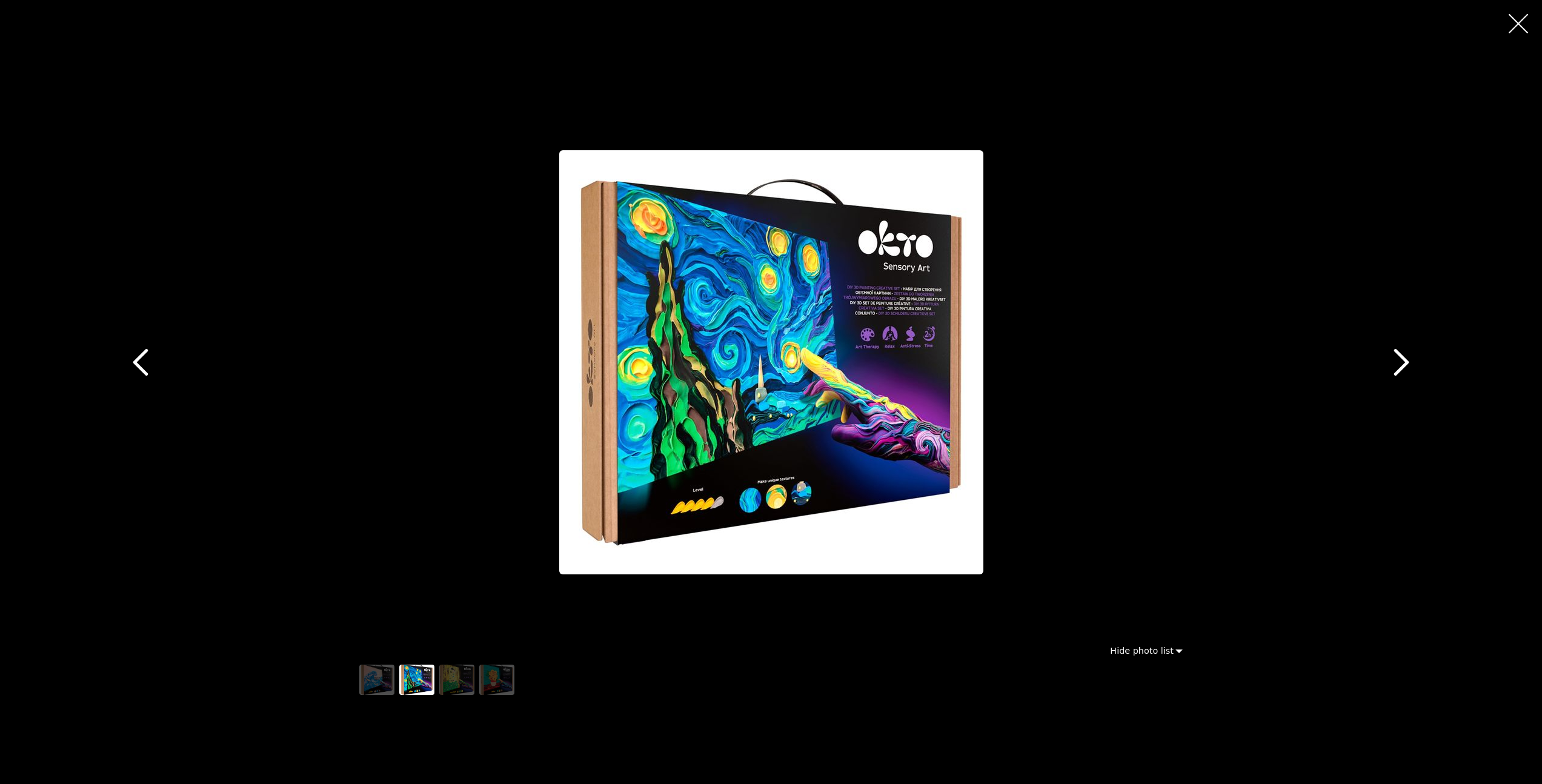
click at [1519, 24] on icon "button" at bounding box center [1518, 23] width 20 height 20
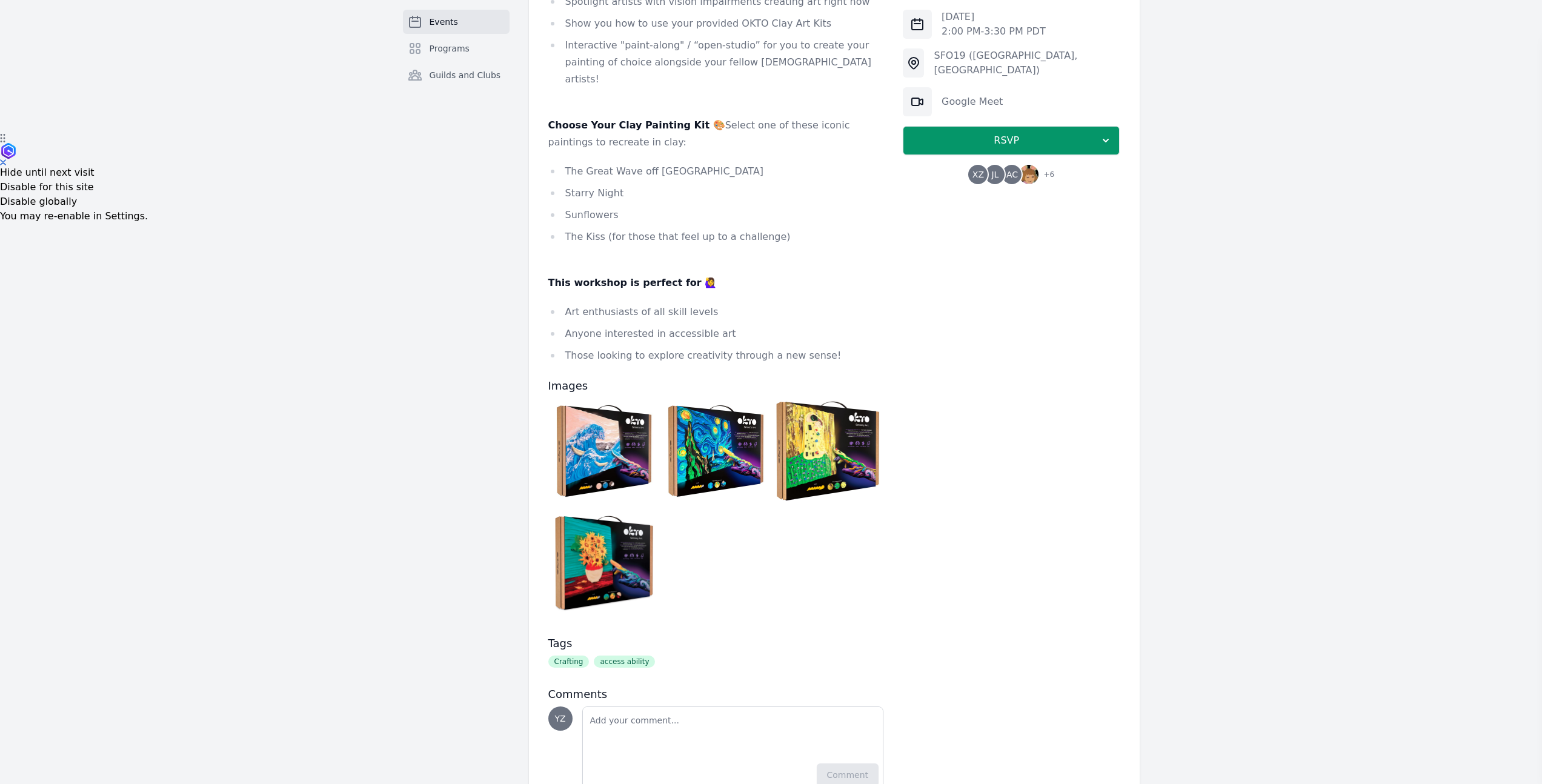
click at [1036, 170] on img at bounding box center [1028, 174] width 20 height 20
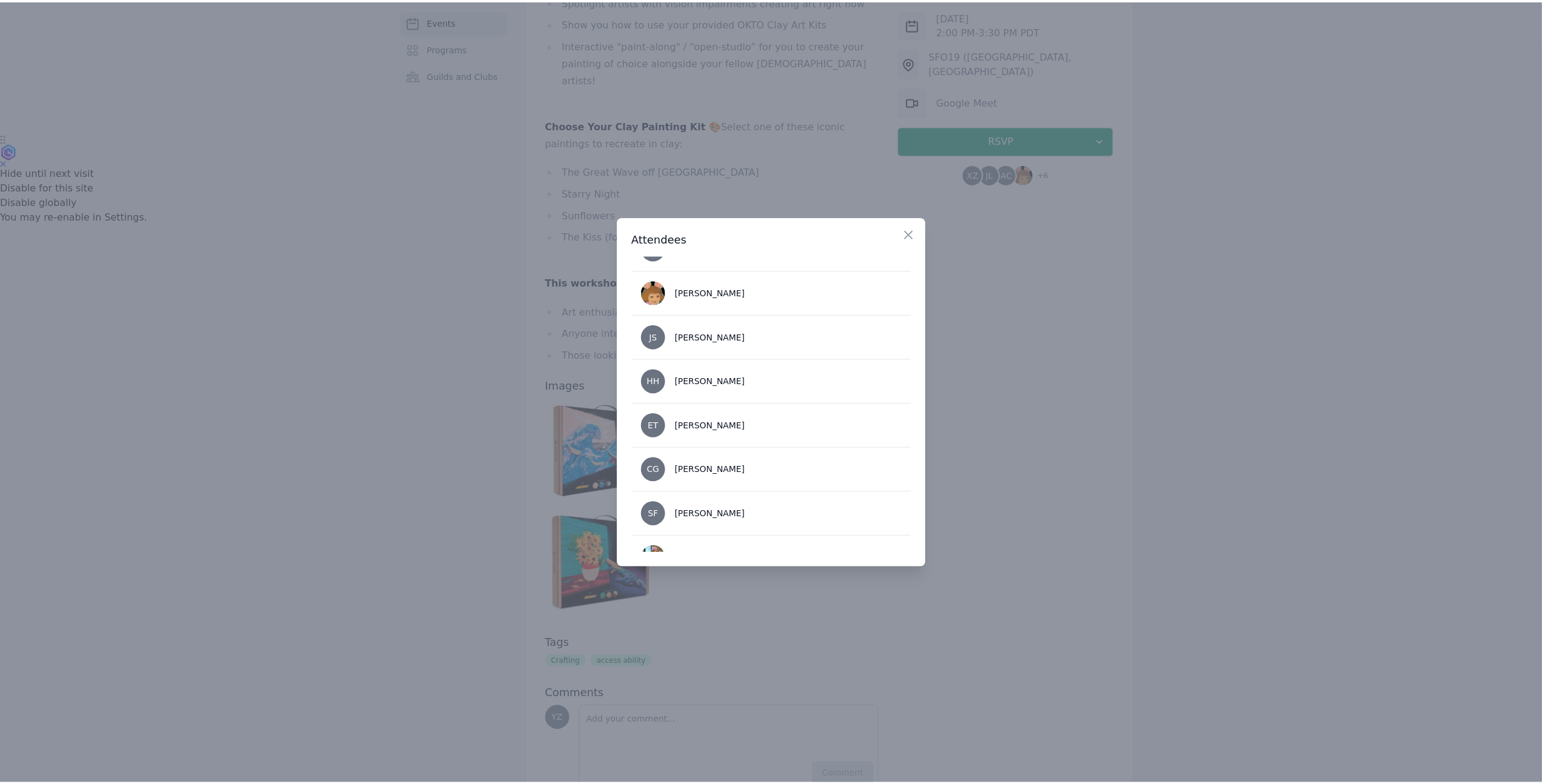
scroll to position [145, 0]
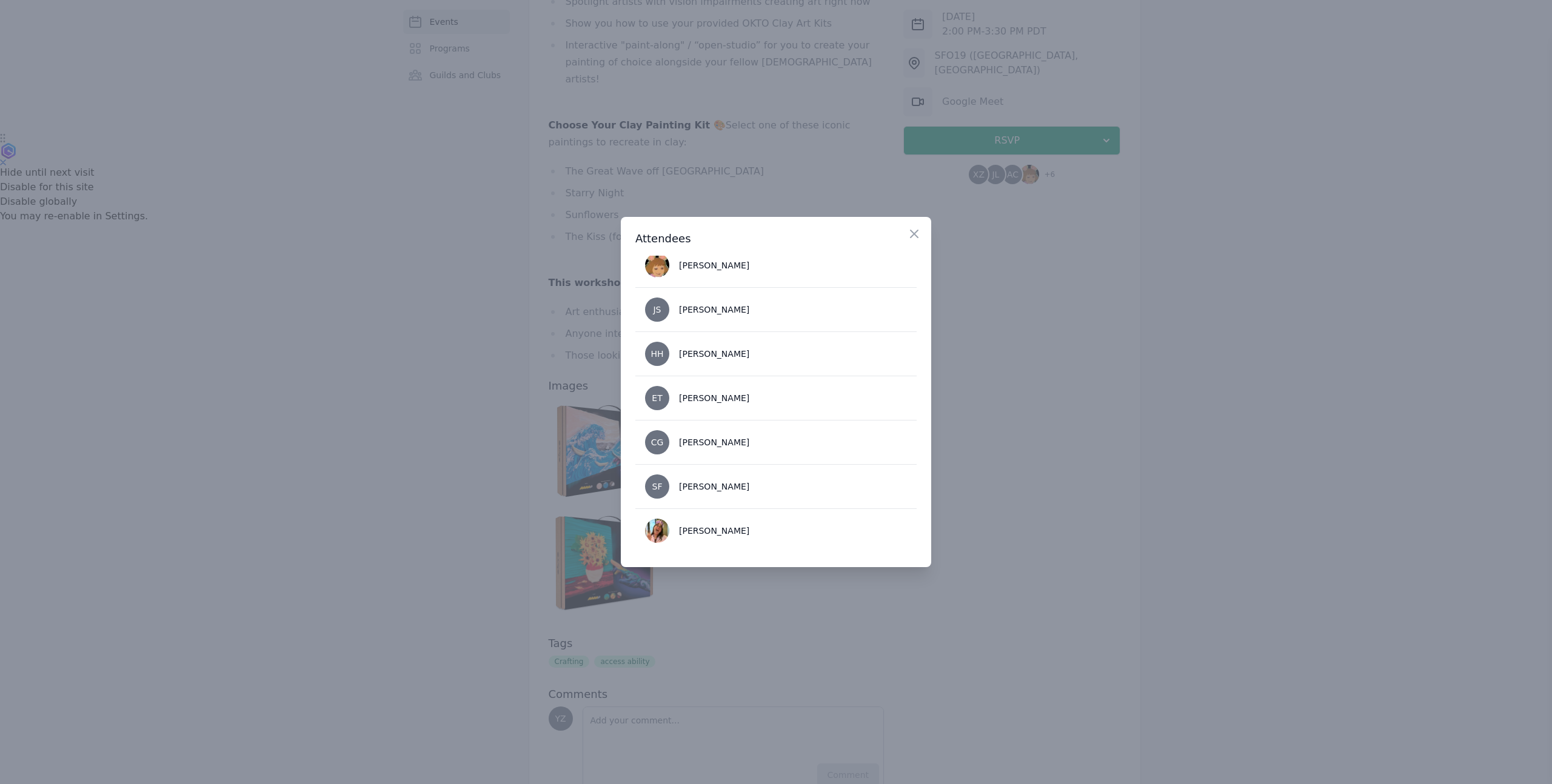
click at [994, 364] on div at bounding box center [776, 392] width 1552 height 784
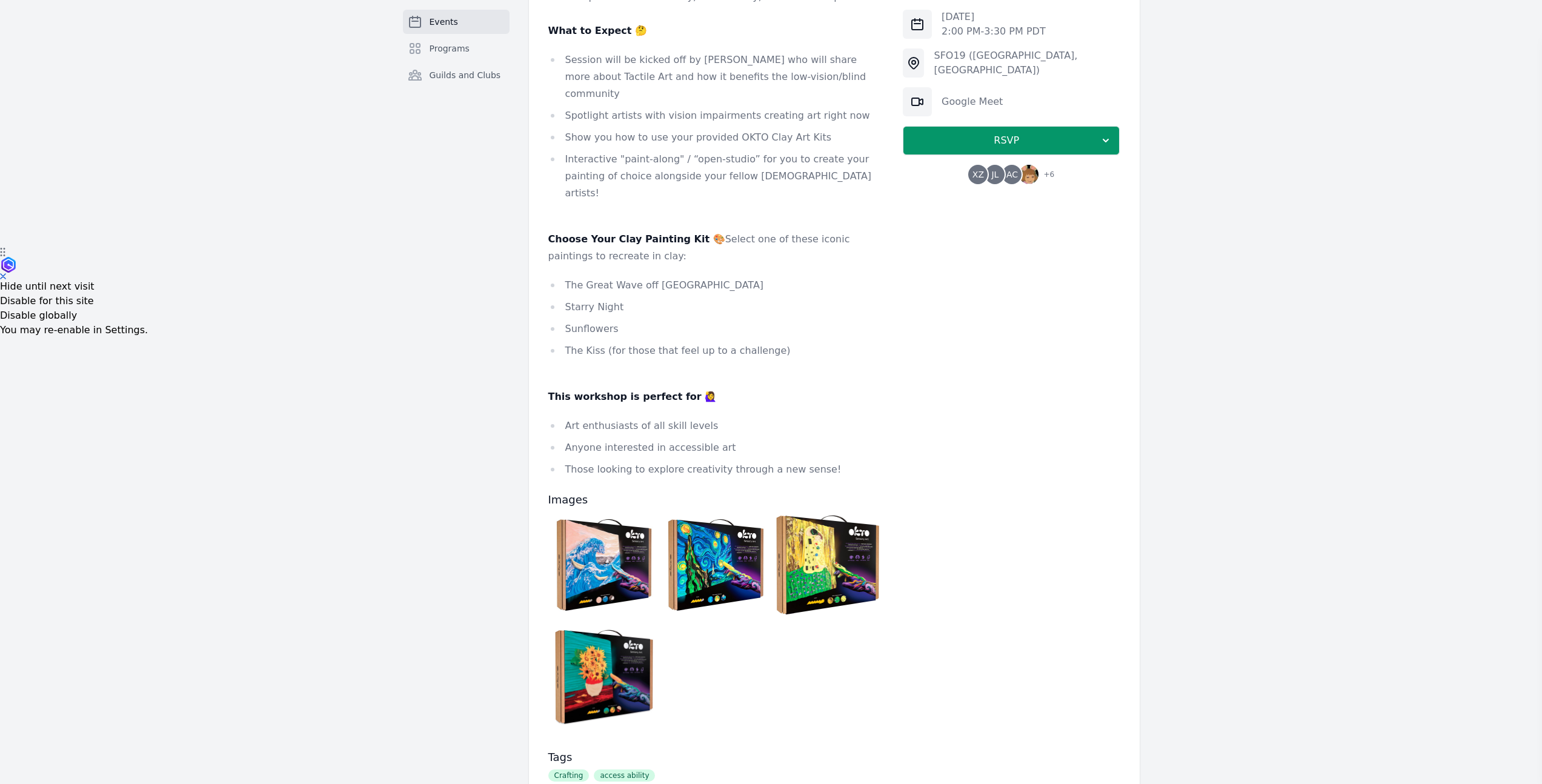
scroll to position [309, 0]
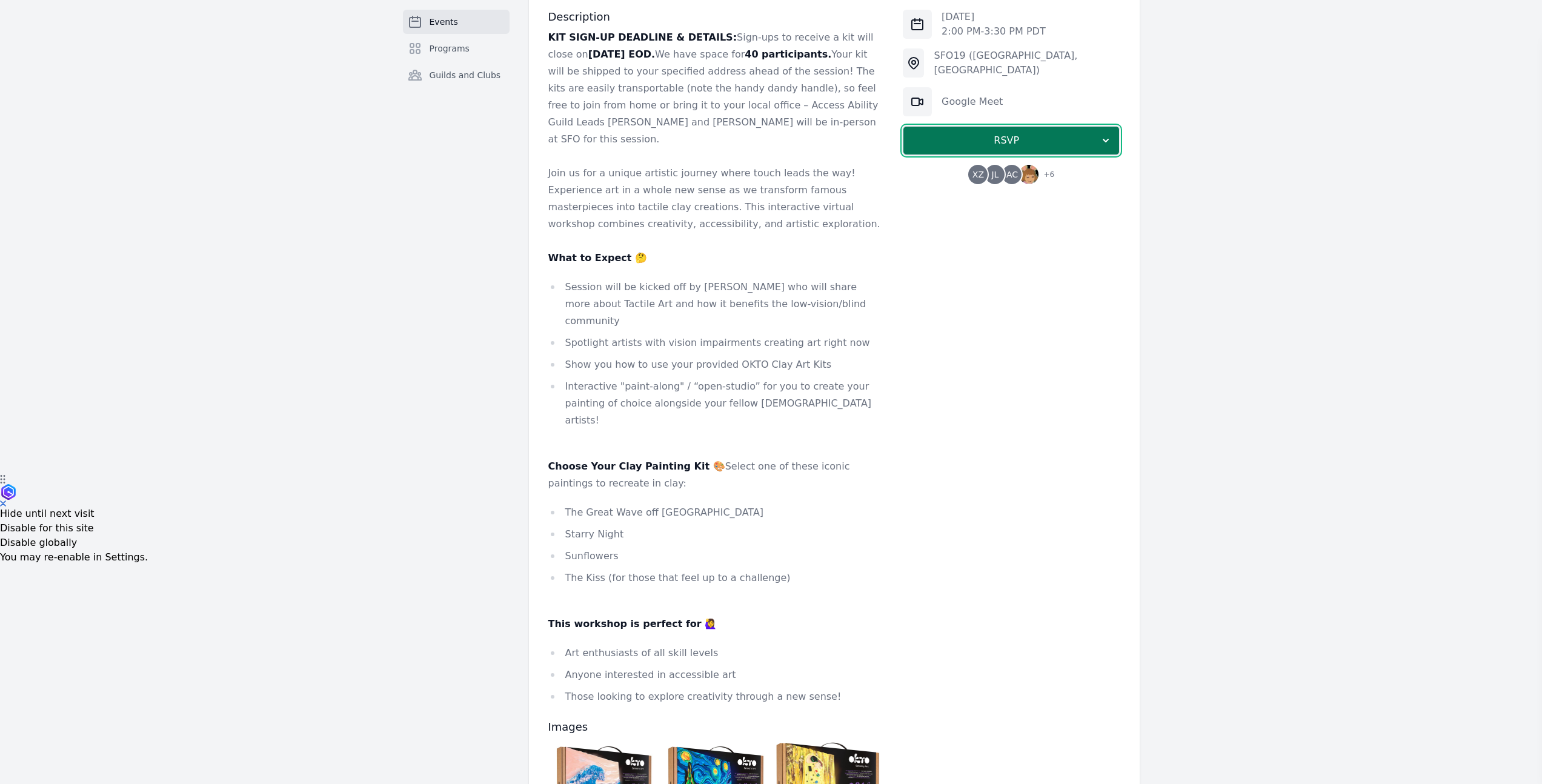
click at [990, 142] on span "RSVP" at bounding box center [1006, 140] width 186 height 15
click at [996, 169] on link "I'm going" at bounding box center [1011, 173] width 217 height 22
click at [1020, 135] on span "RSVP" at bounding box center [1006, 140] width 186 height 15
click at [1014, 170] on link "I'm going" at bounding box center [1011, 173] width 217 height 22
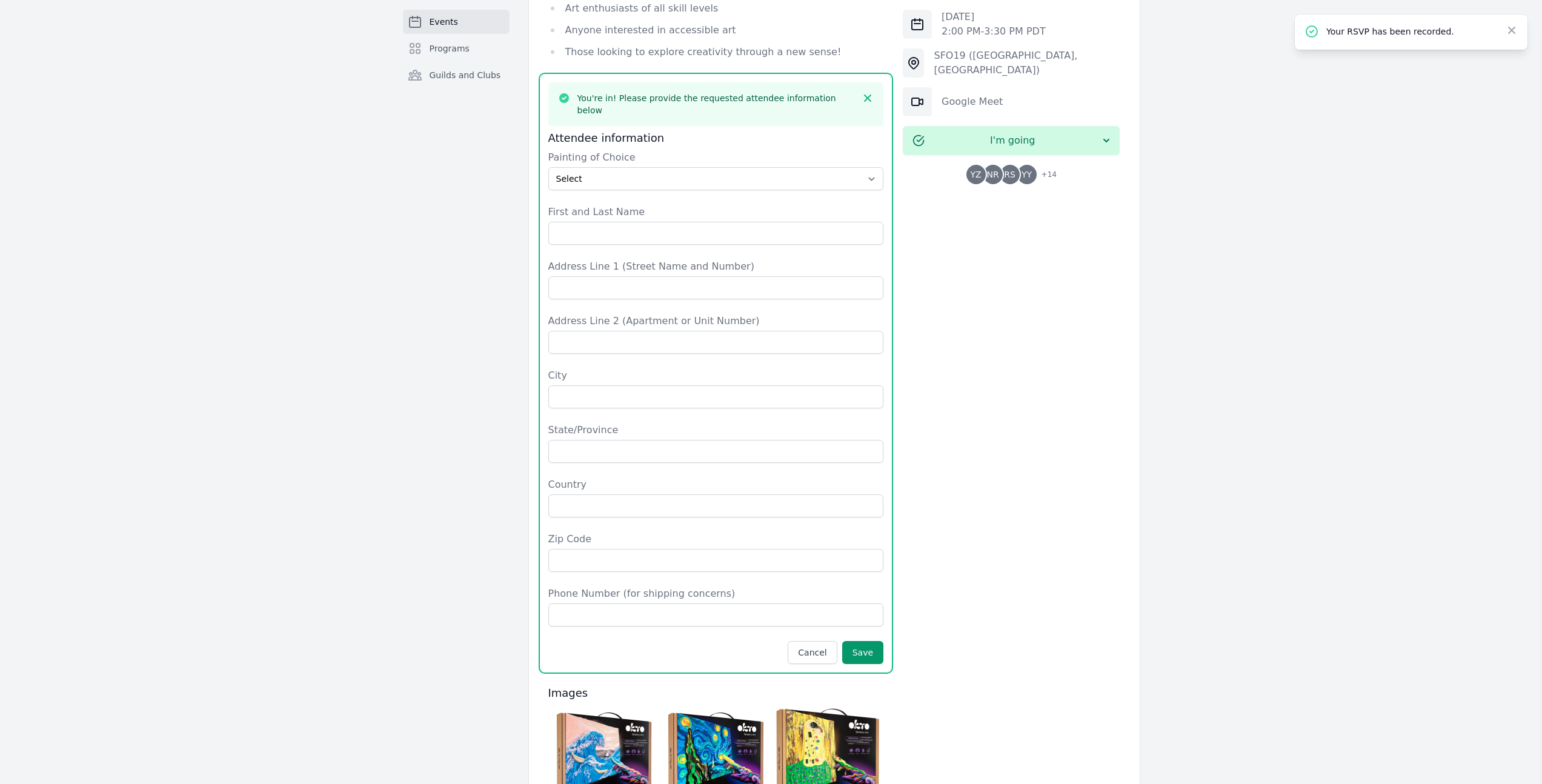
scroll to position [901, 0]
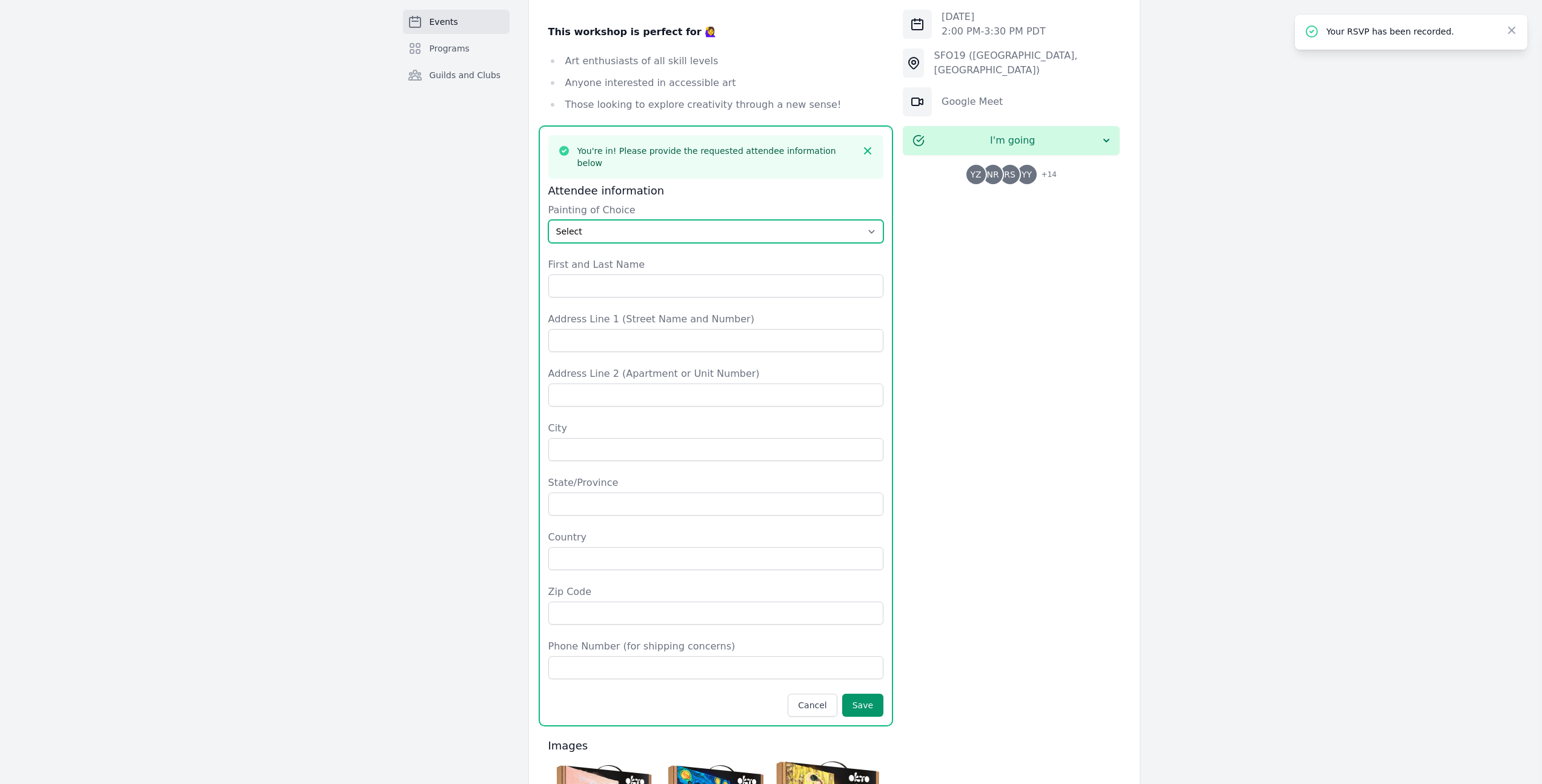
click at [604, 220] on select "Select The Great Wave off Kanagawa Starry Night Sunflowers The Kiss" at bounding box center [716, 231] width 336 height 23
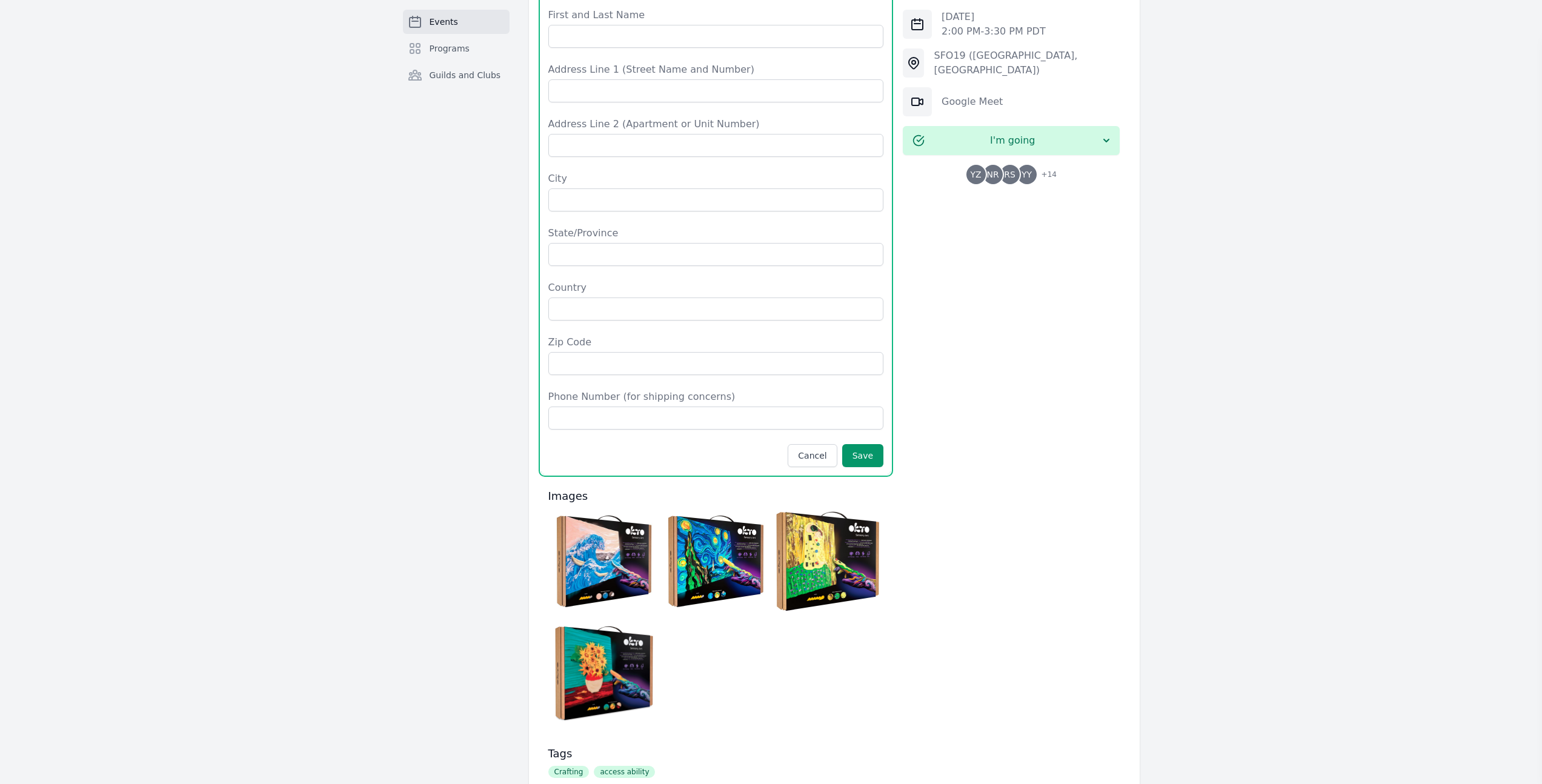
scroll to position [1223, 0]
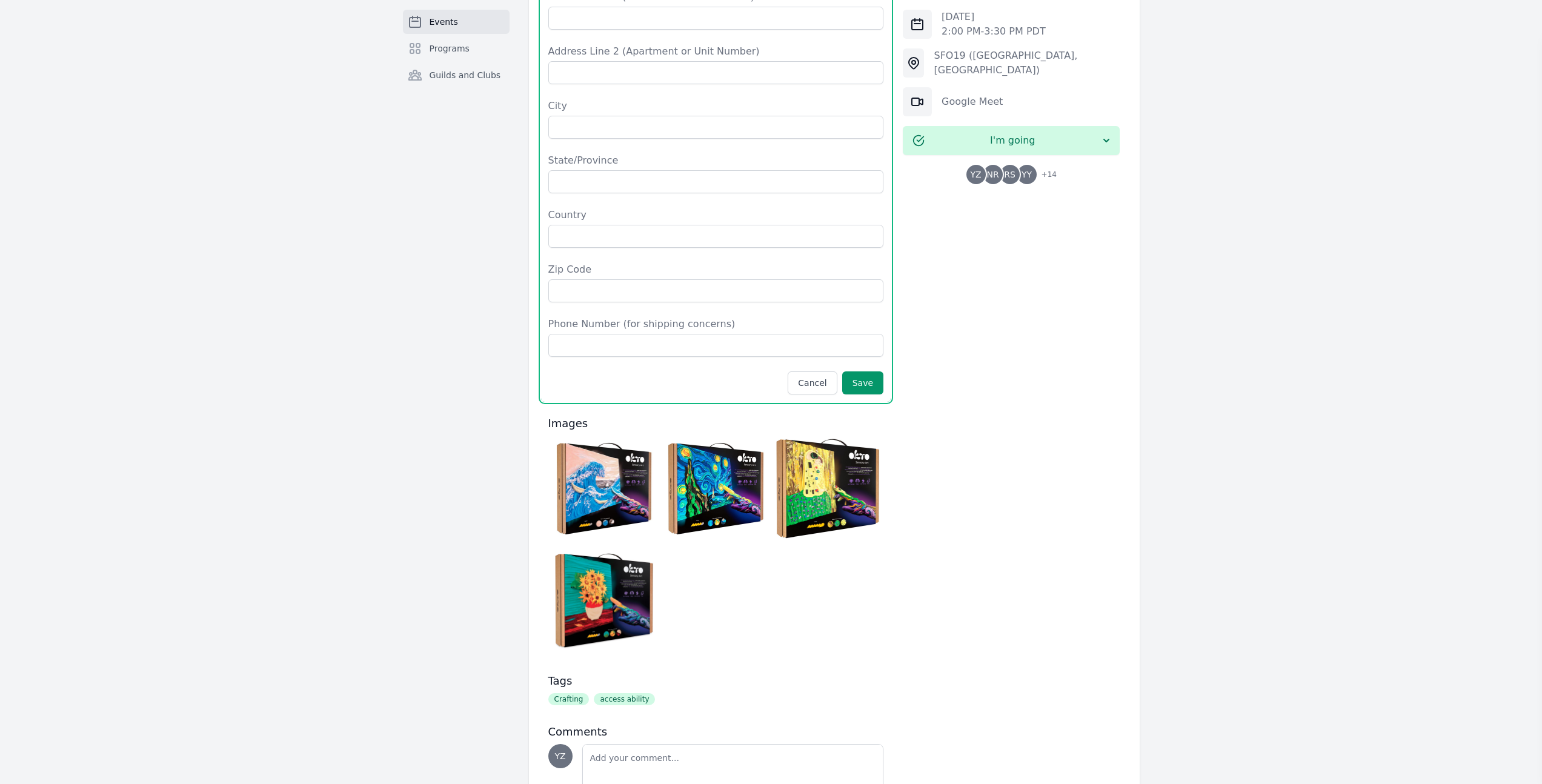
click at [618, 436] on img at bounding box center [604, 488] width 106 height 106
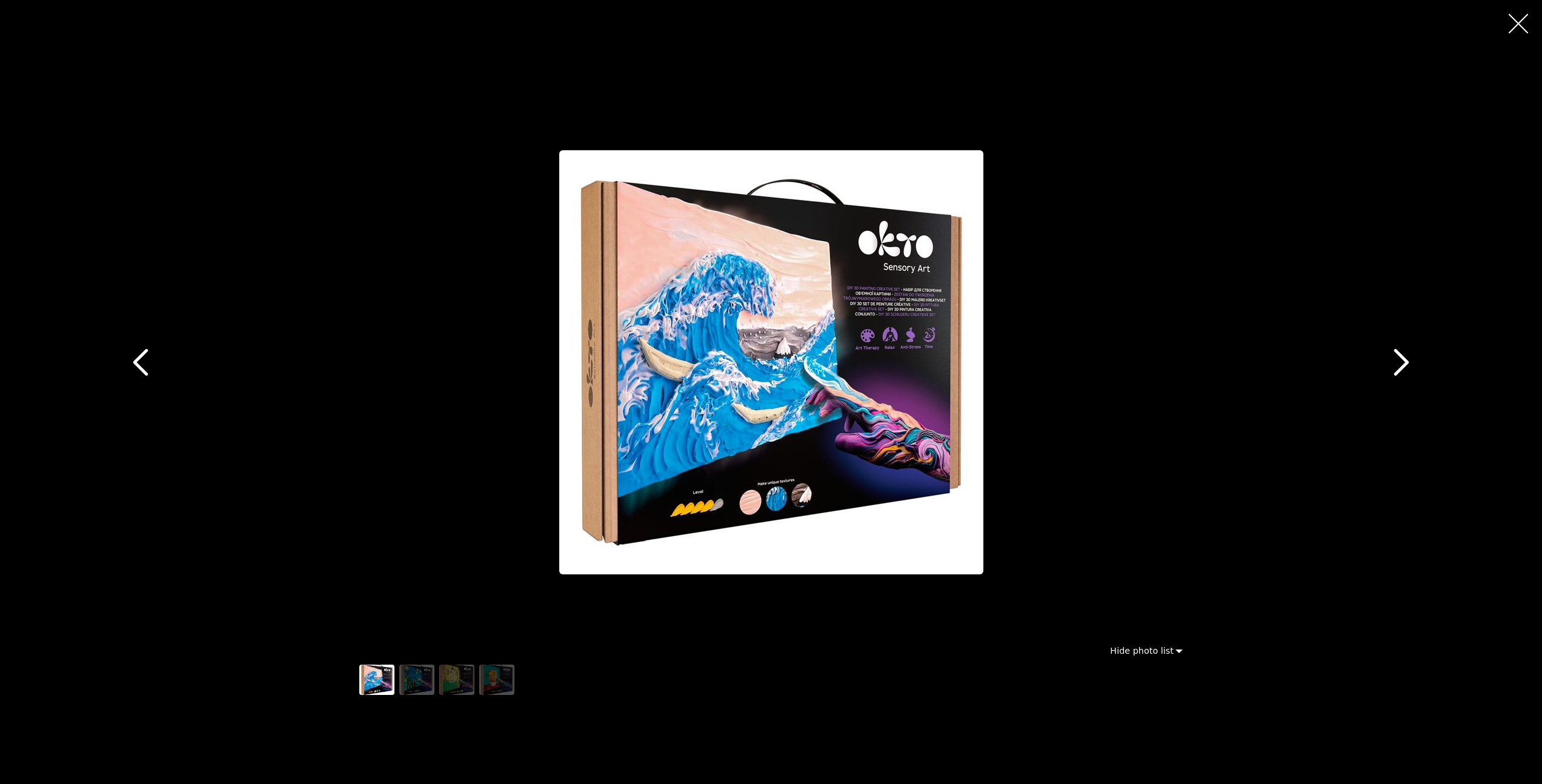
click at [1396, 362] on icon "button" at bounding box center [1401, 362] width 27 height 27
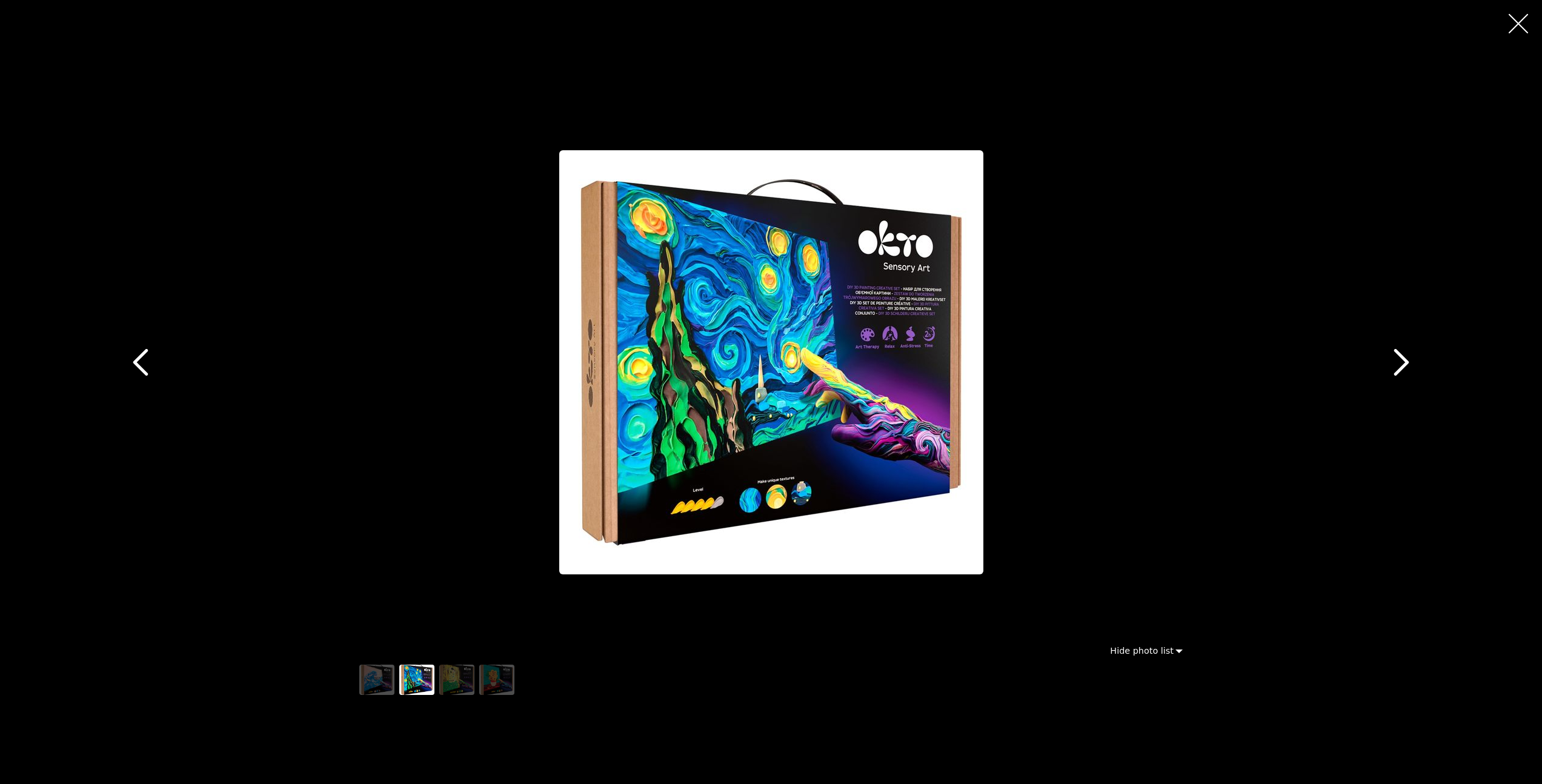
click at [1396, 362] on icon "button" at bounding box center [1401, 362] width 27 height 27
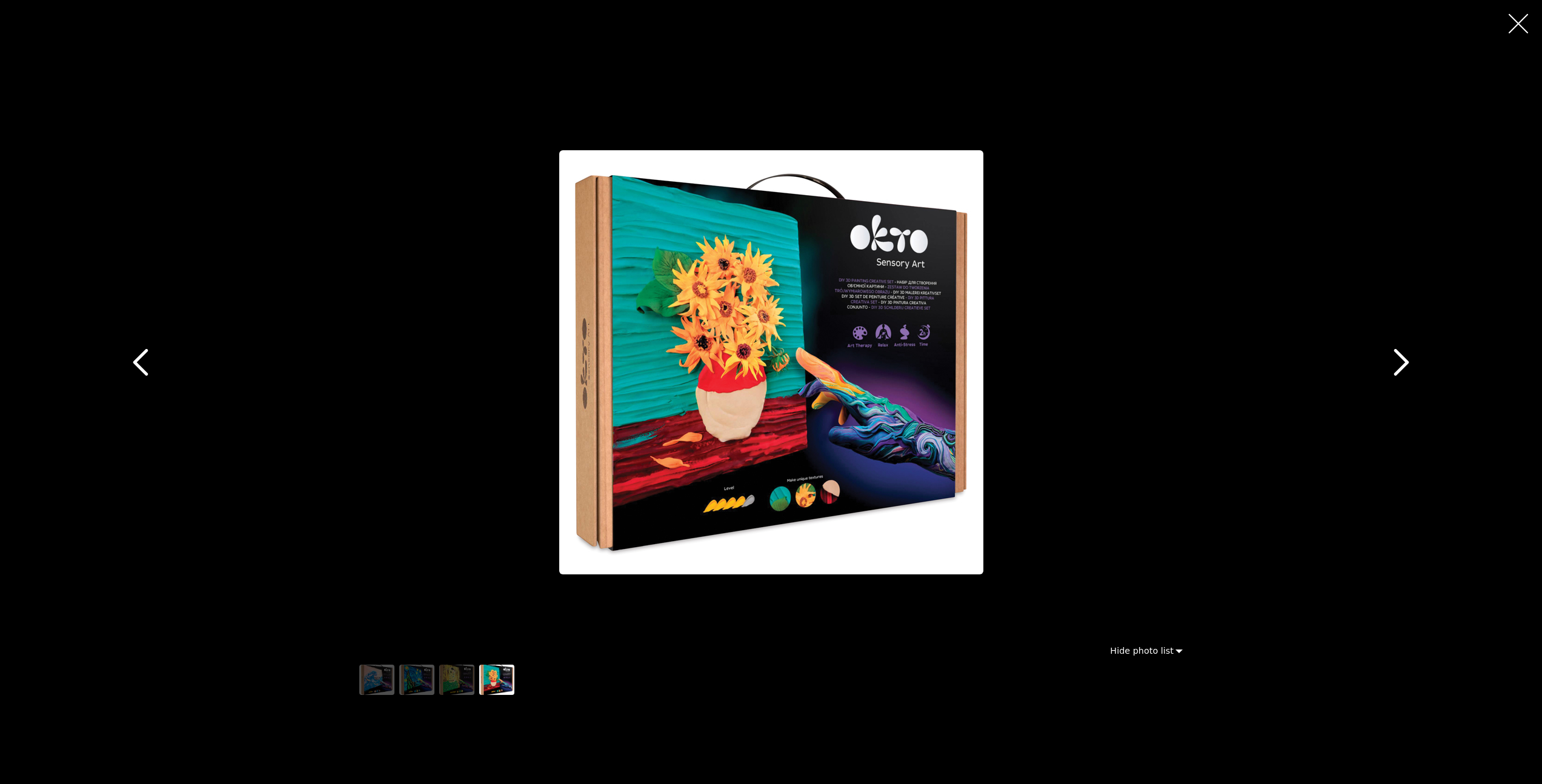
click at [138, 360] on icon "button" at bounding box center [140, 362] width 27 height 27
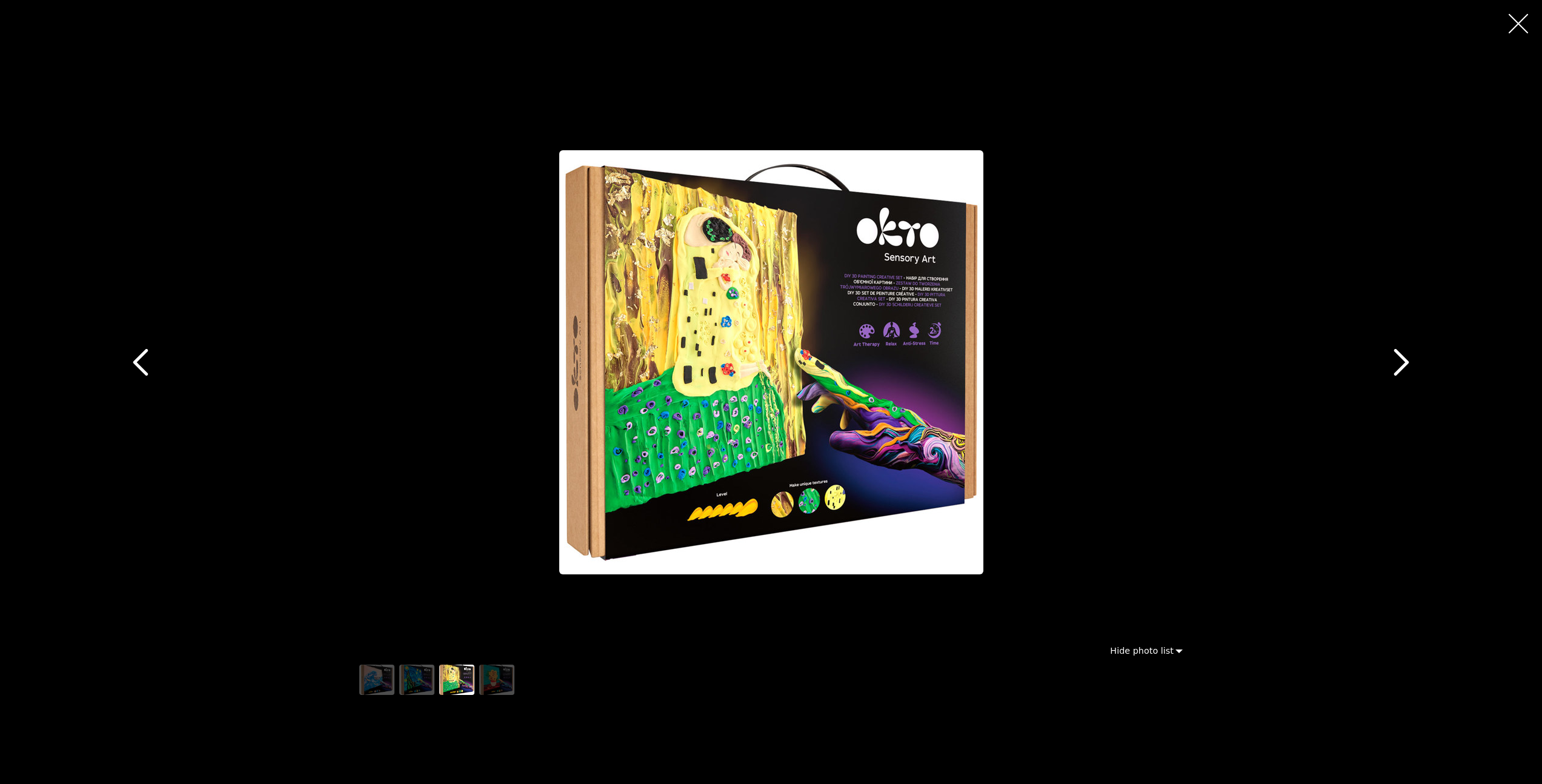
click at [138, 360] on icon "button" at bounding box center [140, 362] width 27 height 27
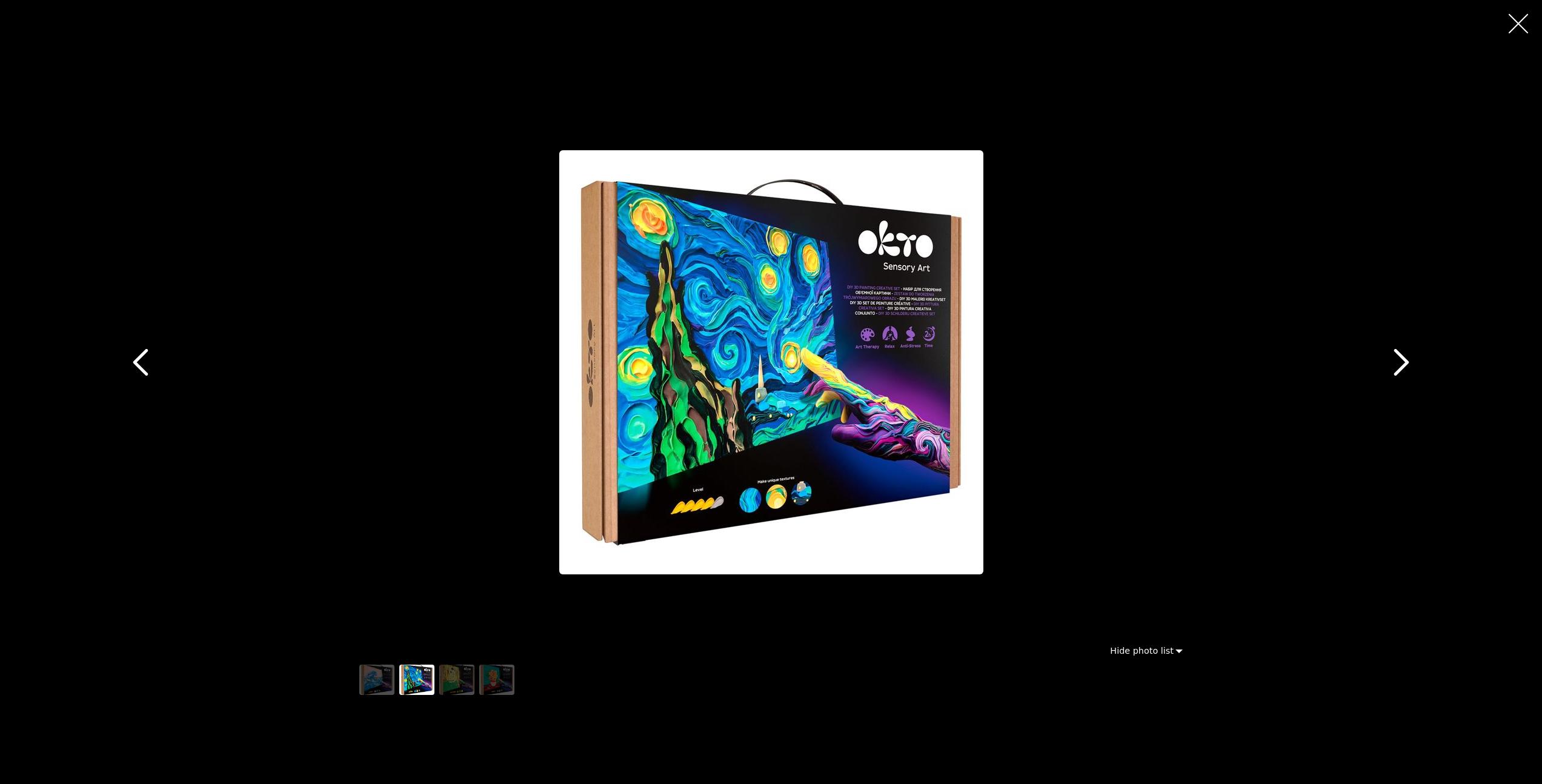
click at [1405, 367] on icon "button" at bounding box center [1401, 362] width 27 height 27
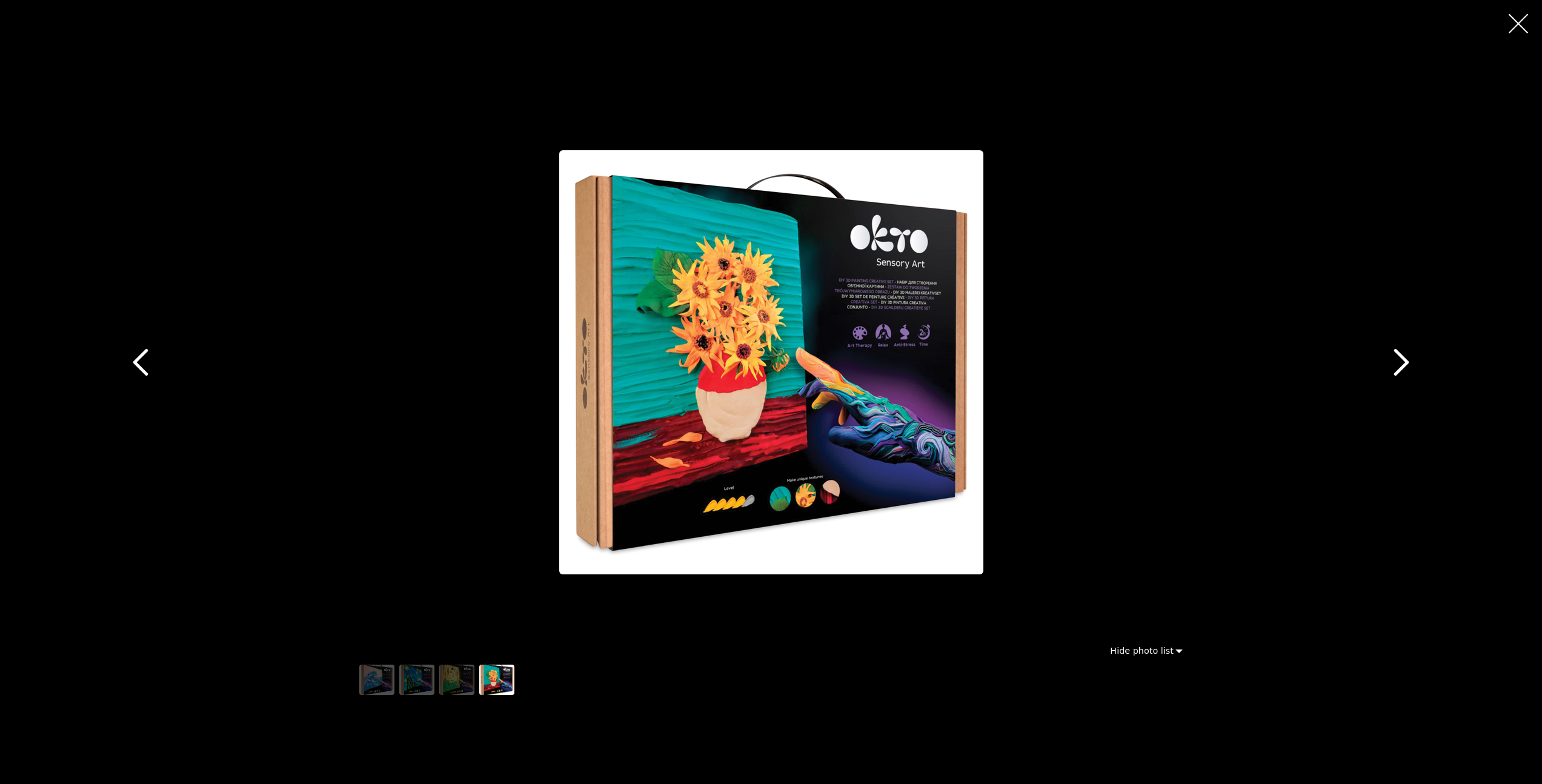
click at [145, 355] on icon "button" at bounding box center [140, 362] width 27 height 27
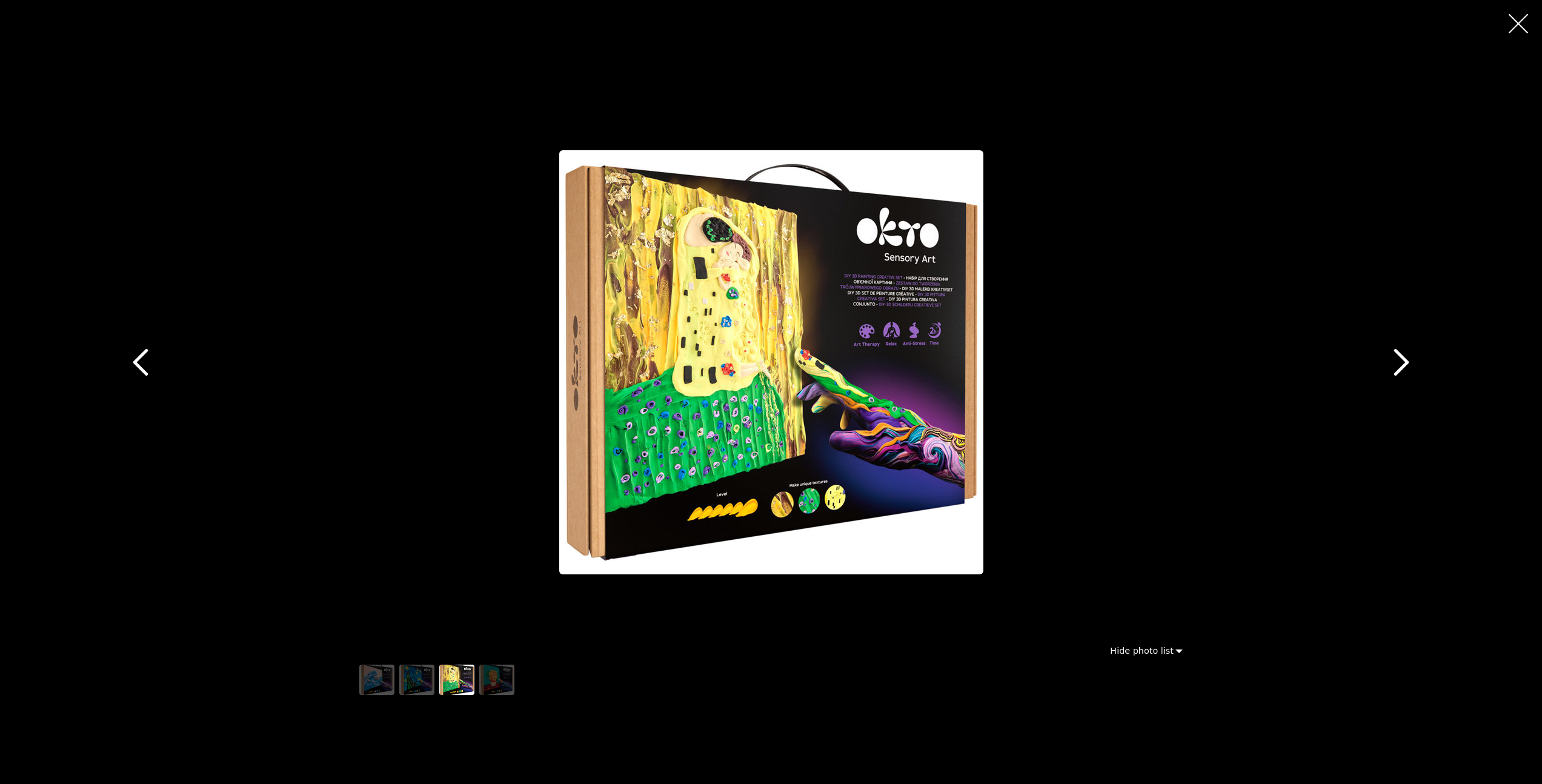
click at [145, 355] on icon "button" at bounding box center [140, 362] width 27 height 27
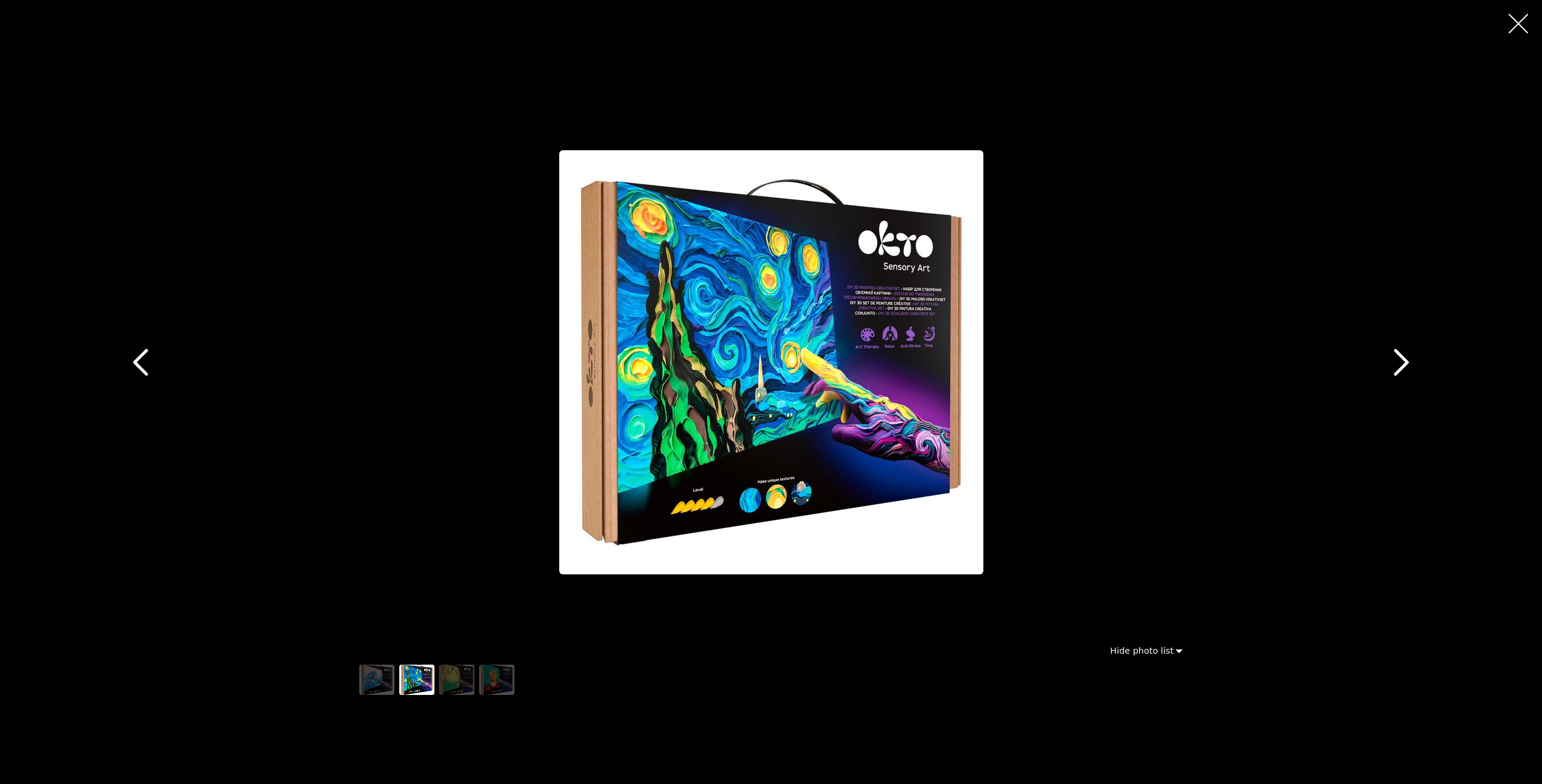
click at [1402, 358] on icon "button" at bounding box center [1401, 362] width 27 height 27
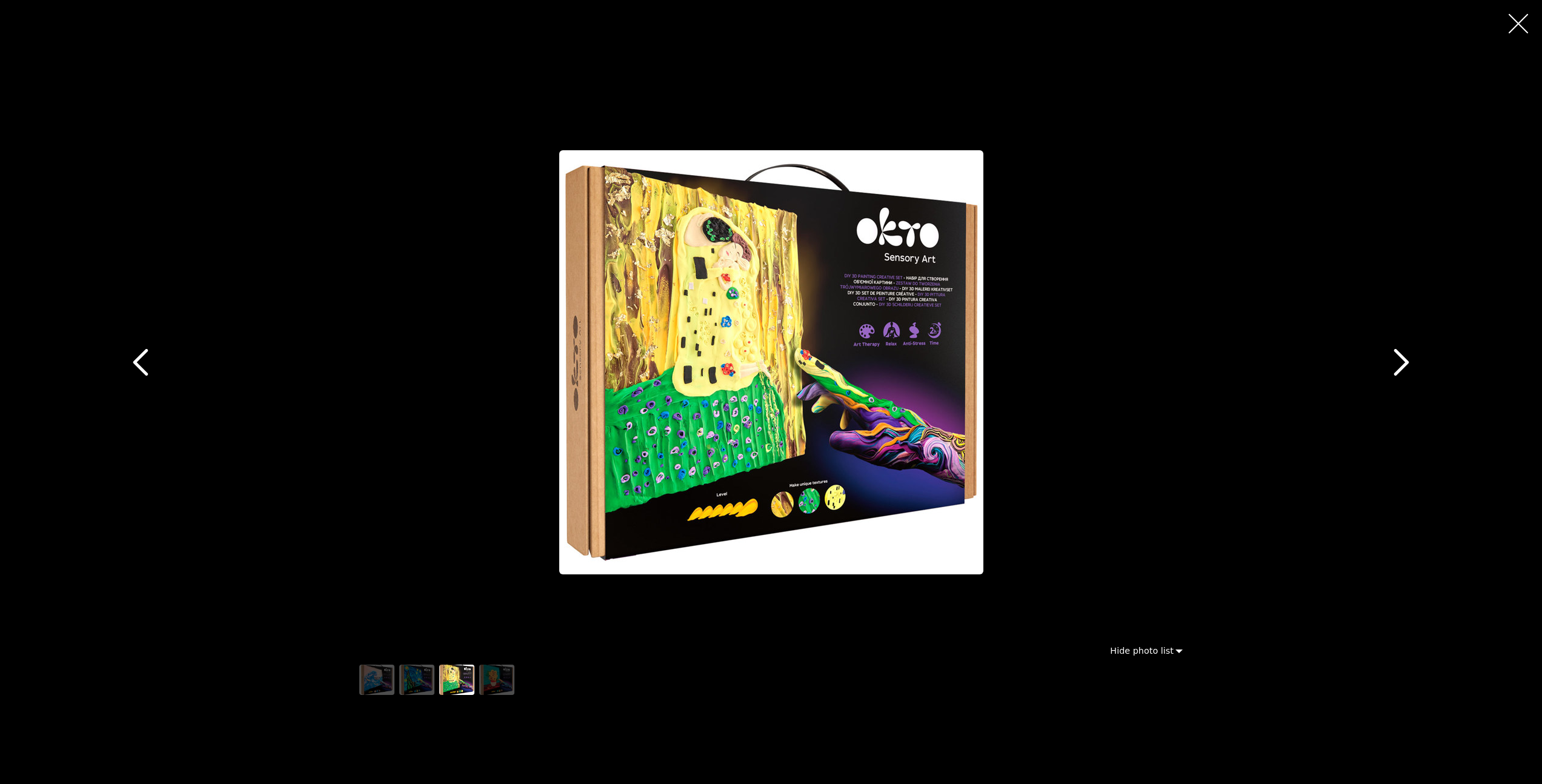
click at [1402, 358] on icon "button" at bounding box center [1401, 362] width 27 height 27
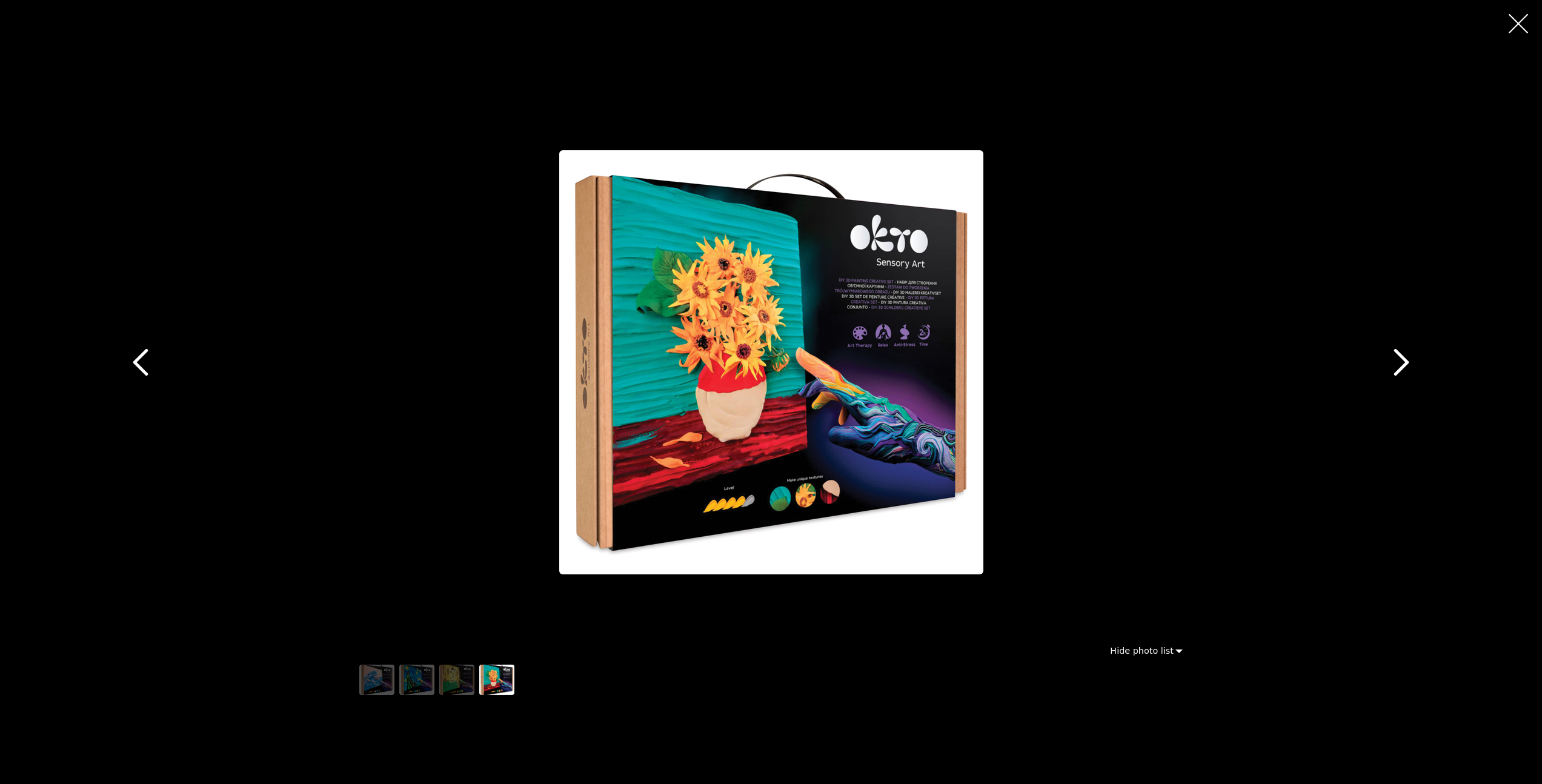
click at [144, 366] on icon "button" at bounding box center [140, 362] width 27 height 27
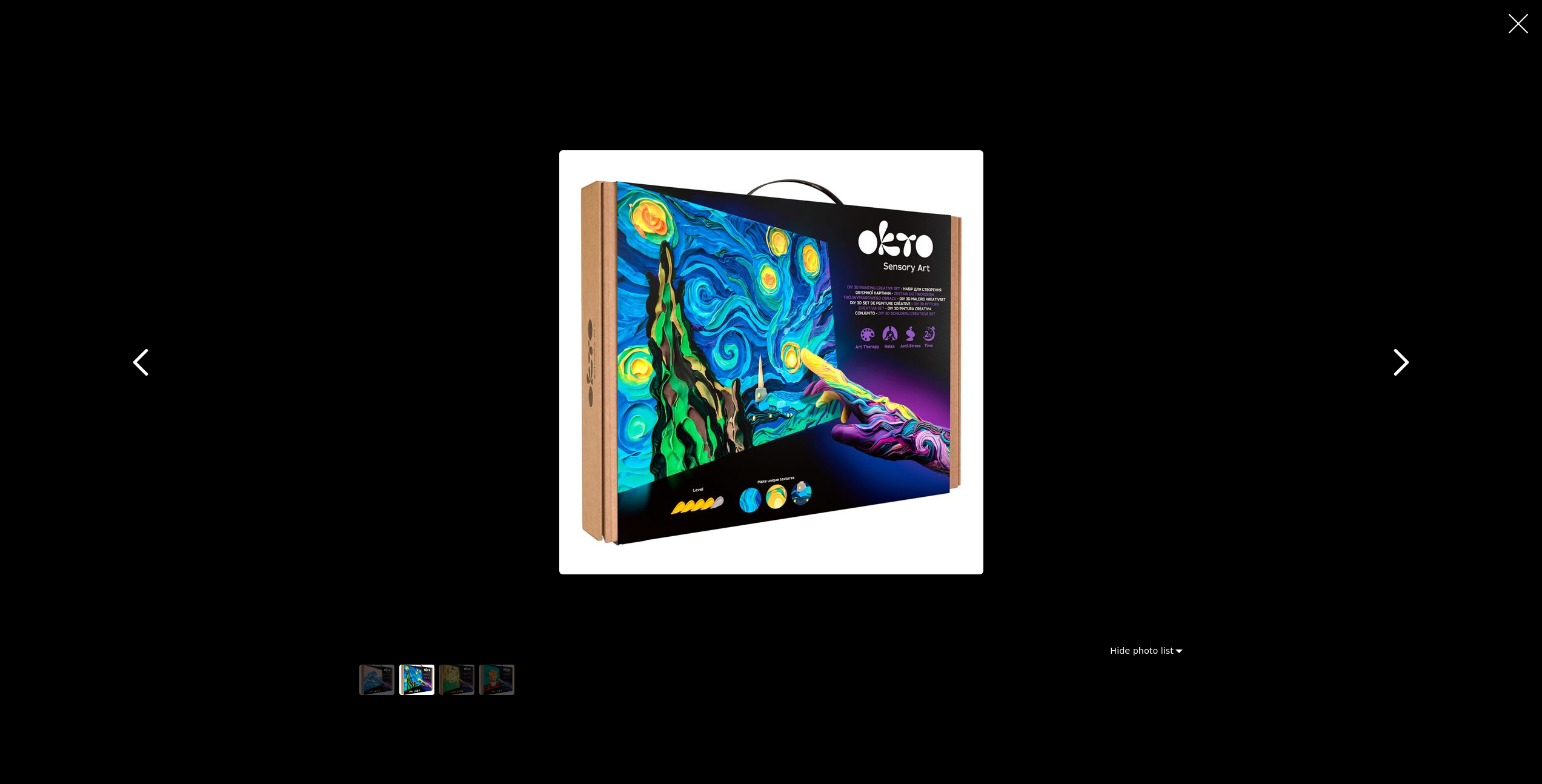
click at [1400, 356] on icon "button" at bounding box center [1401, 362] width 15 height 27
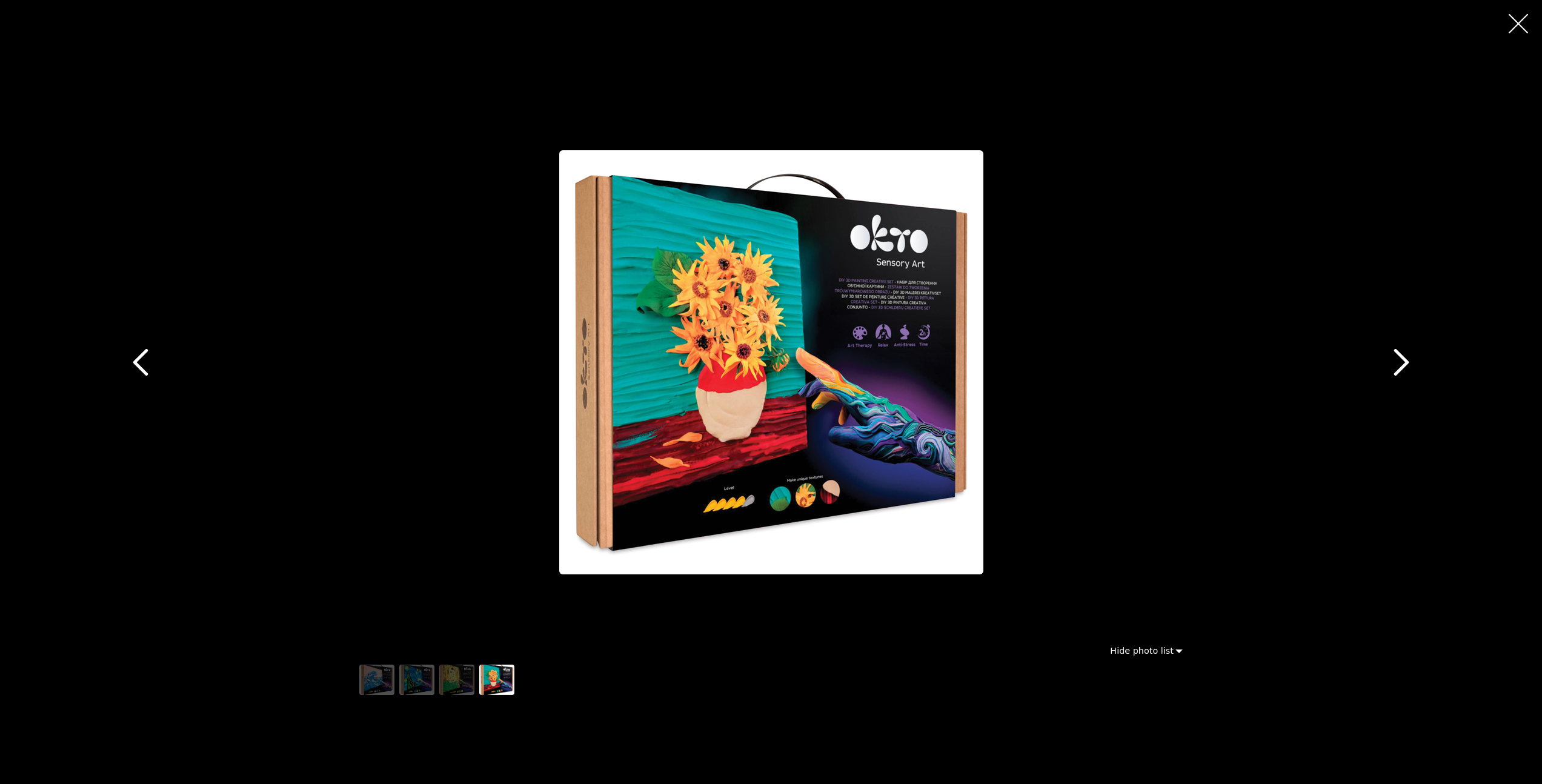
click at [142, 357] on icon "button" at bounding box center [140, 362] width 27 height 27
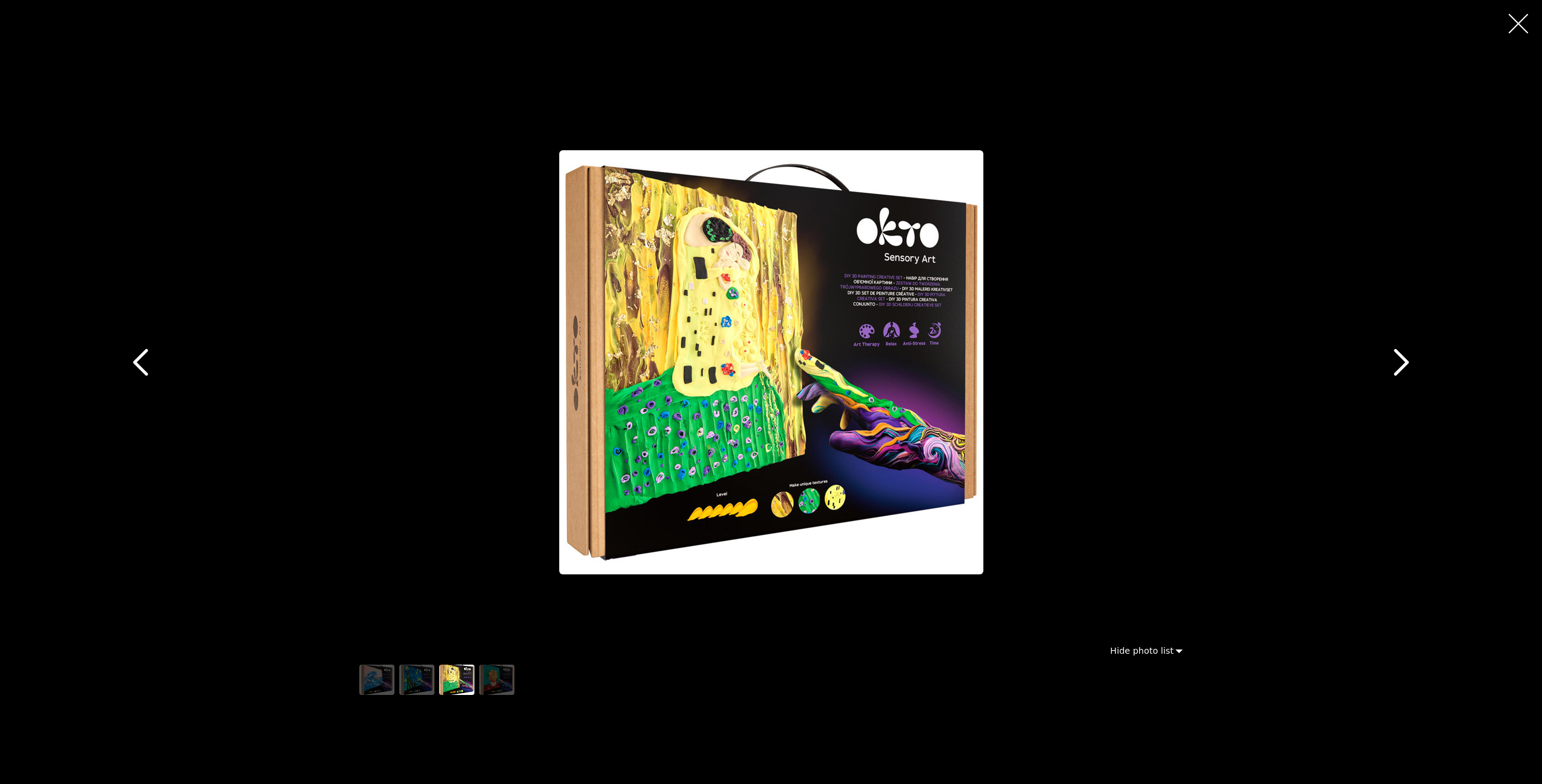
click at [142, 357] on icon "button" at bounding box center [140, 362] width 27 height 27
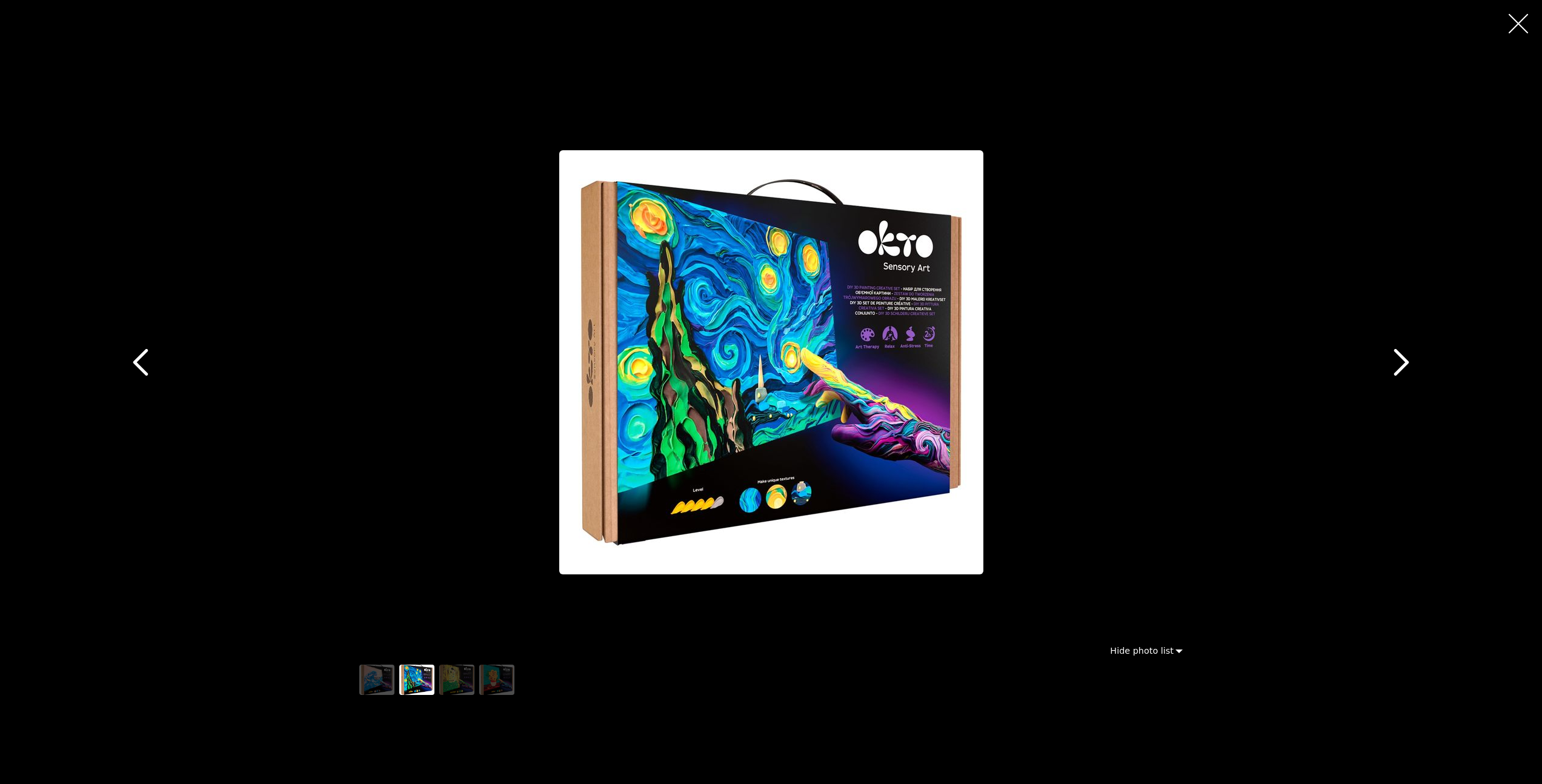
click at [1404, 367] on icon "button" at bounding box center [1401, 362] width 15 height 27
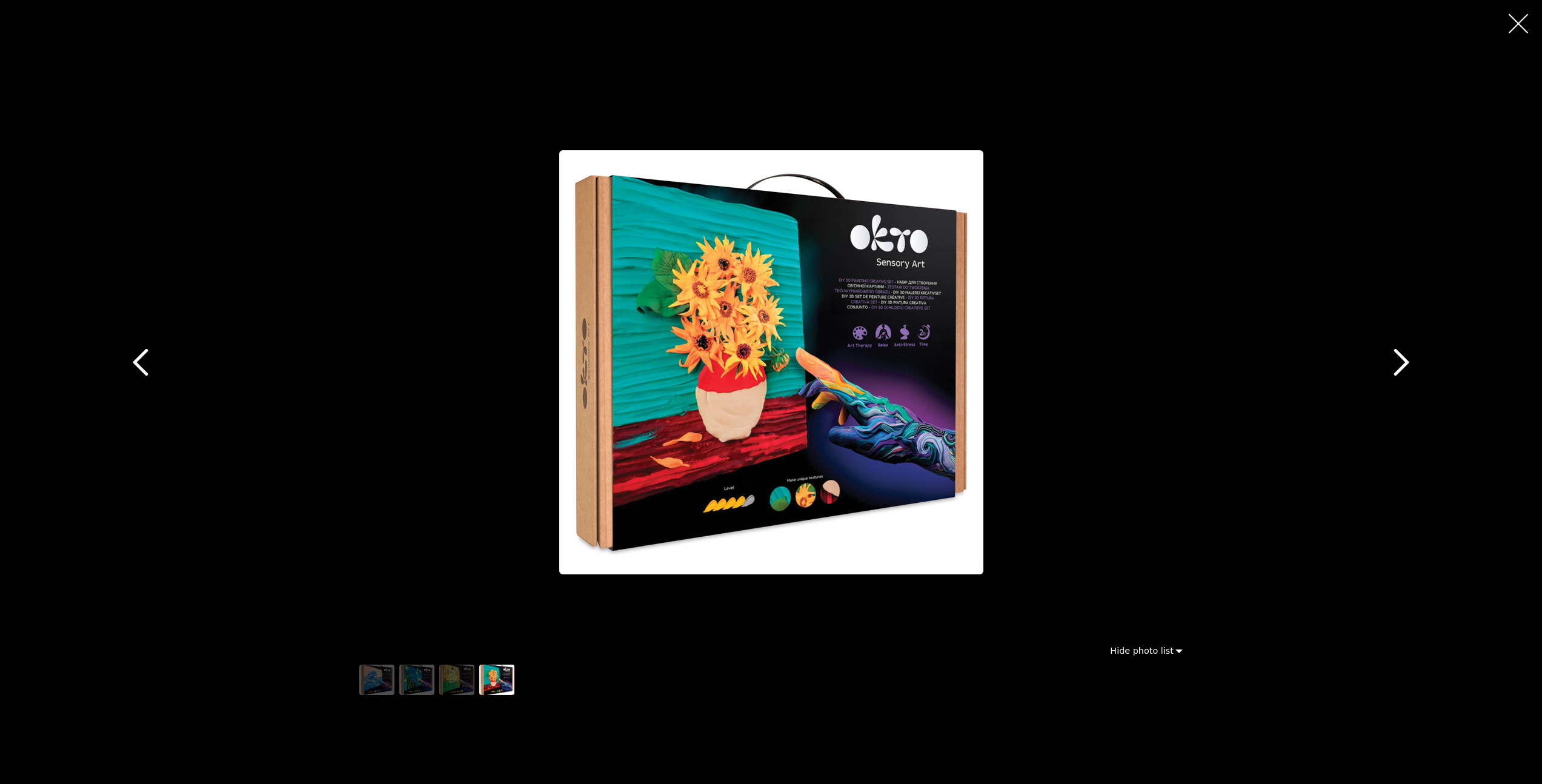
click at [127, 364] on icon "button" at bounding box center [140, 362] width 27 height 27
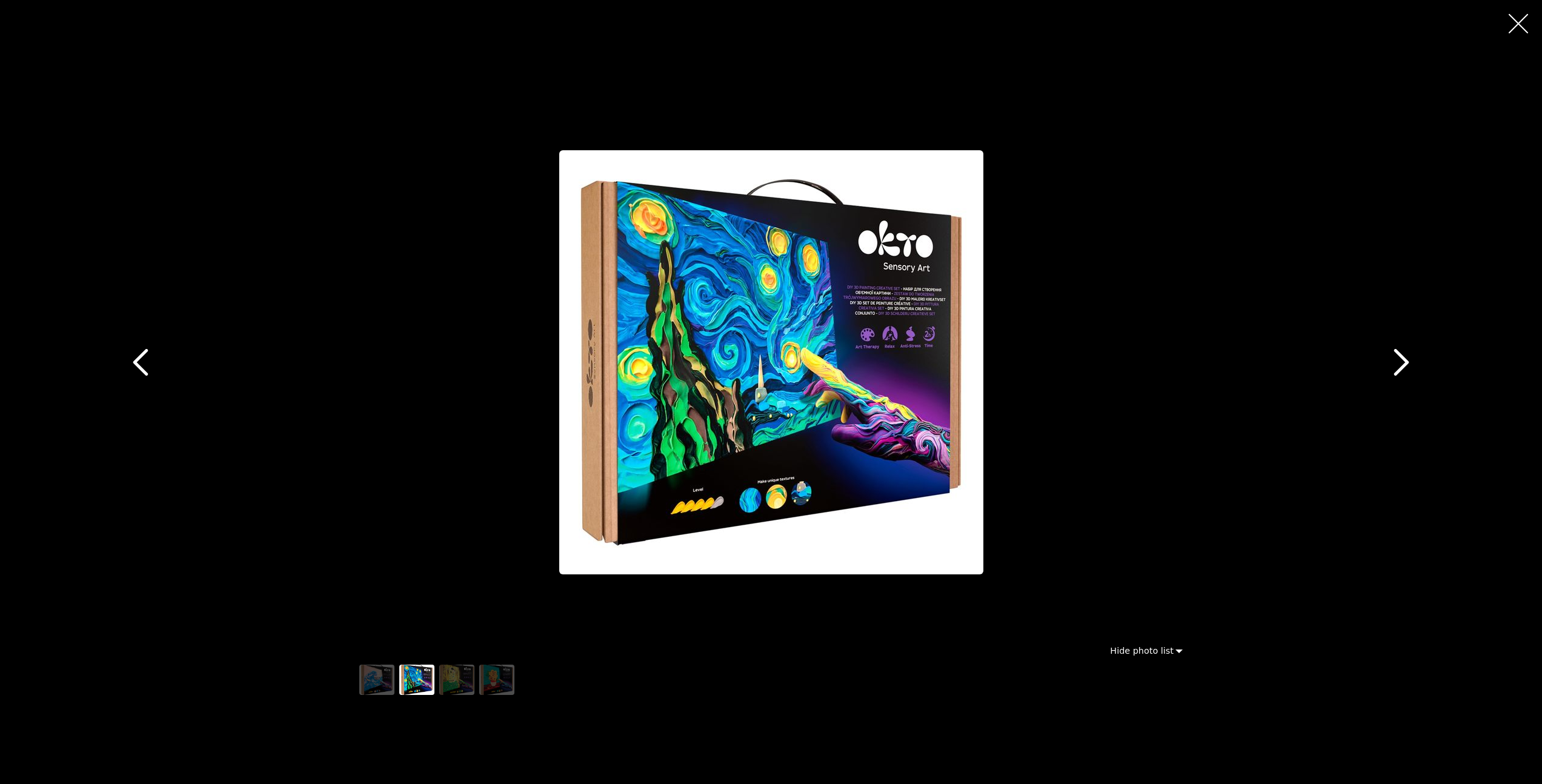
click at [1514, 26] on icon "button" at bounding box center [1518, 23] width 20 height 20
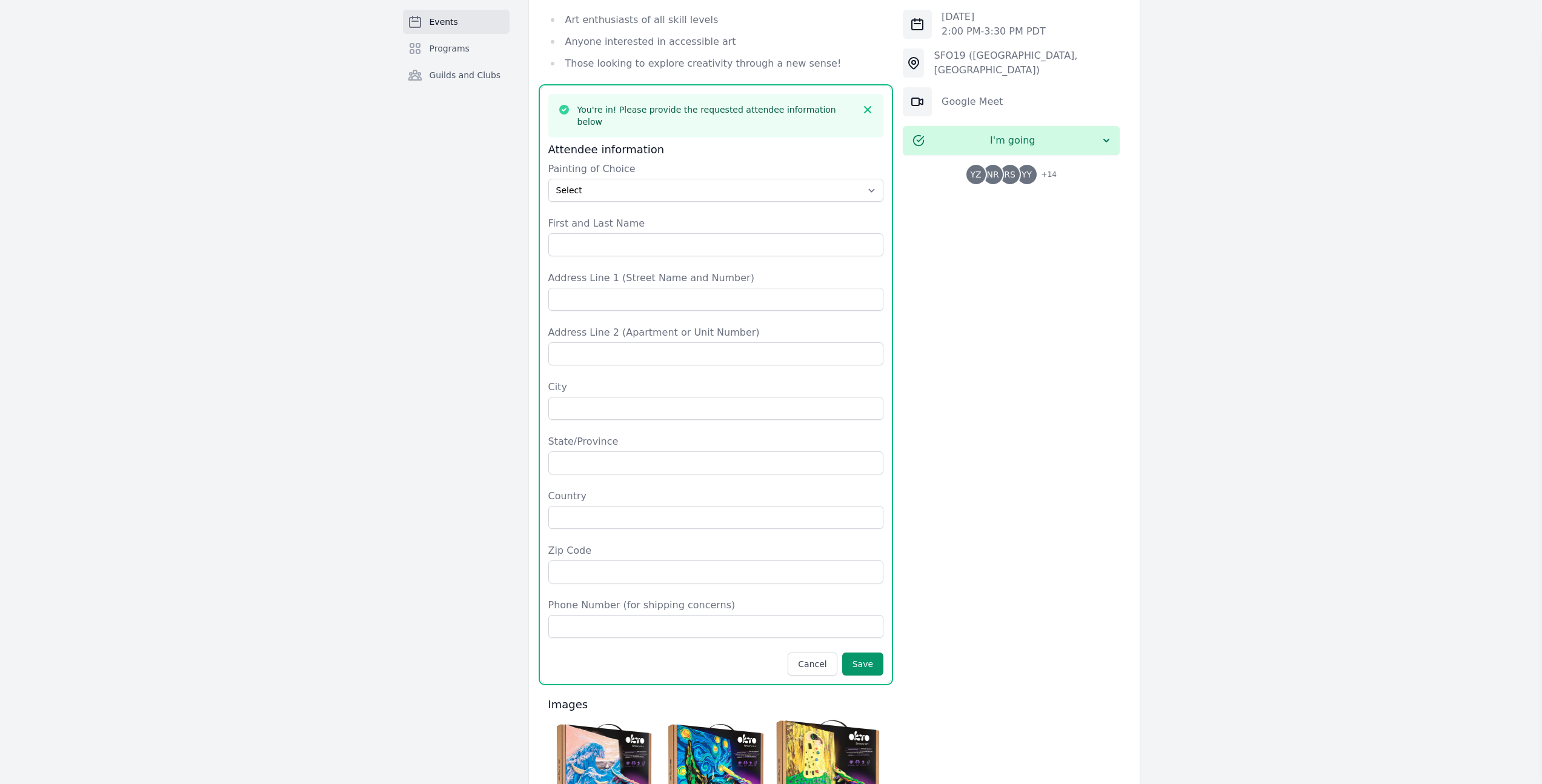
scroll to position [824, 0]
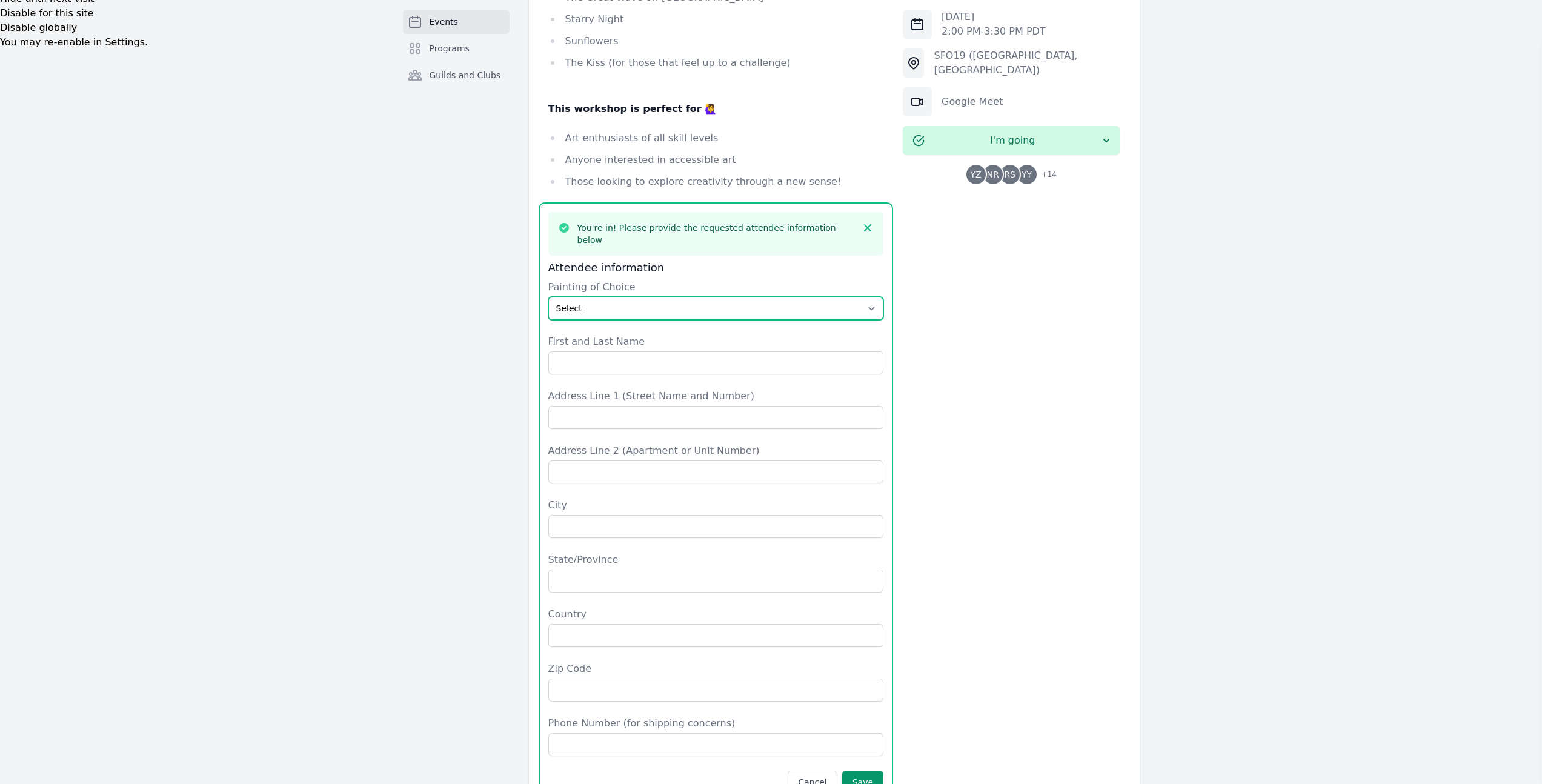
click at [620, 297] on select "Select The Great Wave off Kanagawa Starry Night Sunflowers The Kiss" at bounding box center [716, 308] width 336 height 23
select select "Starry Night"
click at [548, 297] on select "Select The Great Wave off Kanagawa Starry Night Sunflowers The Kiss" at bounding box center [716, 308] width 336 height 23
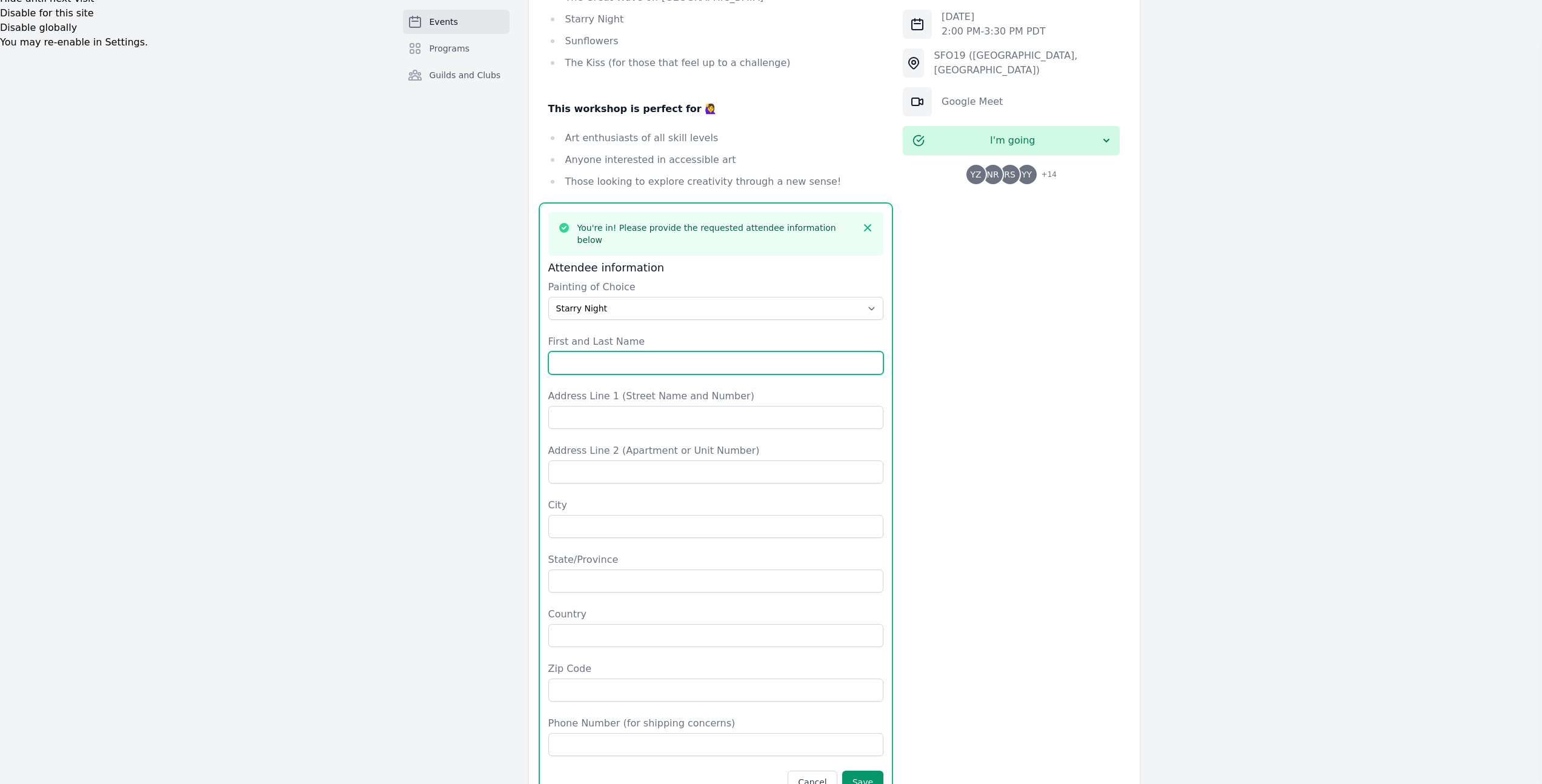
click at [609, 352] on input "First and Last Name" at bounding box center [716, 363] width 336 height 23
type input "Yuxing Zhang"
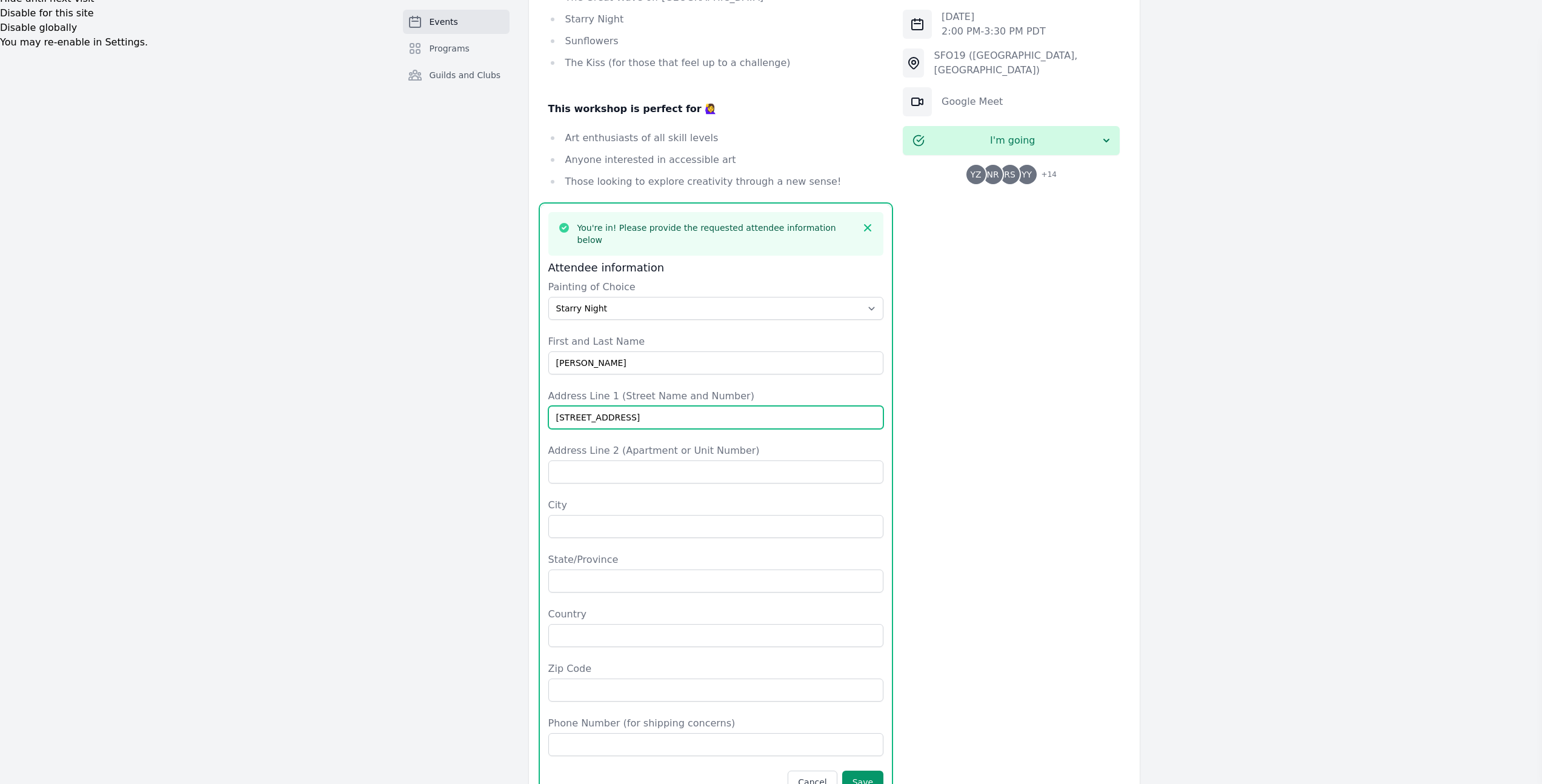
type input "32 Oakland Ave"
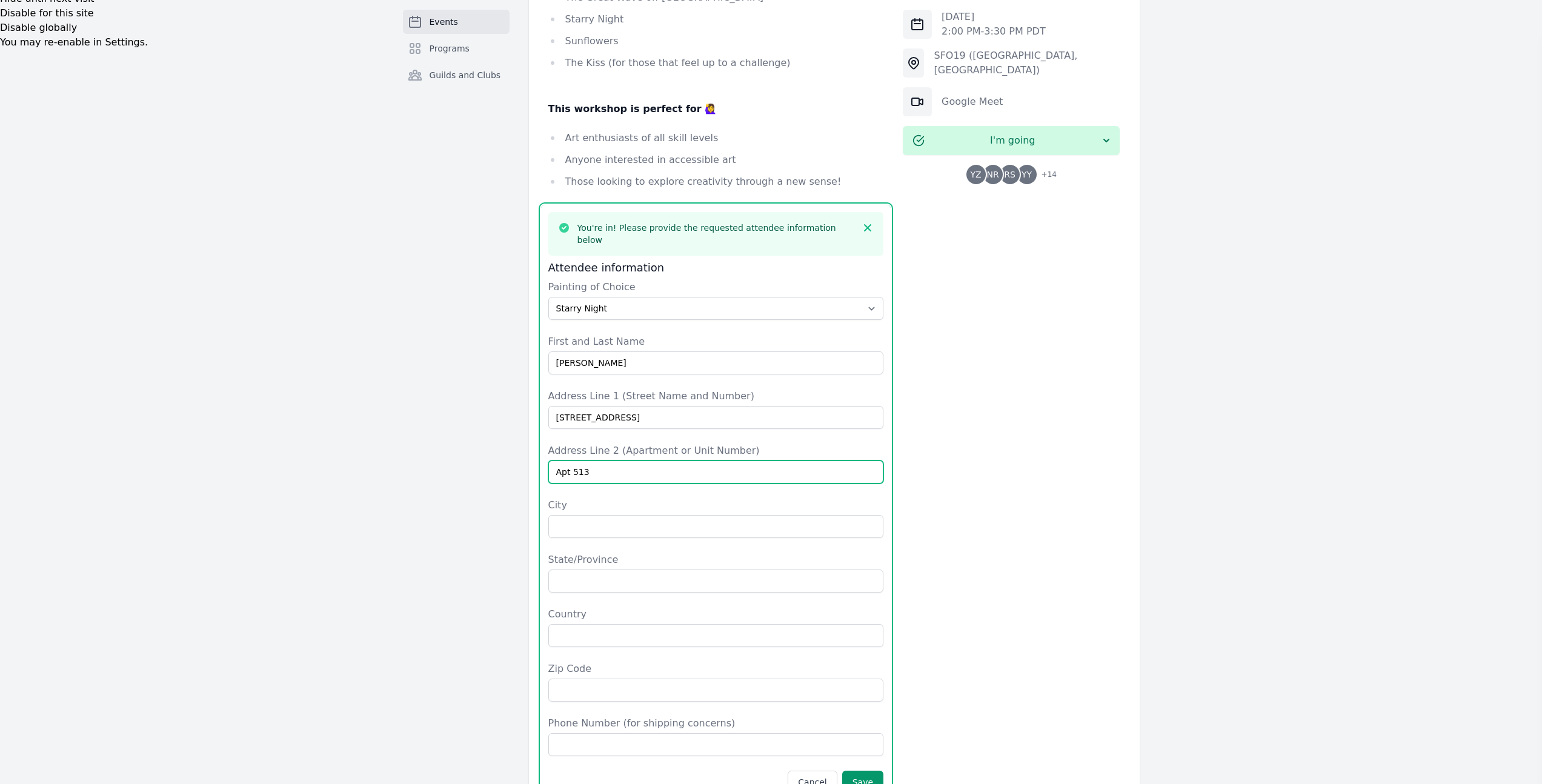
type input "Apt 513"
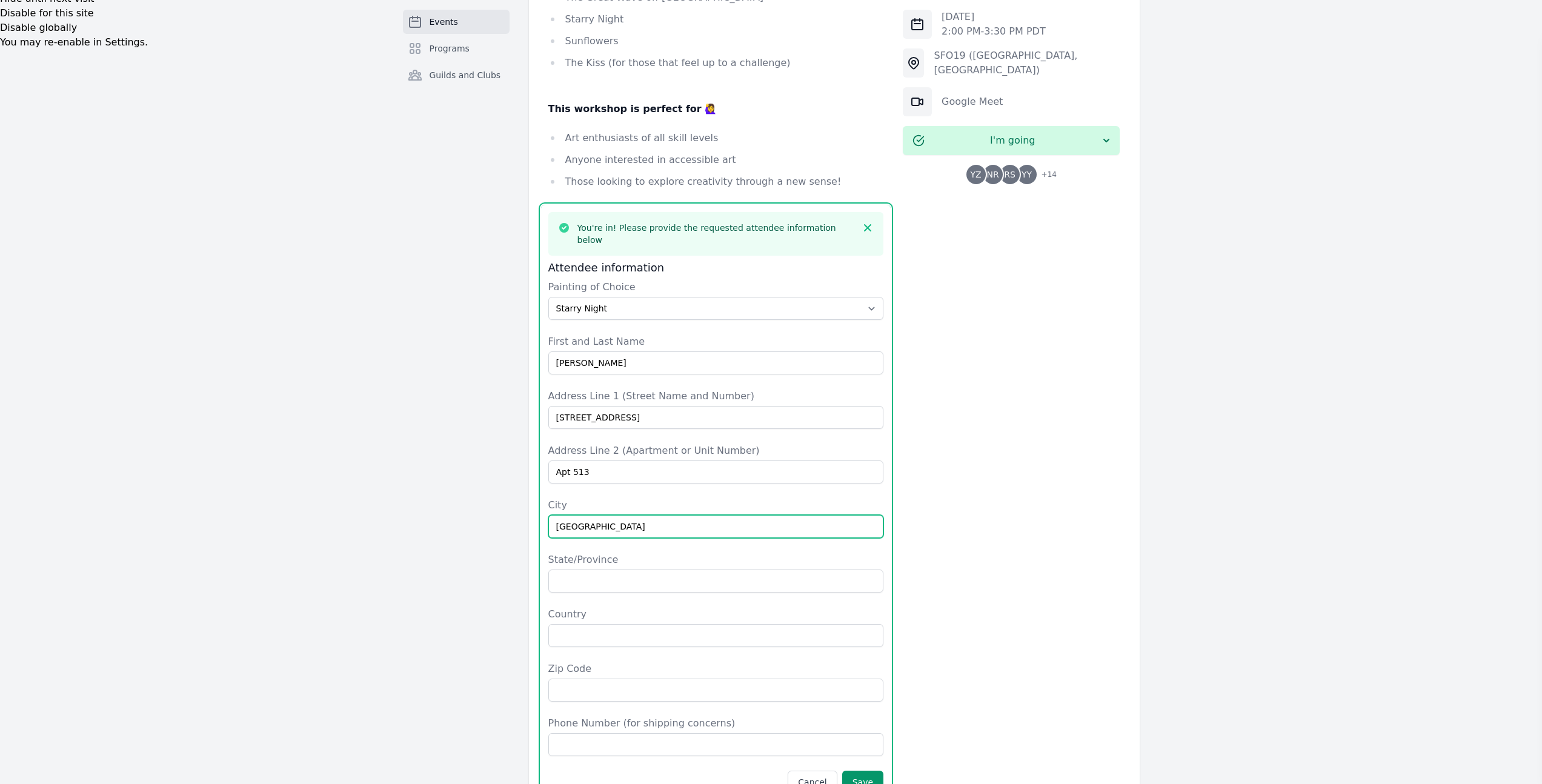
type input "Jersey City"
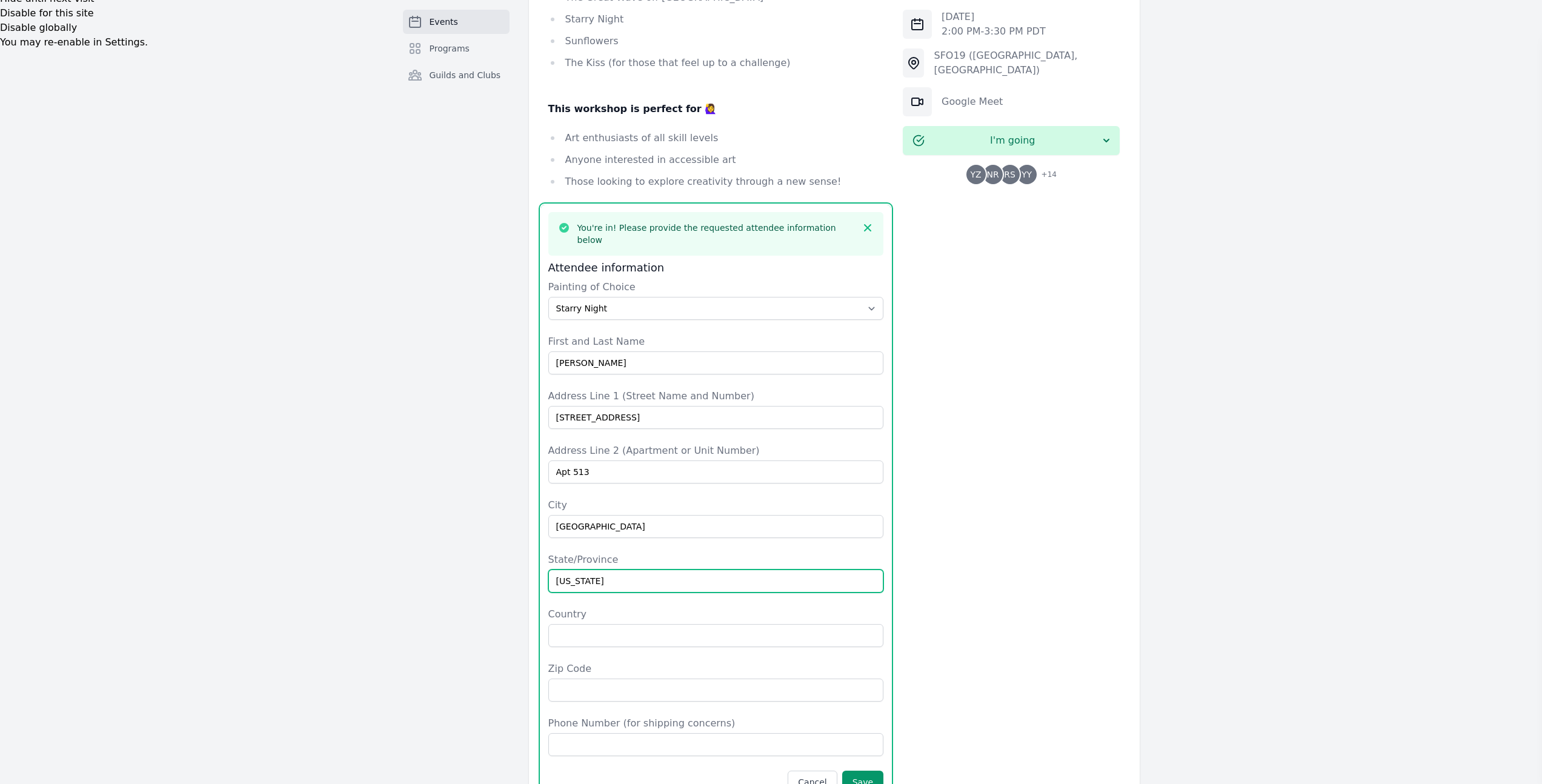
type input "New Jersey"
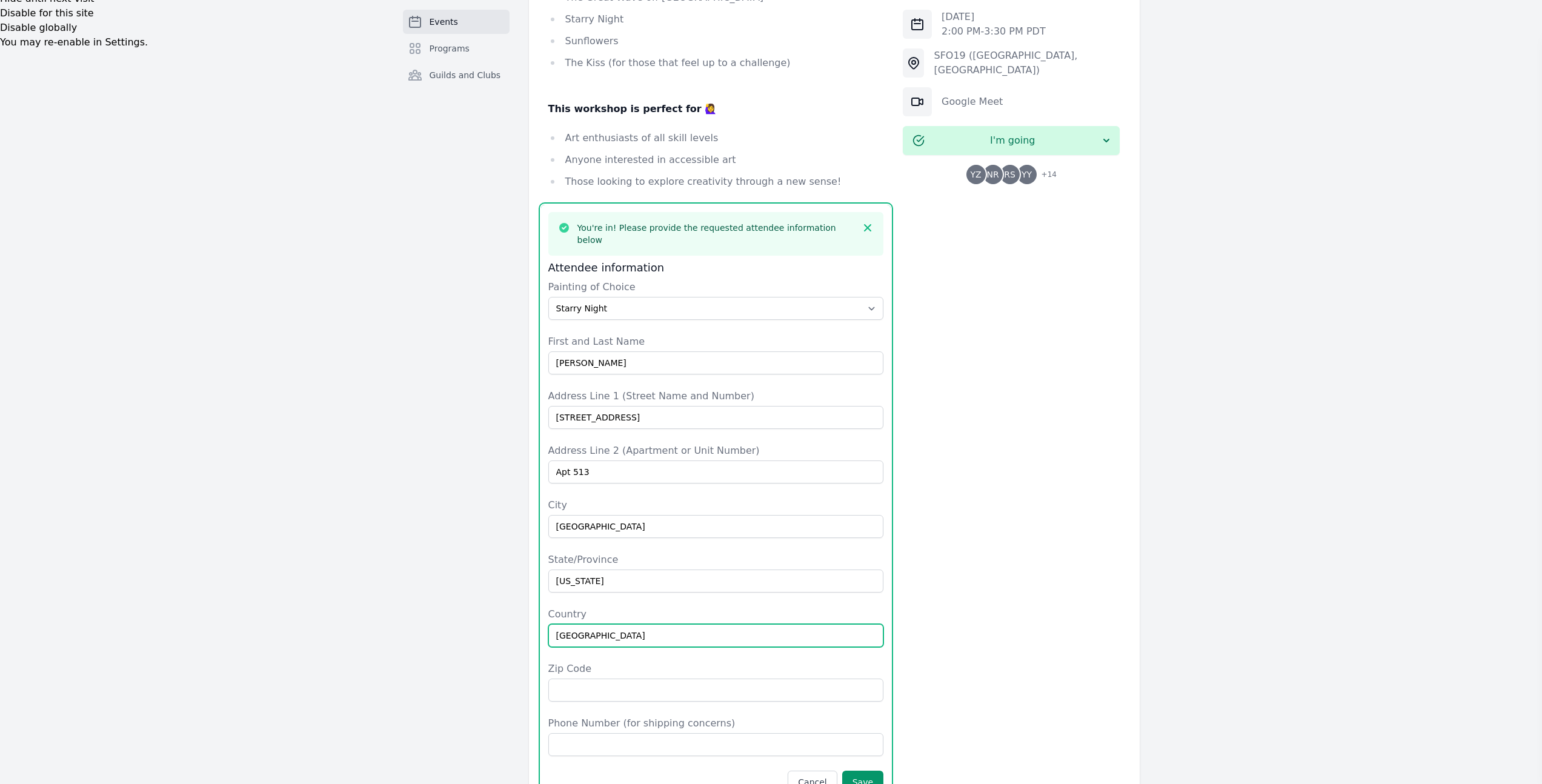
type input "United States"
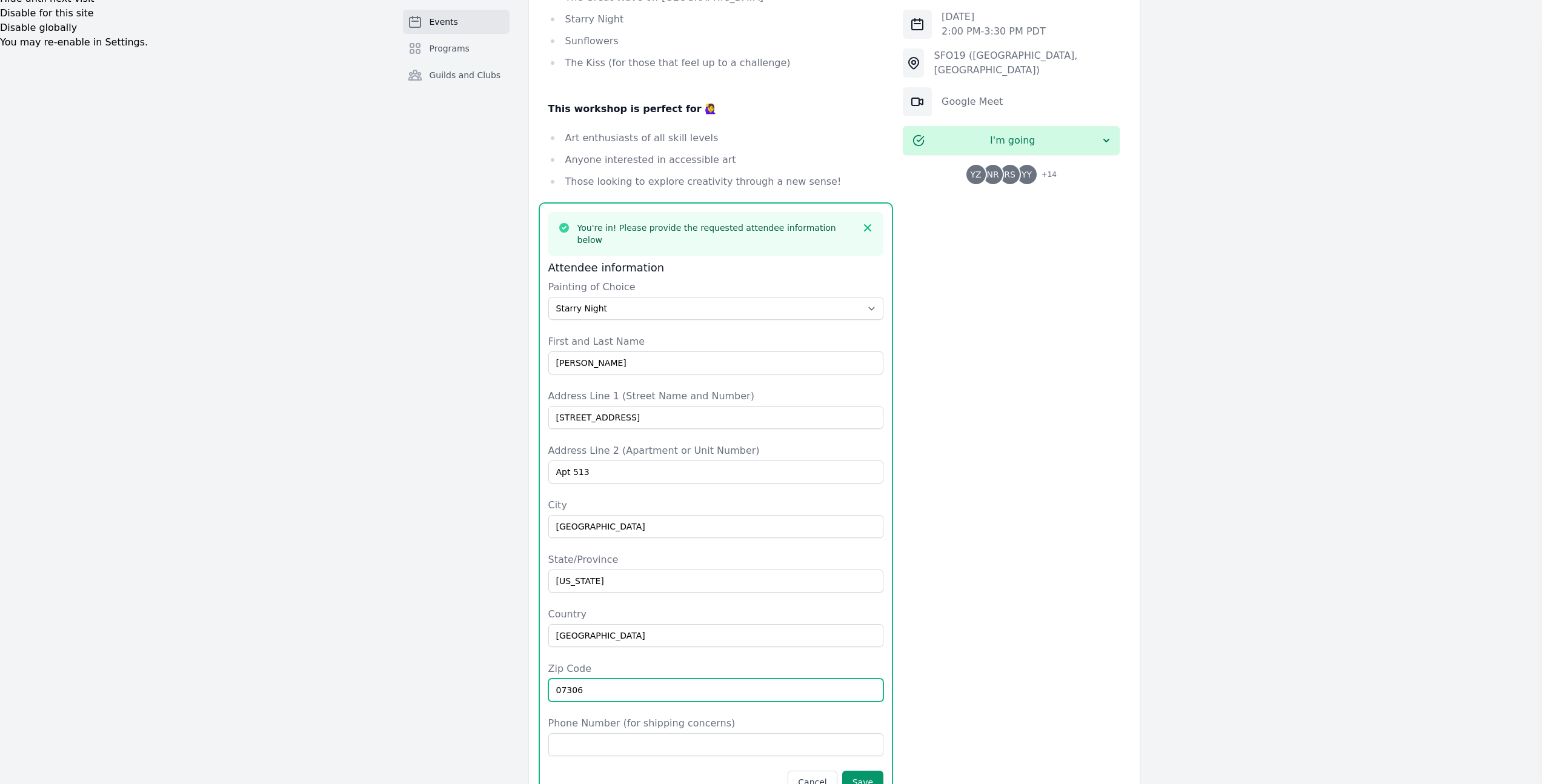
type input "07306"
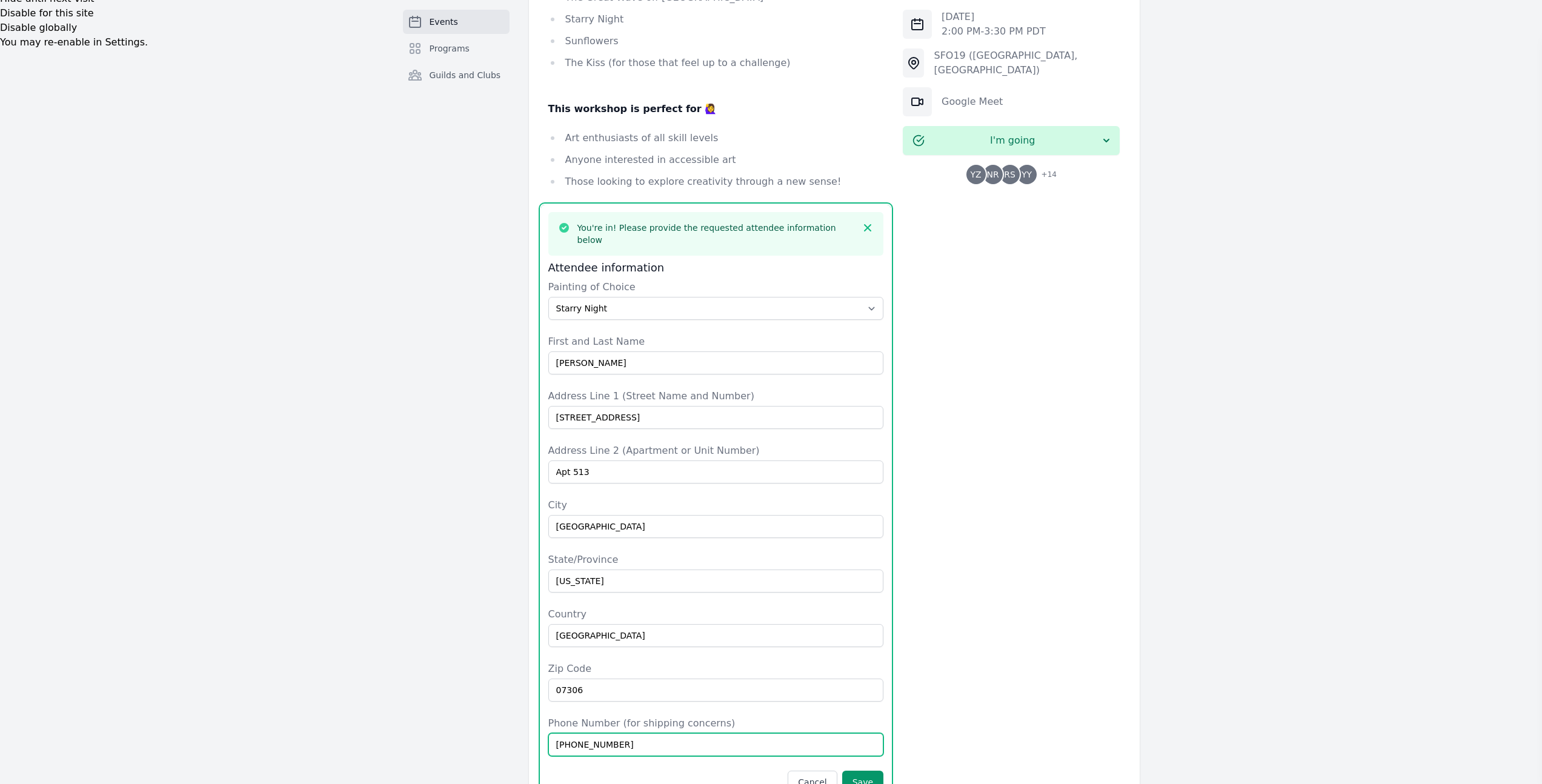
type input "929-396-8463"
click at [1097, 497] on div "Thu, Oct 23, 2025 2:00 PM - 3:30 PM PDT SFO19 (San Francisco, CA) Google Meet I…" at bounding box center [1011, 361] width 217 height 1734
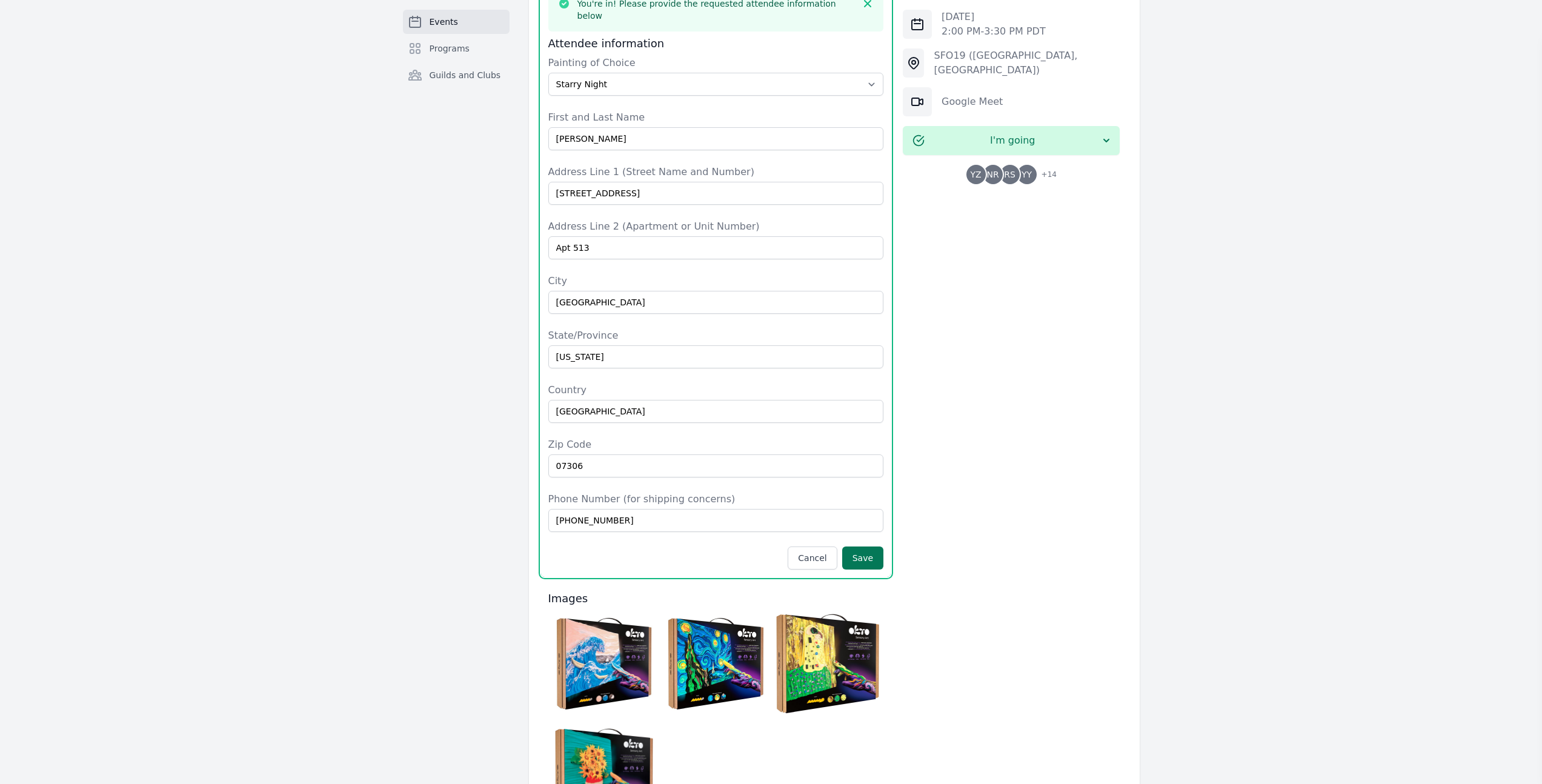
scroll to position [999, 0]
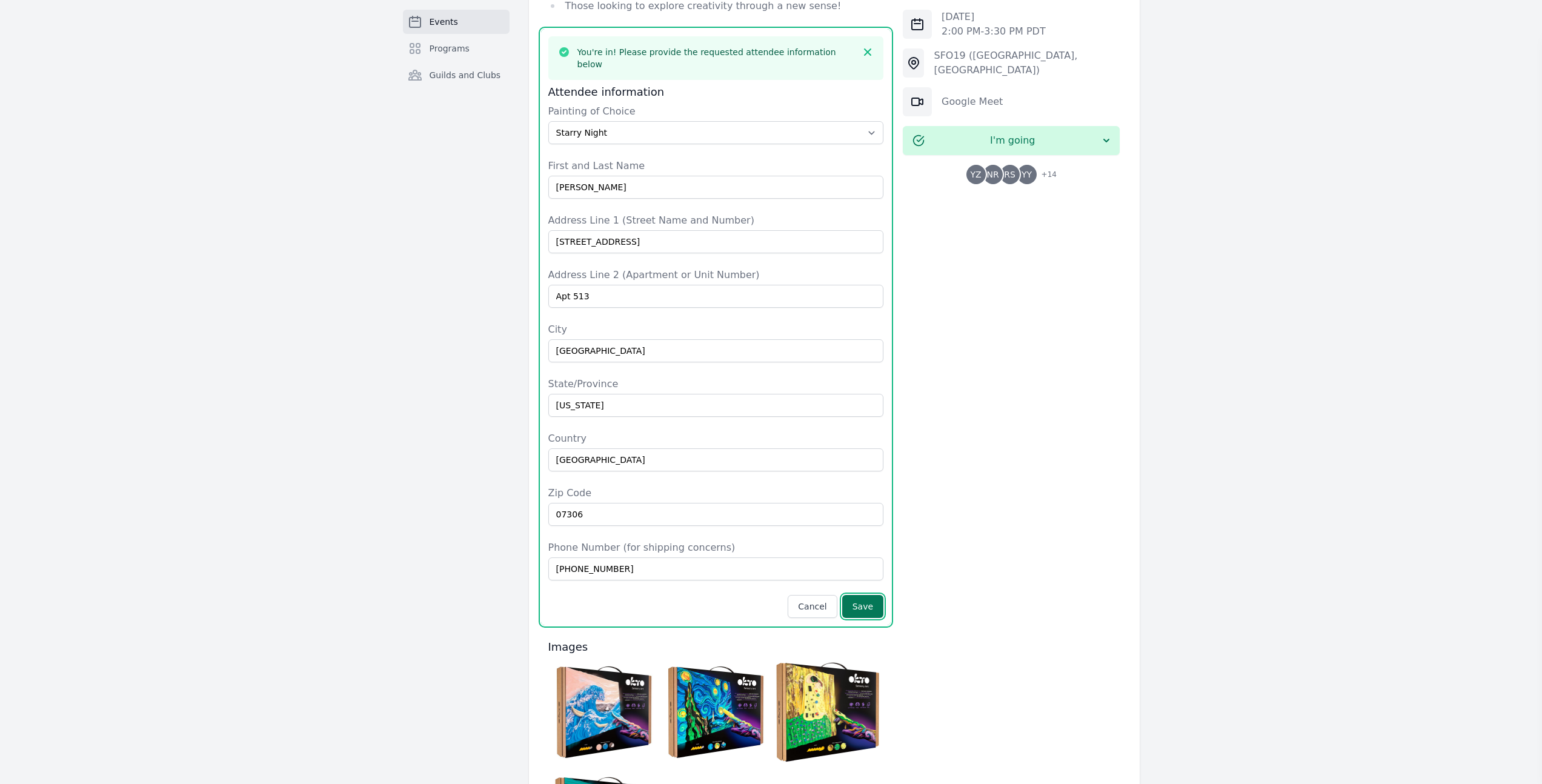
click at [870, 595] on button "Save" at bounding box center [863, 606] width 41 height 23
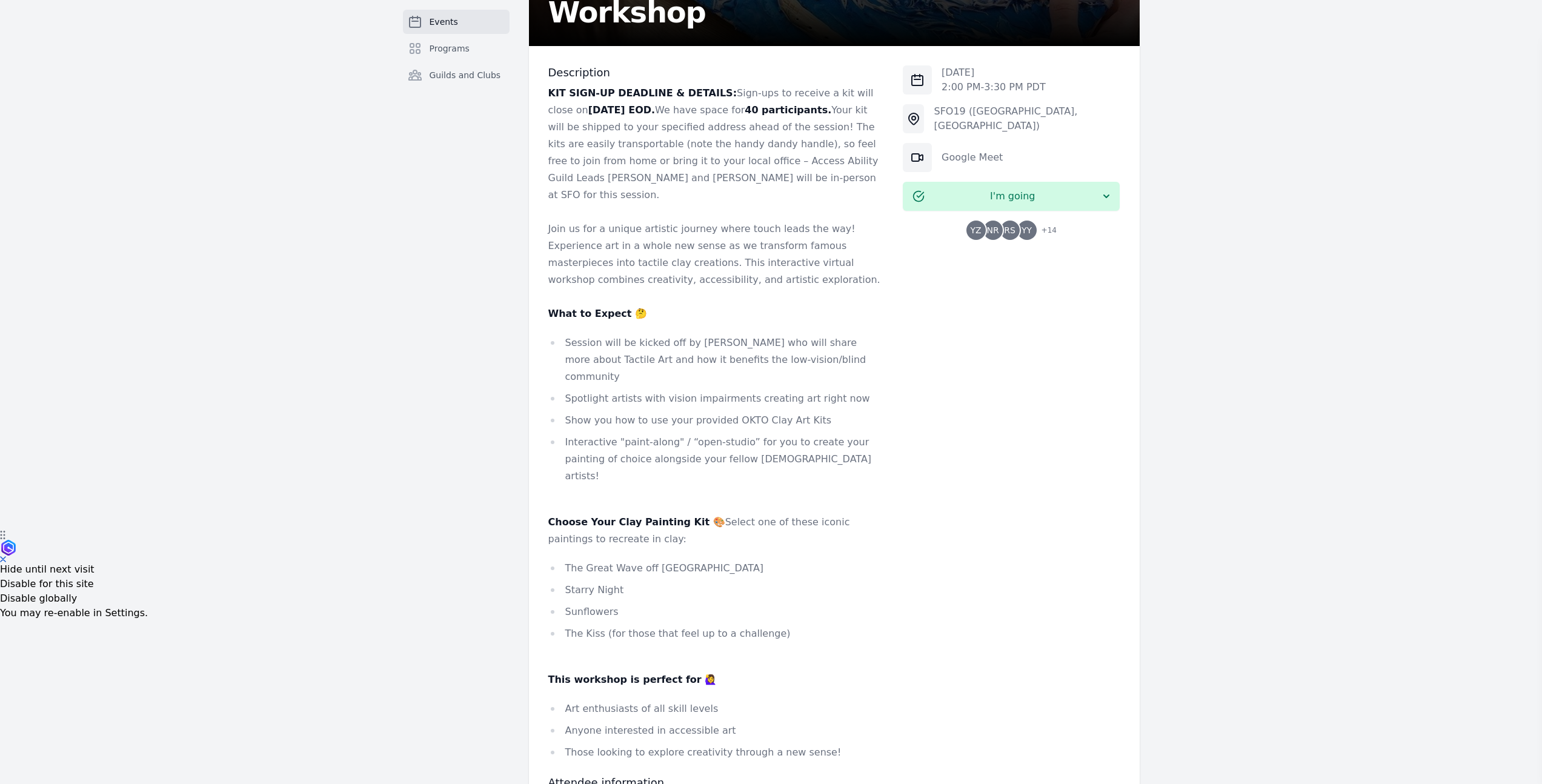
scroll to position [312, 0]
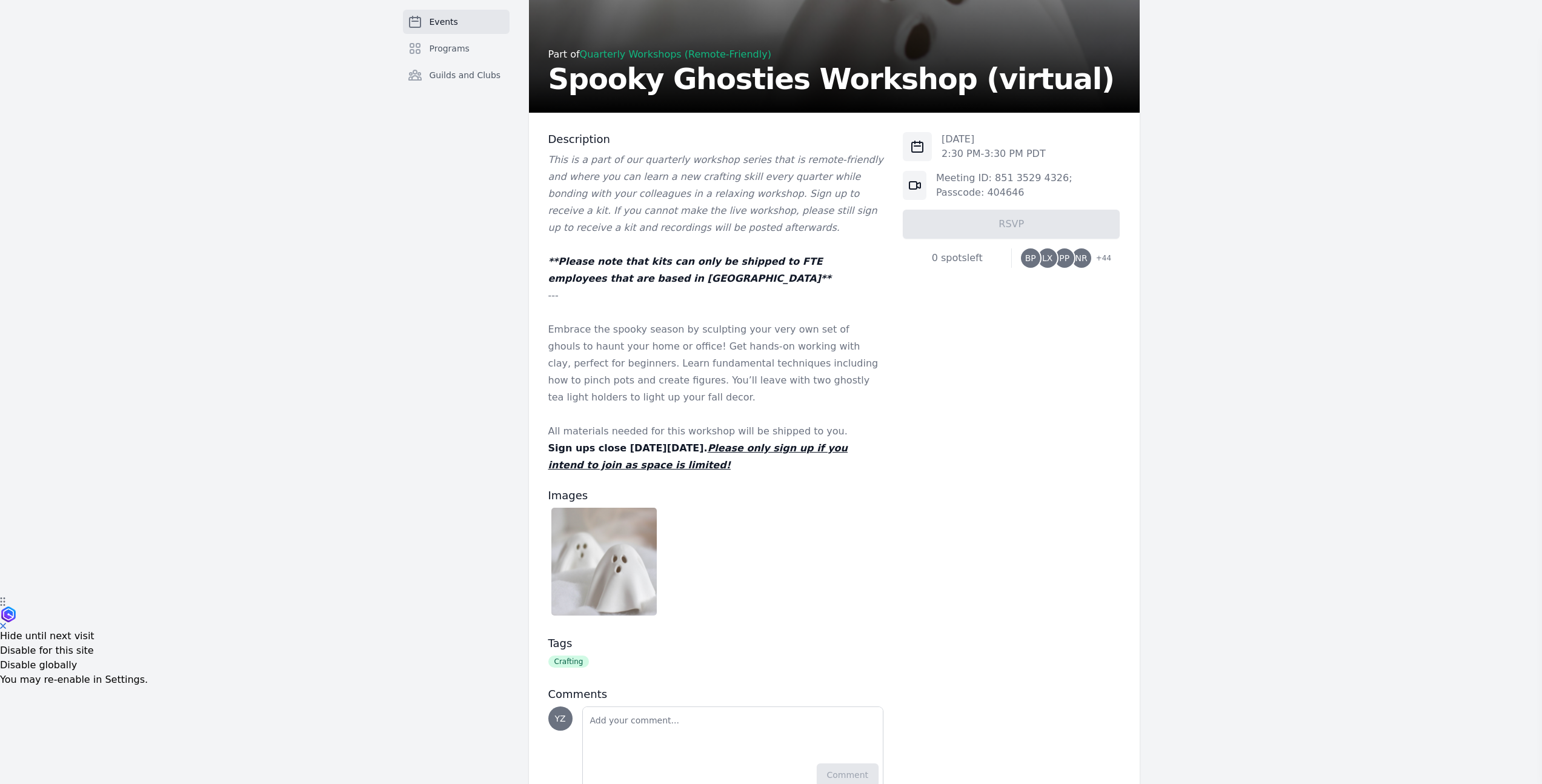
scroll to position [238, 0]
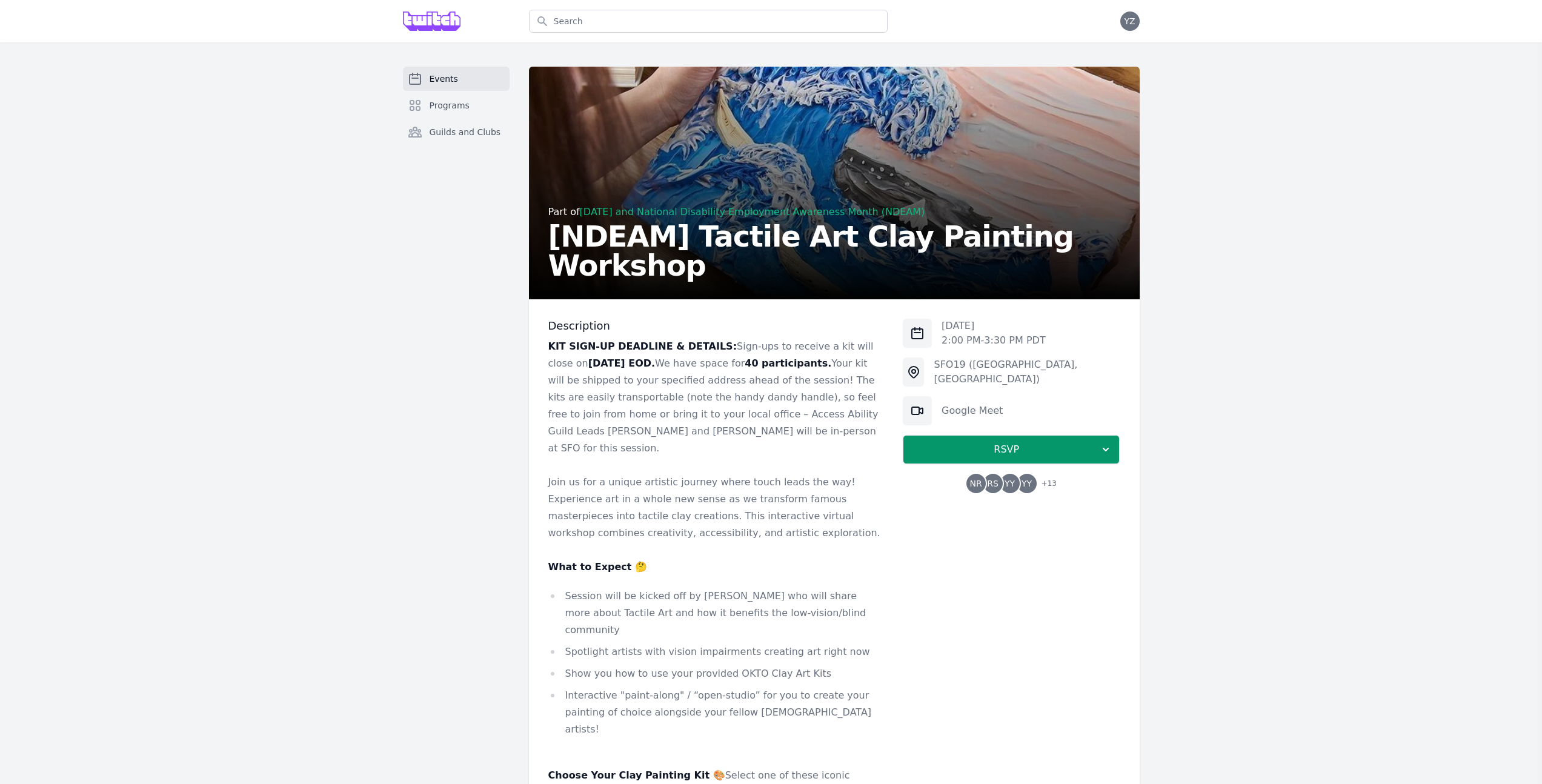
click at [436, 80] on span "Events" at bounding box center [444, 79] width 28 height 12
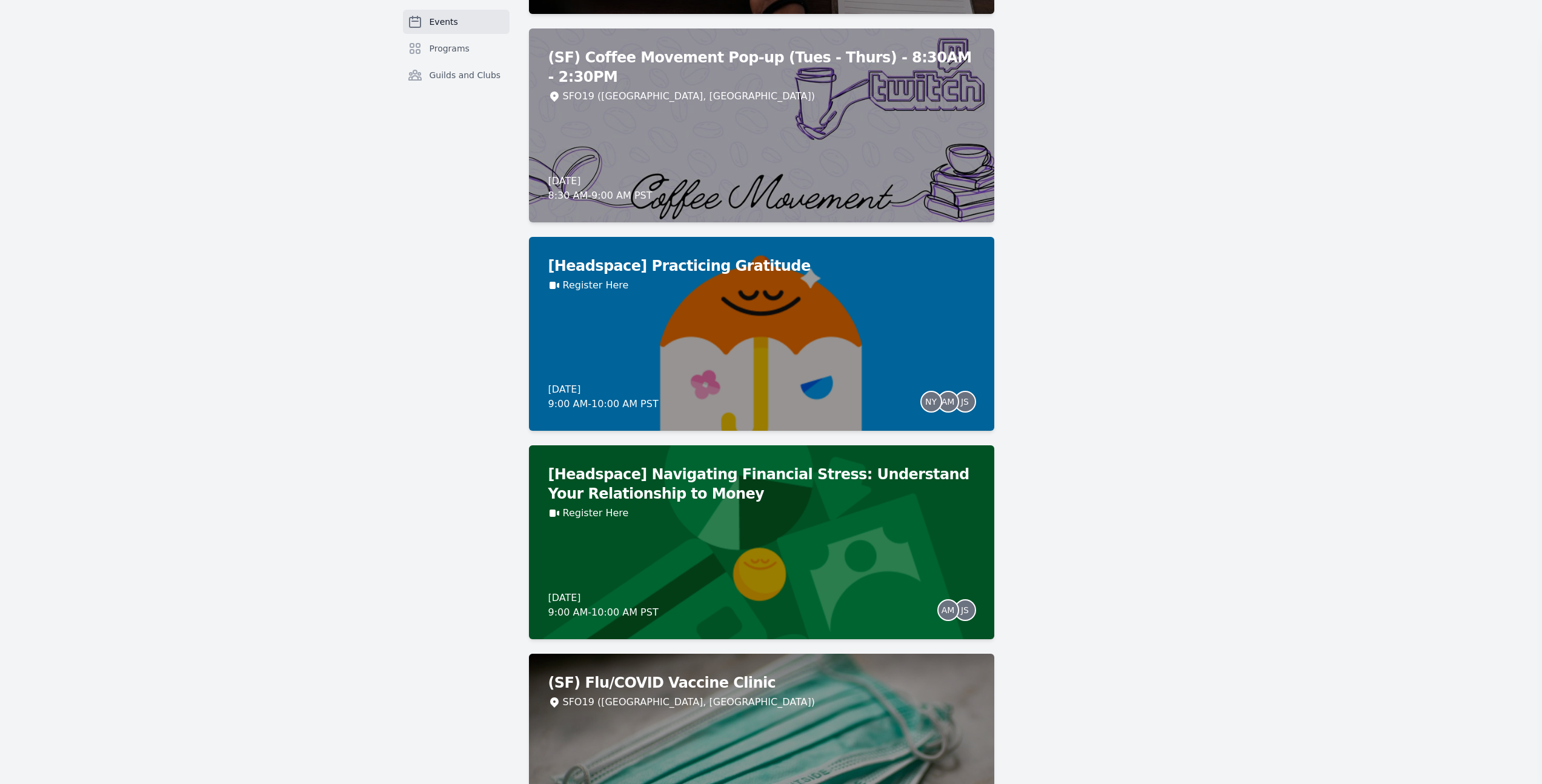
scroll to position [7376, 0]
